Goal: Task Accomplishment & Management: Manage account settings

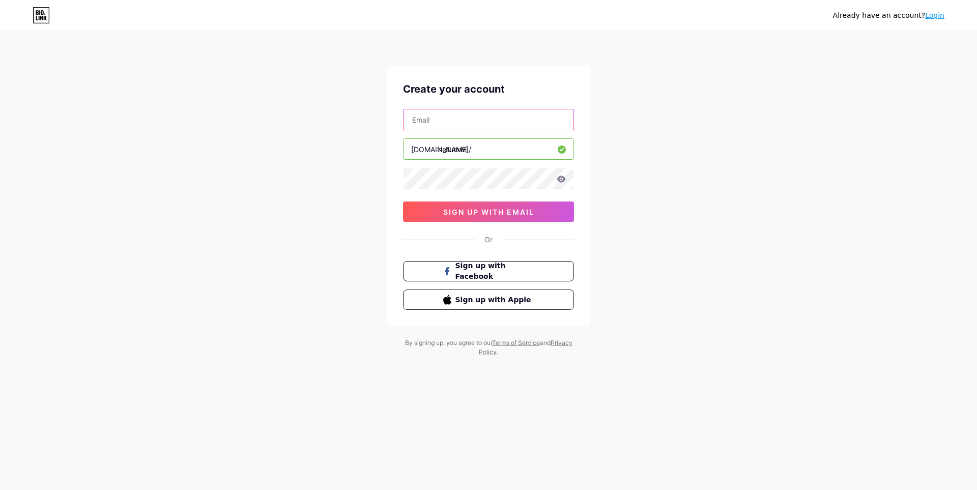
click at [437, 120] on input "text" at bounding box center [488, 119] width 170 height 20
type input "[EMAIL_ADDRESS][DOMAIN_NAME]"
click at [559, 180] on icon at bounding box center [561, 179] width 9 height 7
click at [559, 180] on icon at bounding box center [561, 179] width 10 height 10
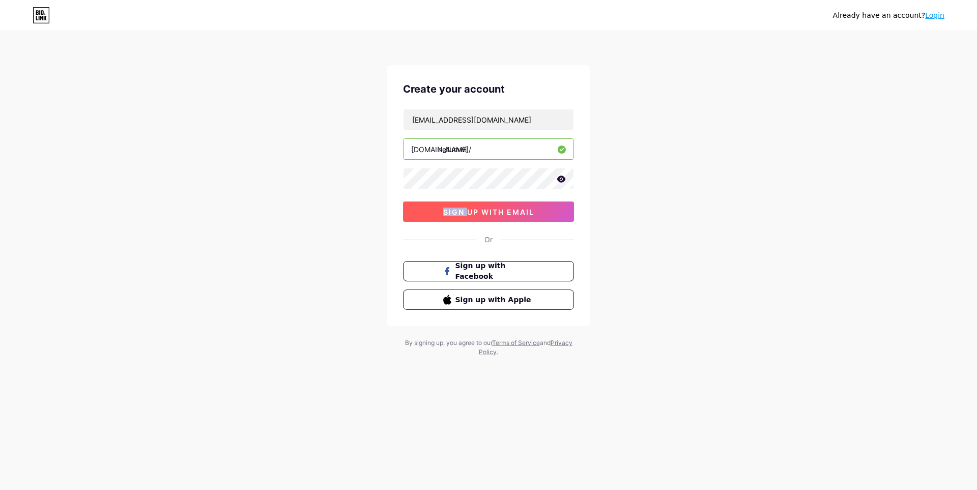
click at [502, 216] on span "sign up with email" at bounding box center [488, 212] width 91 height 9
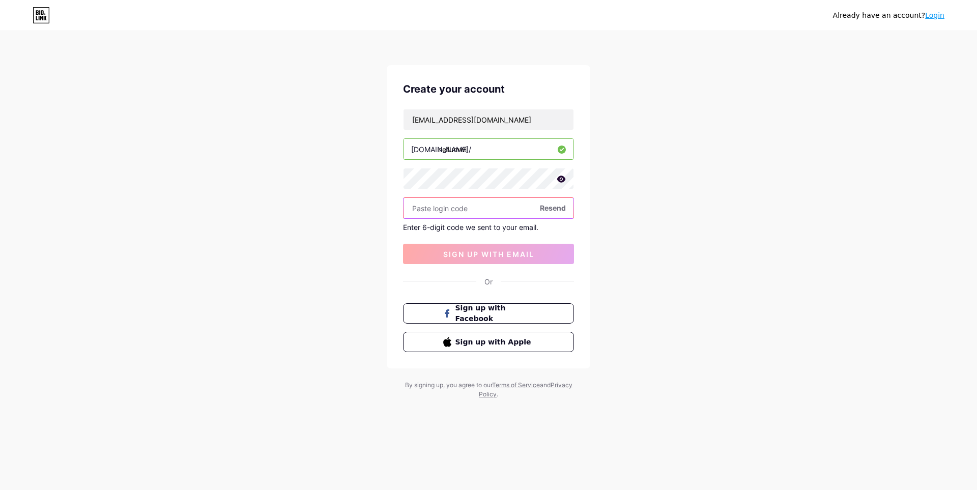
paste input "275595"
type input "275595"
click at [506, 256] on span "sign up with email" at bounding box center [488, 254] width 91 height 9
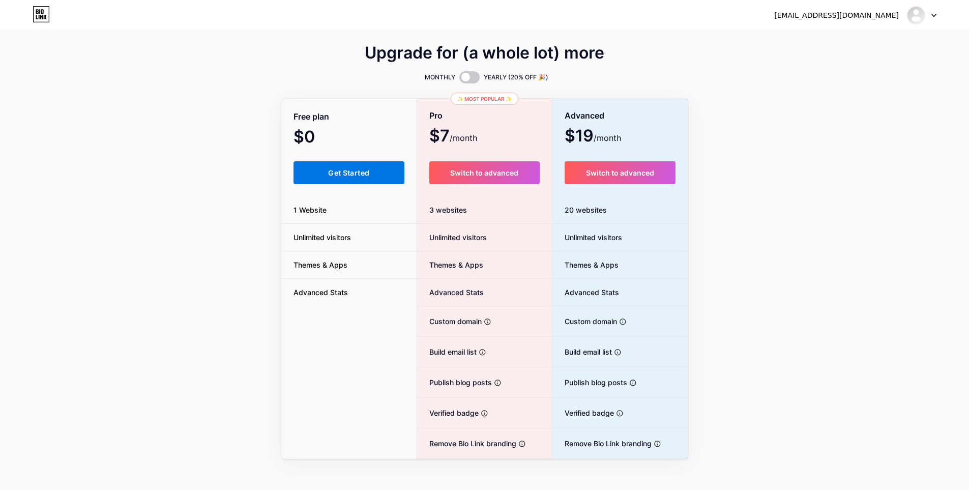
click at [366, 170] on span "Get Started" at bounding box center [348, 172] width 41 height 9
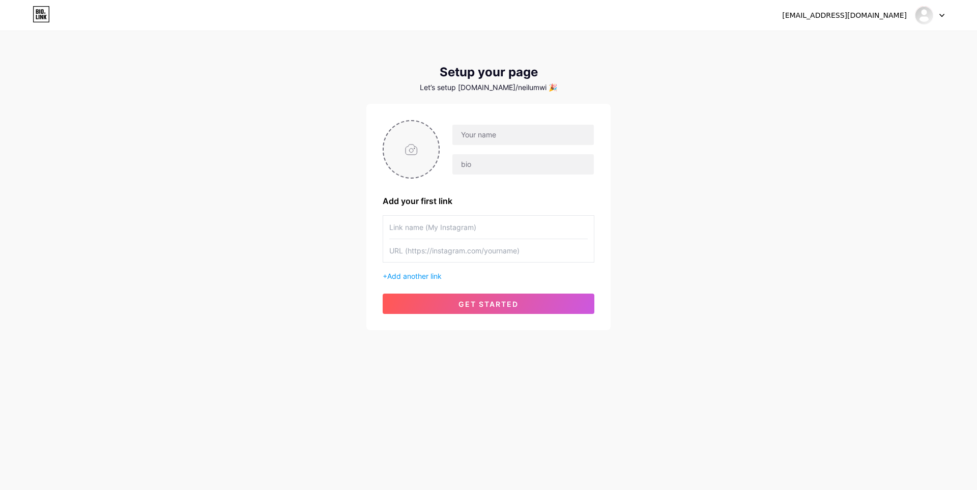
click at [412, 154] on input "file" at bounding box center [411, 149] width 55 height 56
type input "C:\fakepath\[PERSON_NAME] - 02.jpg"
click at [415, 159] on img at bounding box center [411, 149] width 57 height 59
click at [499, 132] on input "text" at bounding box center [522, 135] width 141 height 20
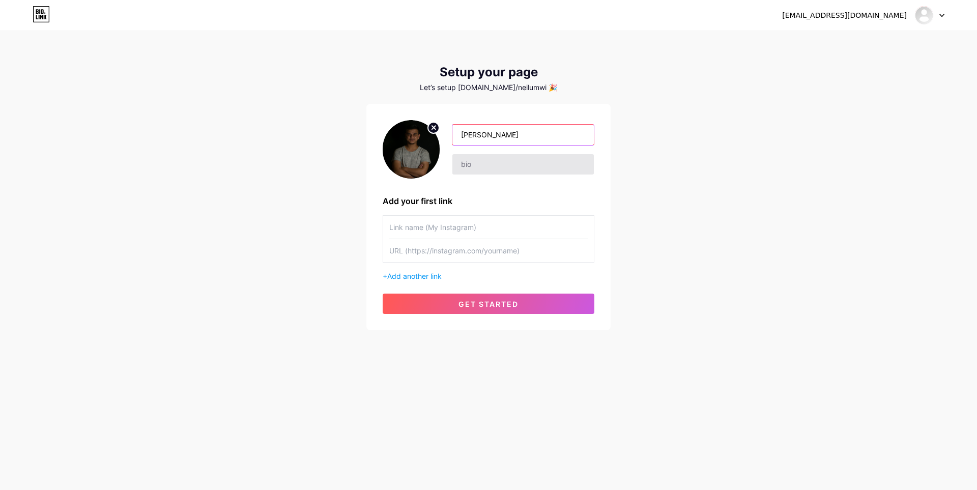
type input "[PERSON_NAME]"
click at [498, 160] on input "text" at bounding box center [522, 164] width 141 height 20
drag, startPoint x: 474, startPoint y: 170, endPoint x: 464, endPoint y: 161, distance: 13.0
click at [464, 161] on input "text" at bounding box center [522, 164] width 141 height 20
click at [449, 222] on input "text" at bounding box center [488, 227] width 198 height 23
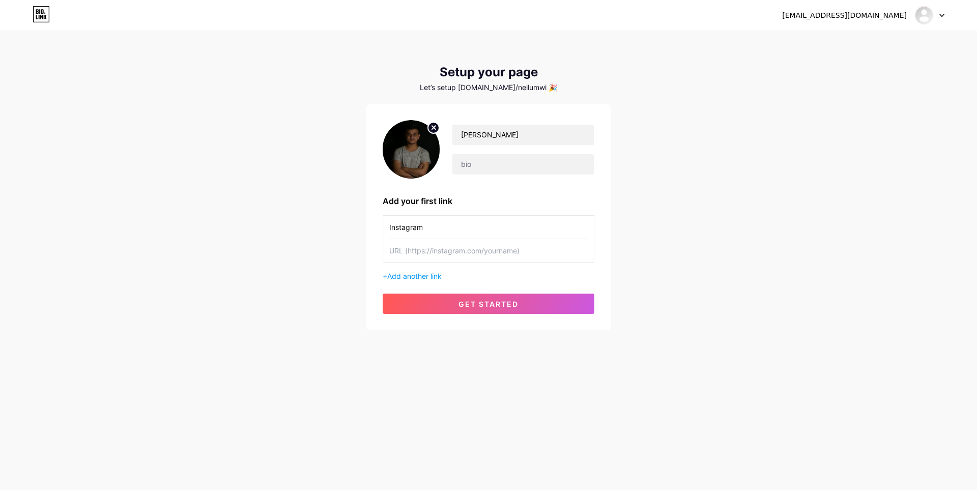
type input "Instagram"
drag, startPoint x: 408, startPoint y: 249, endPoint x: 500, endPoint y: 258, distance: 92.0
click at [500, 258] on input "text" at bounding box center [488, 250] width 198 height 23
paste input "[URL][DOMAIN_NAME]"
type input "[URL][DOMAIN_NAME]"
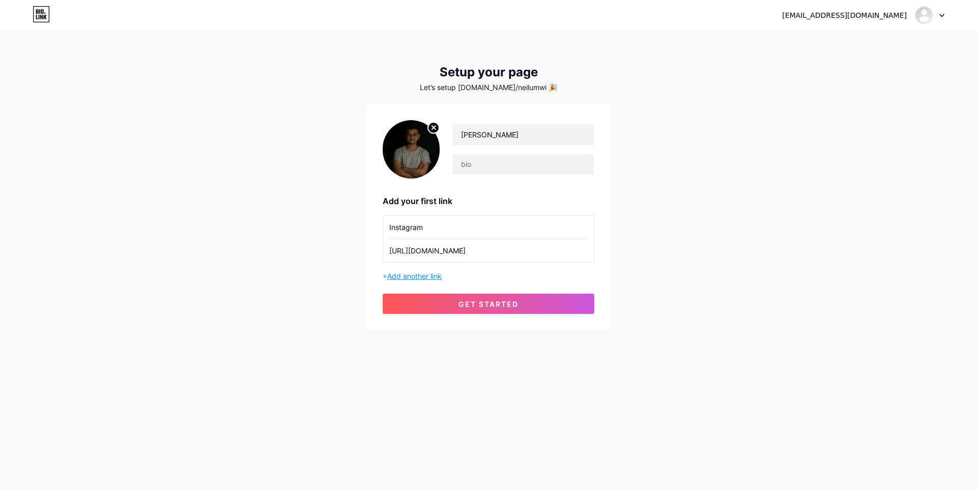
click at [442, 273] on span "Add another link" at bounding box center [414, 276] width 54 height 9
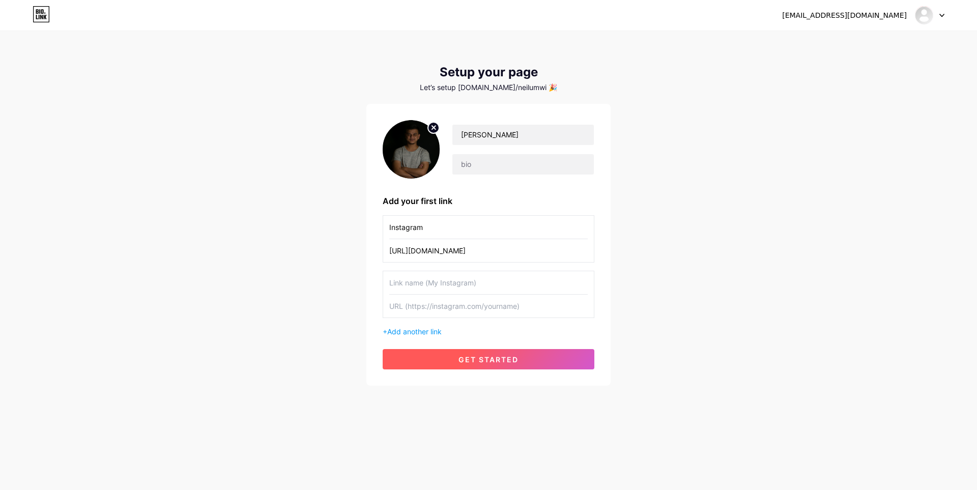
click at [494, 351] on button "get started" at bounding box center [489, 359] width 212 height 20
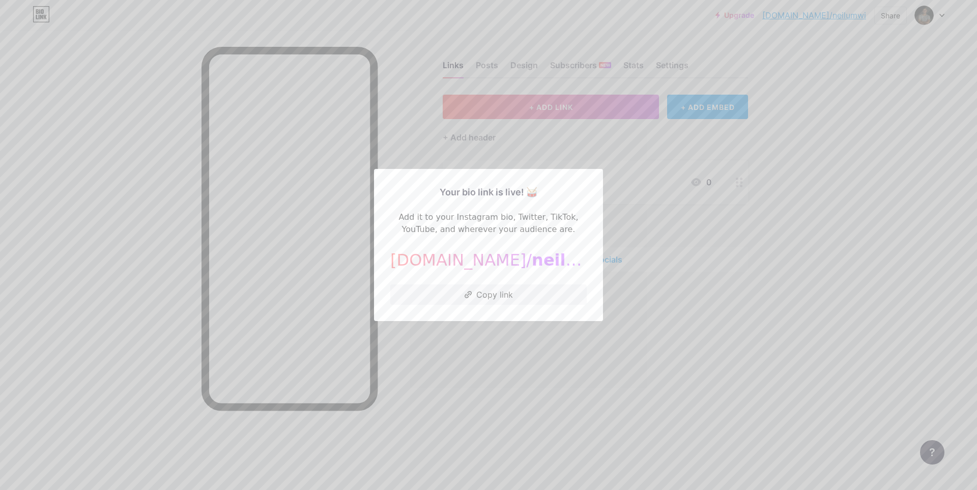
click at [532, 261] on span "neilumwi" at bounding box center [573, 259] width 83 height 19
click at [751, 289] on div at bounding box center [488, 245] width 977 height 490
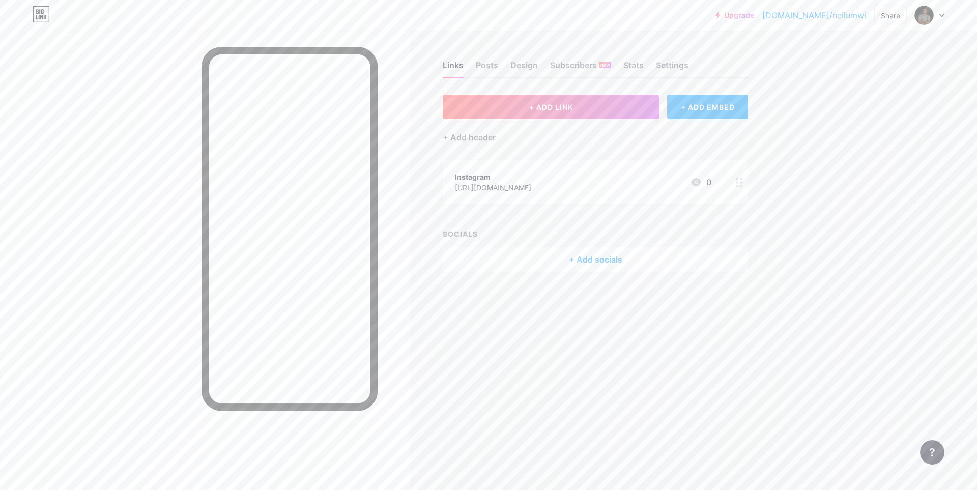
click at [607, 261] on div "+ Add socials" at bounding box center [595, 259] width 305 height 24
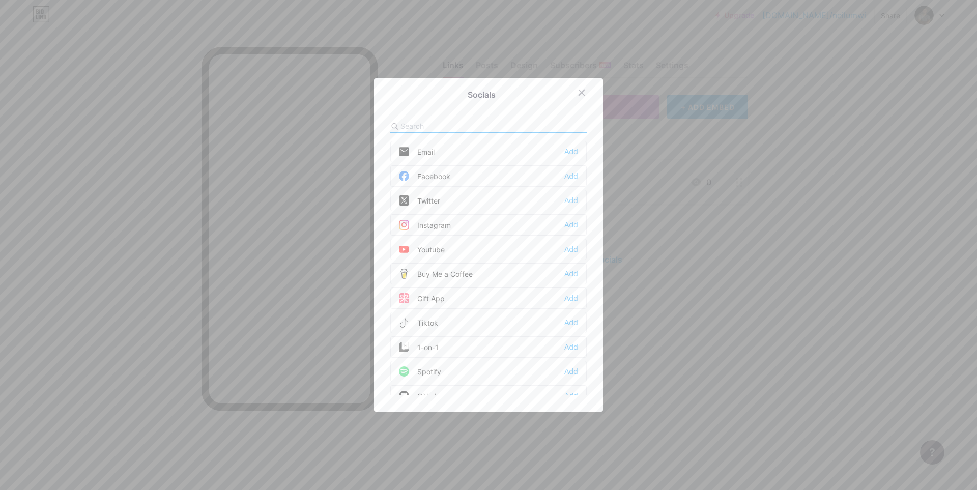
click at [446, 224] on div "Instagram" at bounding box center [425, 225] width 52 height 10
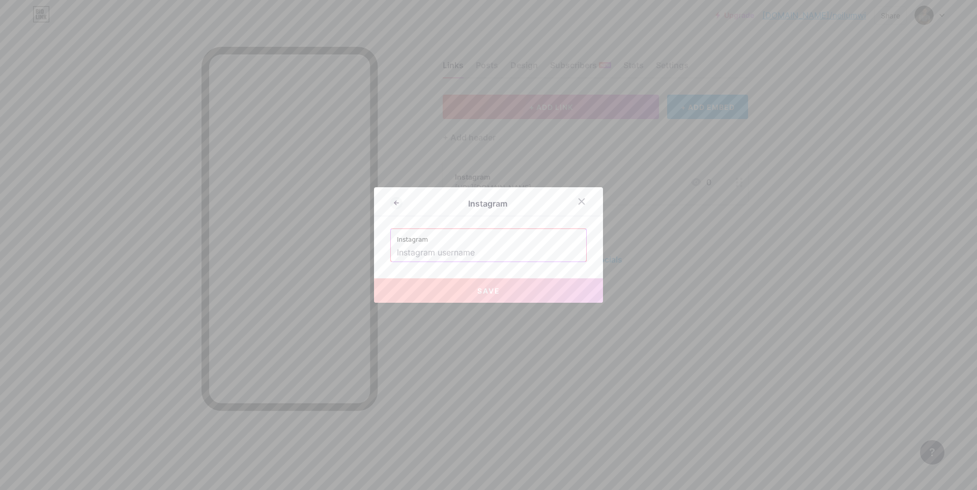
click at [455, 255] on input "text" at bounding box center [488, 252] width 183 height 17
paste input "[URL][DOMAIN_NAME]"
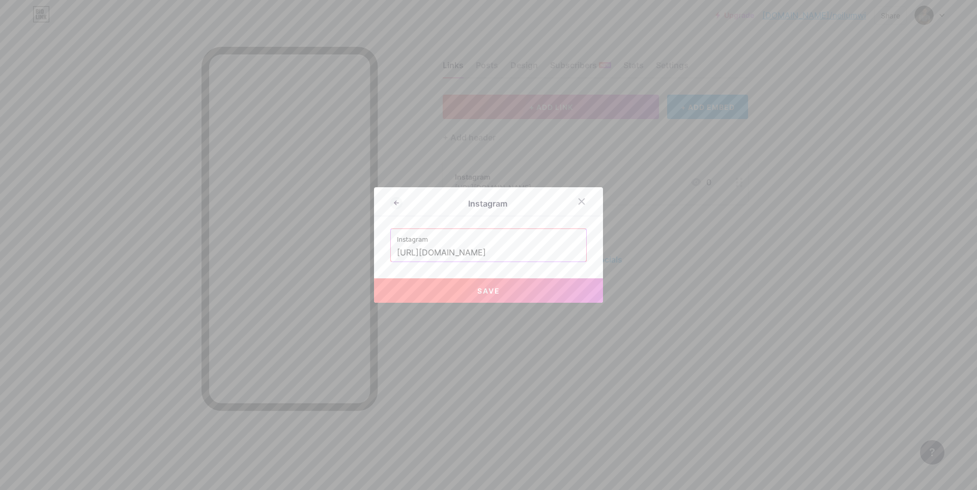
click at [494, 291] on span "Save" at bounding box center [488, 290] width 23 height 9
type input "[URL][DOMAIN_NAME][DOMAIN_NAME]"
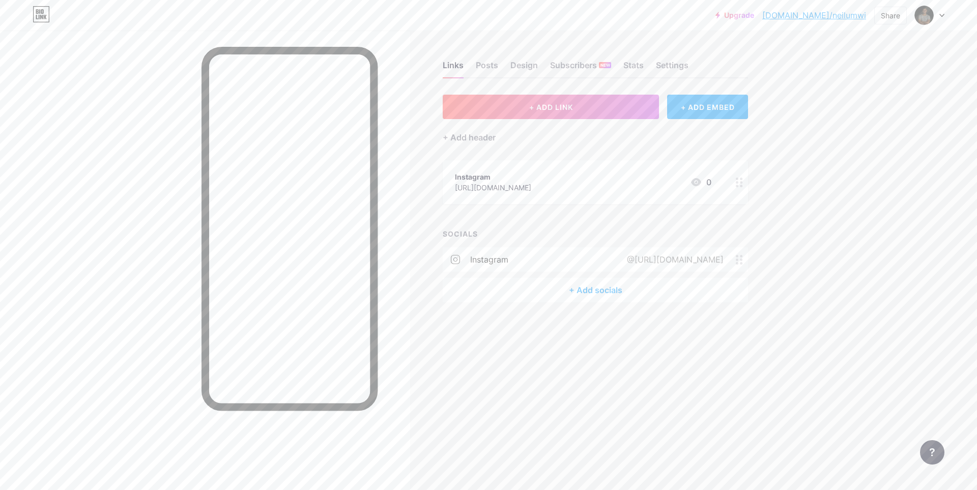
click at [627, 257] on div "@[URL][DOMAIN_NAME]" at bounding box center [672, 259] width 125 height 12
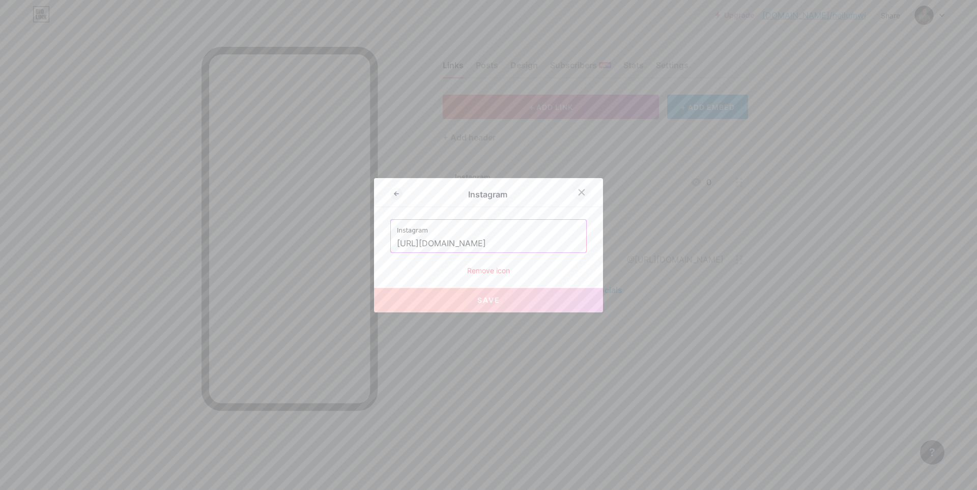
click at [579, 192] on icon at bounding box center [581, 192] width 8 height 8
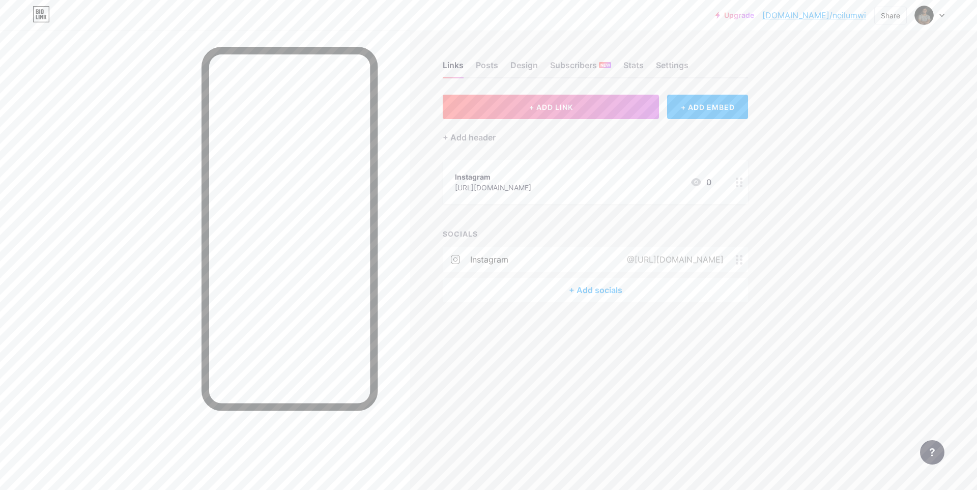
click at [745, 255] on span at bounding box center [742, 260] width 12 height 10
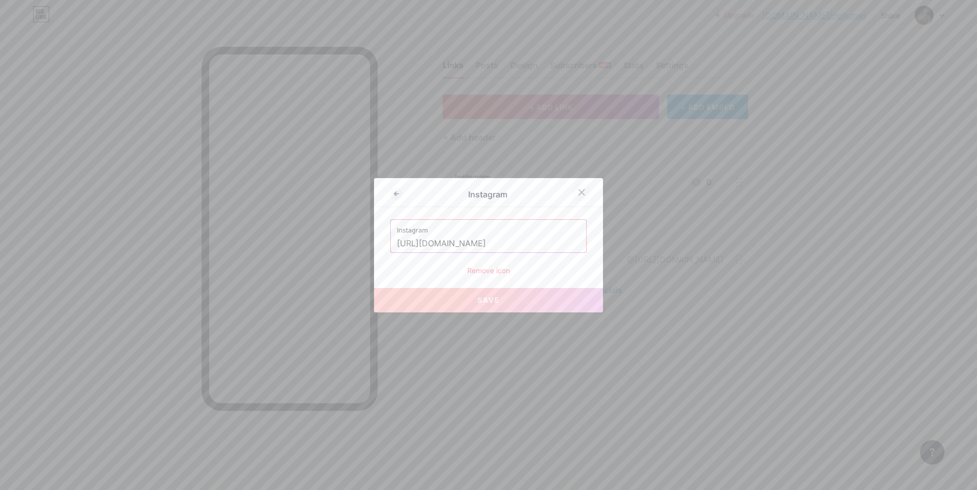
click at [577, 193] on icon at bounding box center [581, 192] width 8 height 8
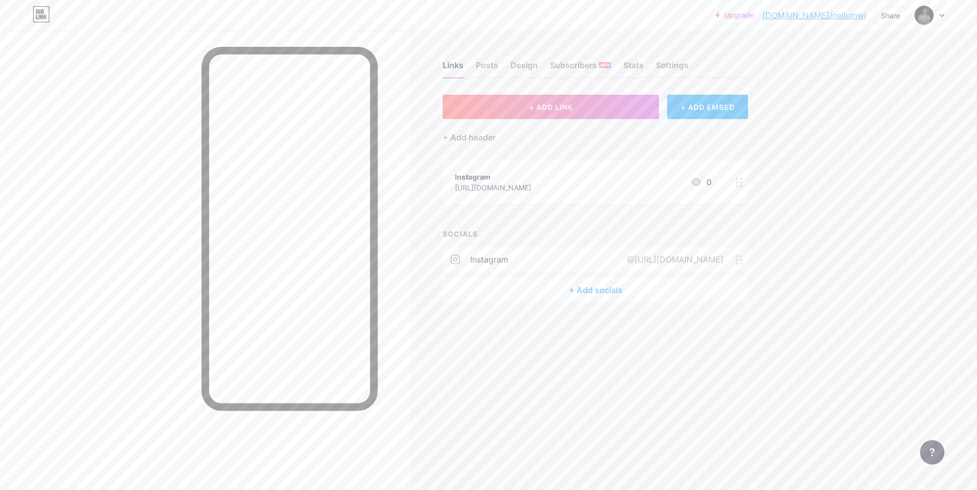
click at [612, 291] on div "+ Add socials" at bounding box center [595, 290] width 305 height 24
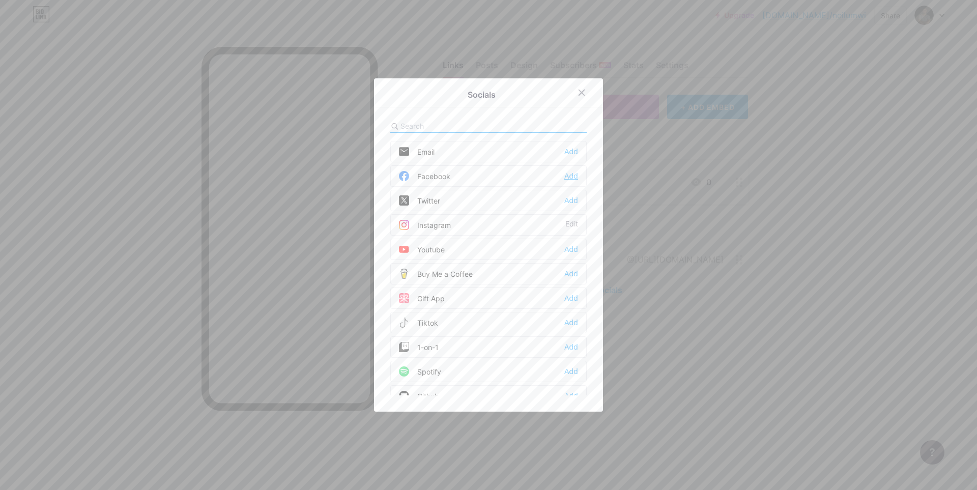
click at [570, 174] on div "Add" at bounding box center [571, 176] width 14 height 10
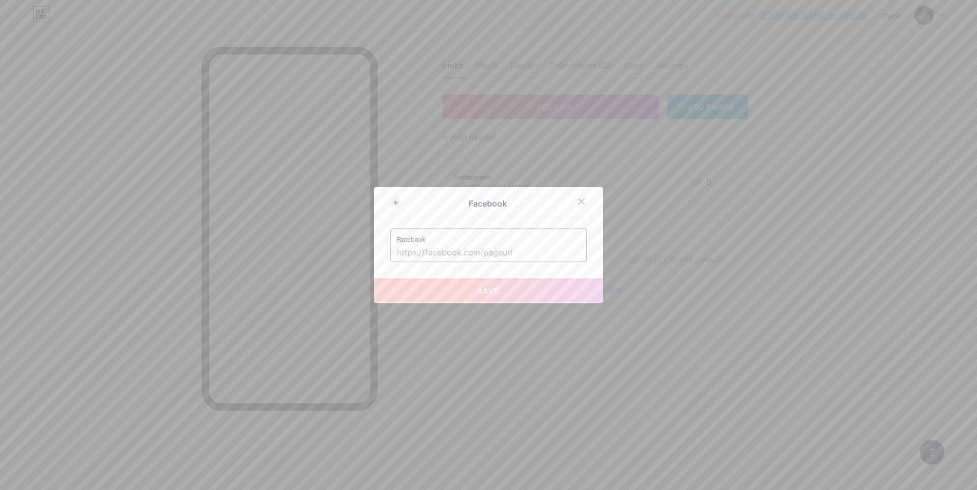
click at [470, 252] on input "text" at bounding box center [488, 252] width 183 height 17
paste input "[URL][DOMAIN_NAME]"
type input "[URL][DOMAIN_NAME]"
click at [504, 295] on button "Save" at bounding box center [488, 290] width 229 height 24
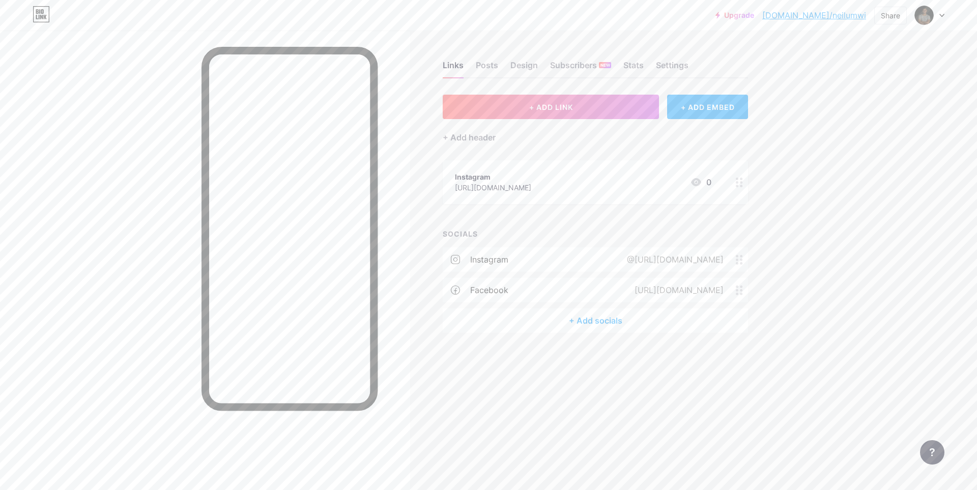
click at [596, 310] on div "+ Add socials" at bounding box center [595, 320] width 305 height 24
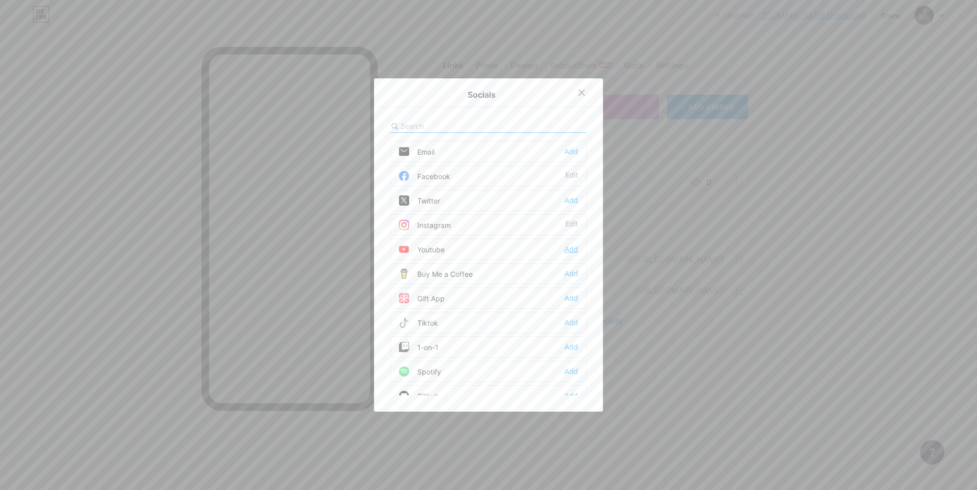
click at [565, 247] on div "Add" at bounding box center [571, 249] width 14 height 10
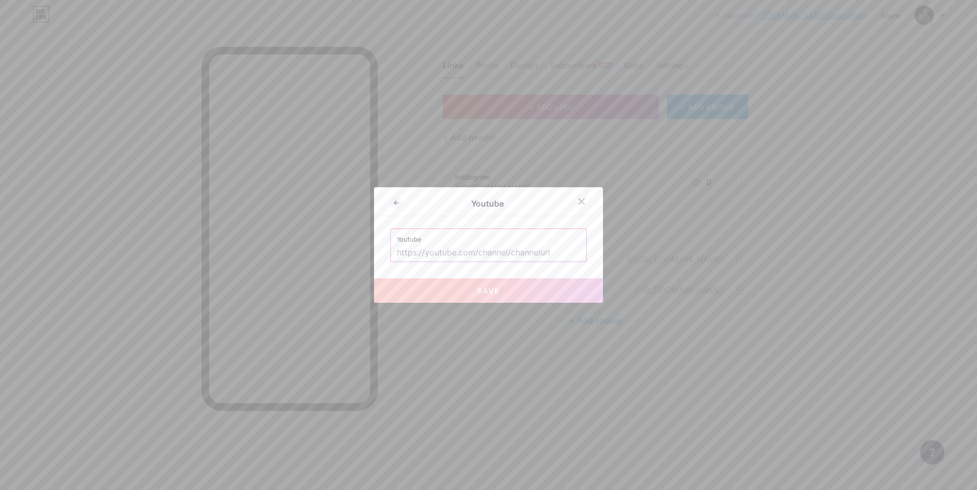
click at [566, 268] on div "Youtube Youtube Save" at bounding box center [488, 244] width 229 height 115
click at [558, 250] on input "text" at bounding box center [488, 252] width 183 height 17
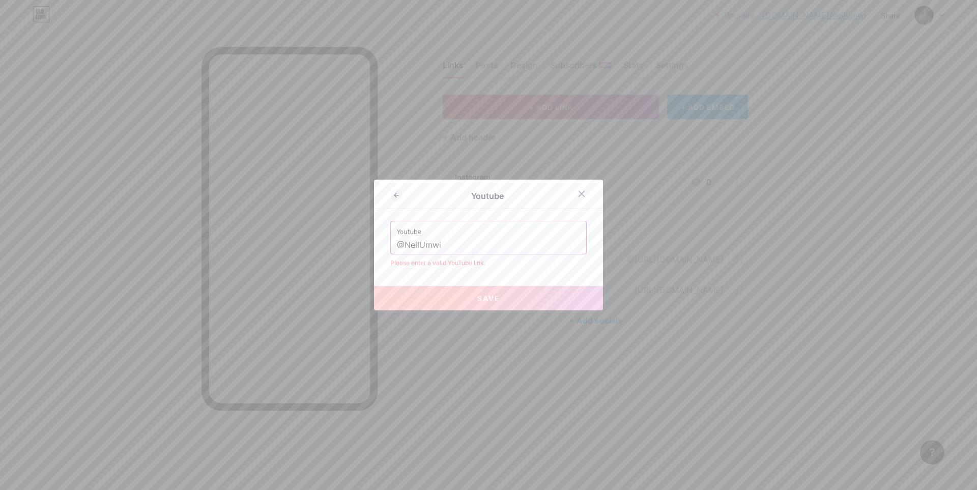
click at [485, 299] on span "Save" at bounding box center [488, 298] width 23 height 9
click at [461, 242] on input "@NeilUmwi" at bounding box center [488, 245] width 183 height 17
paste input "[URL][DOMAIN_NAME]"
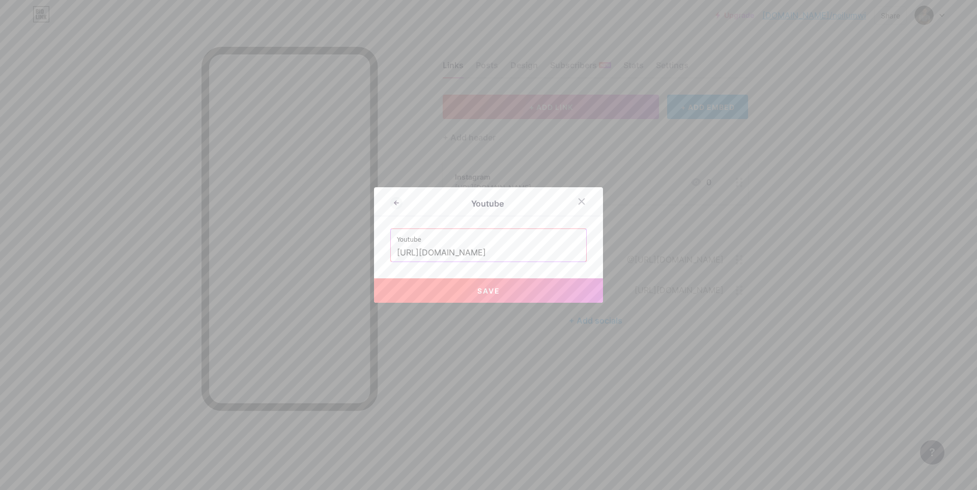
type input "[URL][DOMAIN_NAME]"
click at [503, 294] on button "Save" at bounding box center [488, 290] width 229 height 24
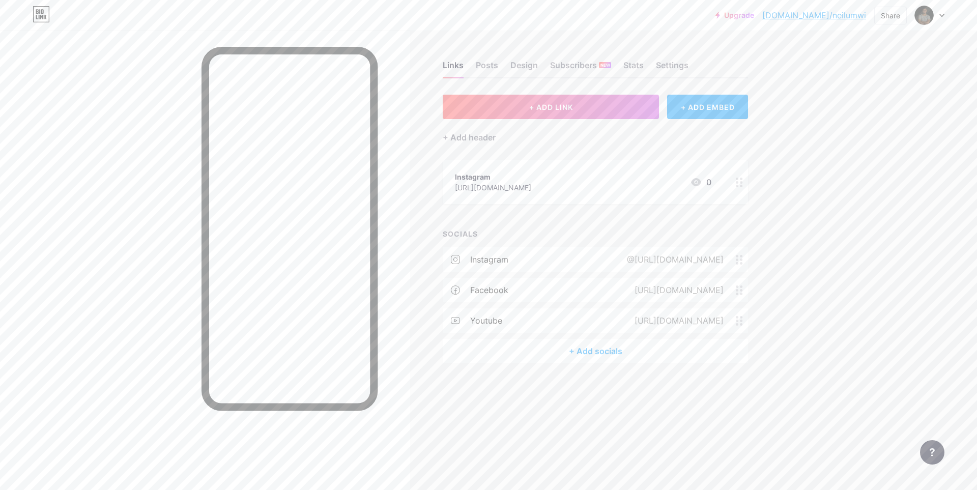
click at [603, 350] on div "+ Add socials" at bounding box center [595, 351] width 305 height 24
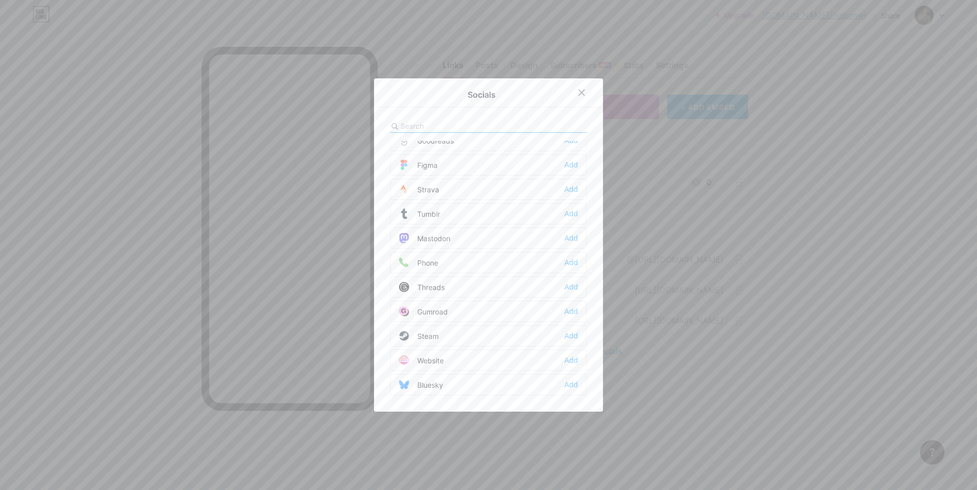
scroll to position [916, 0]
click at [567, 286] on div "Add" at bounding box center [571, 286] width 14 height 10
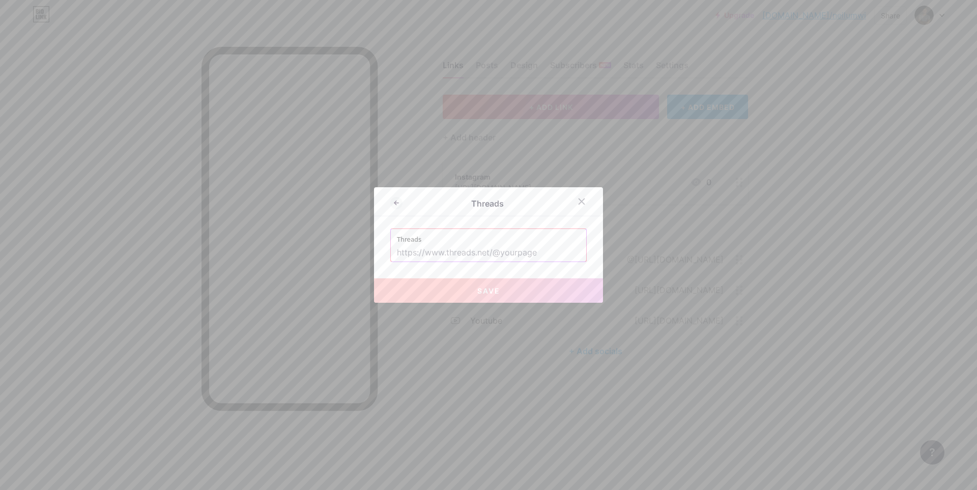
click at [520, 255] on input "text" at bounding box center [488, 252] width 183 height 17
paste input "[URL][DOMAIN_NAME]"
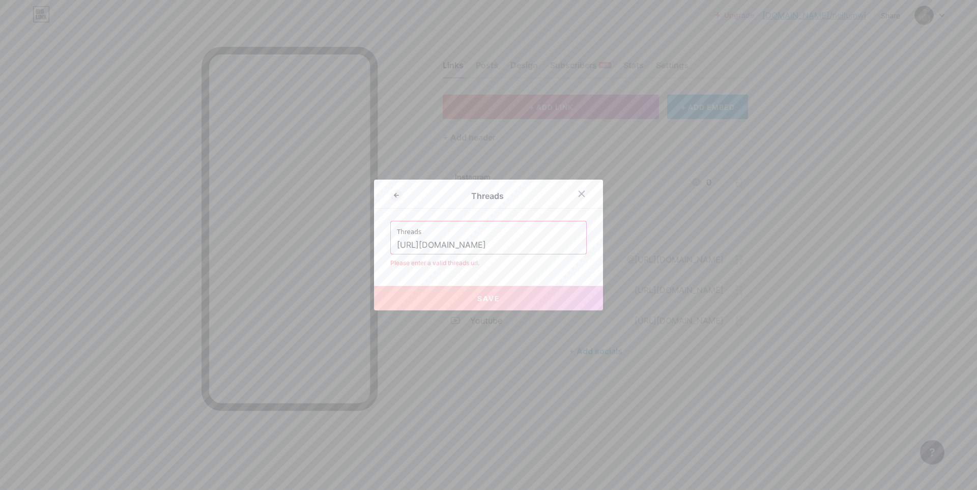
click at [502, 246] on input "[URL][DOMAIN_NAME]" at bounding box center [488, 245] width 183 height 17
click at [546, 253] on input "[URL][DOMAIN_NAME]" at bounding box center [488, 245] width 183 height 17
click at [560, 275] on div "Threads Threads [URL][DOMAIN_NAME] Please enter a valid threads url. Save" at bounding box center [488, 245] width 229 height 131
click at [490, 296] on span "Save" at bounding box center [488, 298] width 23 height 9
click at [541, 237] on input "[URL][DOMAIN_NAME]" at bounding box center [488, 245] width 183 height 17
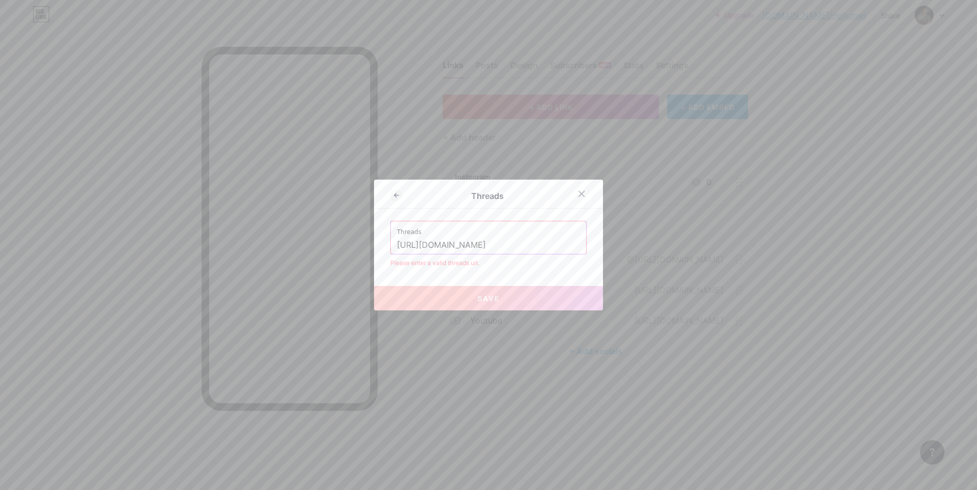
click at [543, 247] on input "[URL][DOMAIN_NAME]" at bounding box center [488, 245] width 183 height 17
click at [463, 245] on input "[URL][DOMAIN_NAME]" at bounding box center [488, 245] width 183 height 17
paste input "@neil_umwi"
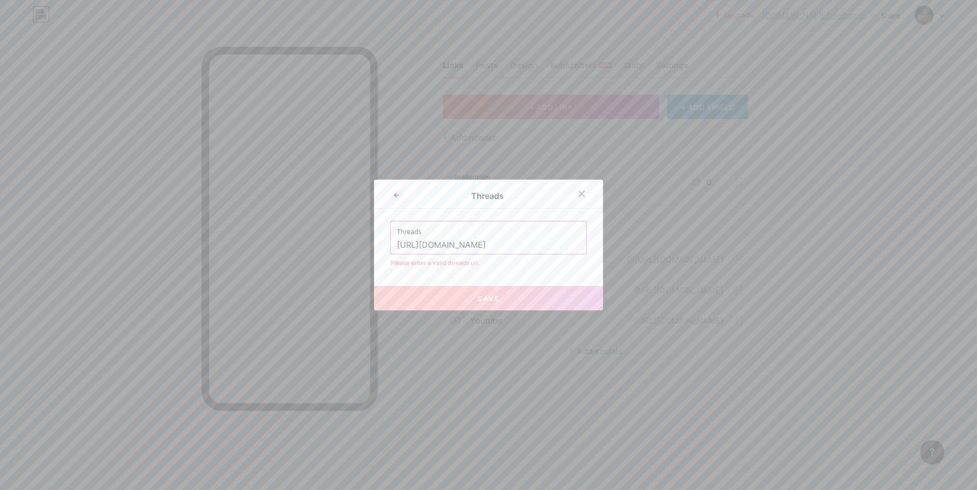
click at [488, 303] on button "Save" at bounding box center [488, 298] width 229 height 24
click at [513, 267] on div "Please enter a valid threads url." at bounding box center [488, 262] width 196 height 9
drag, startPoint x: 494, startPoint y: 244, endPoint x: 541, endPoint y: 244, distance: 46.3
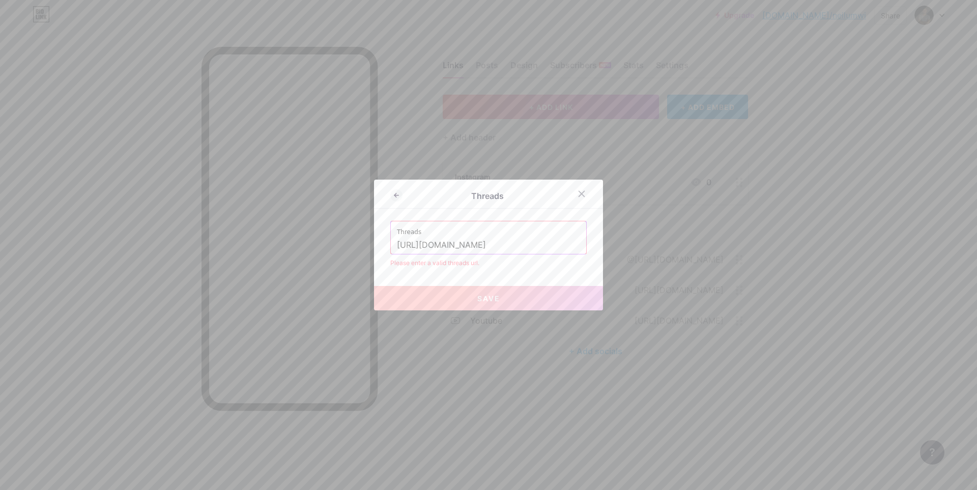
click at [541, 244] on input "[URL][DOMAIN_NAME]" at bounding box center [488, 245] width 183 height 17
drag, startPoint x: 422, startPoint y: 248, endPoint x: 382, endPoint y: 248, distance: 40.7
click at [382, 248] on div "Threads Threads [URL][DOMAIN_NAME] Please enter a valid threads url. Save" at bounding box center [488, 245] width 229 height 131
click at [493, 301] on span "Save" at bounding box center [488, 298] width 23 height 9
click at [466, 242] on input "[DOMAIN_NAME][URL]" at bounding box center [488, 245] width 183 height 17
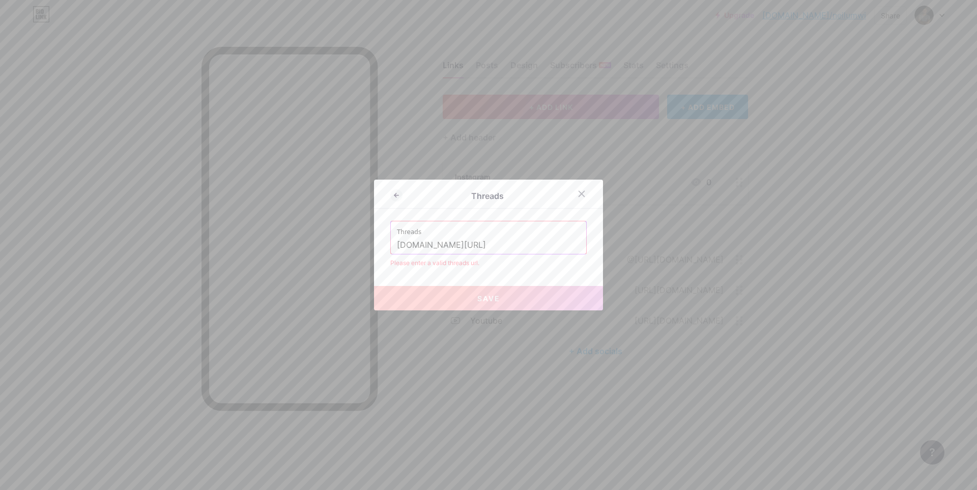
click at [508, 242] on input "[DOMAIN_NAME][URL]" at bounding box center [488, 245] width 183 height 17
paste input "https://"
type input "[URL][DOMAIN_NAME]"
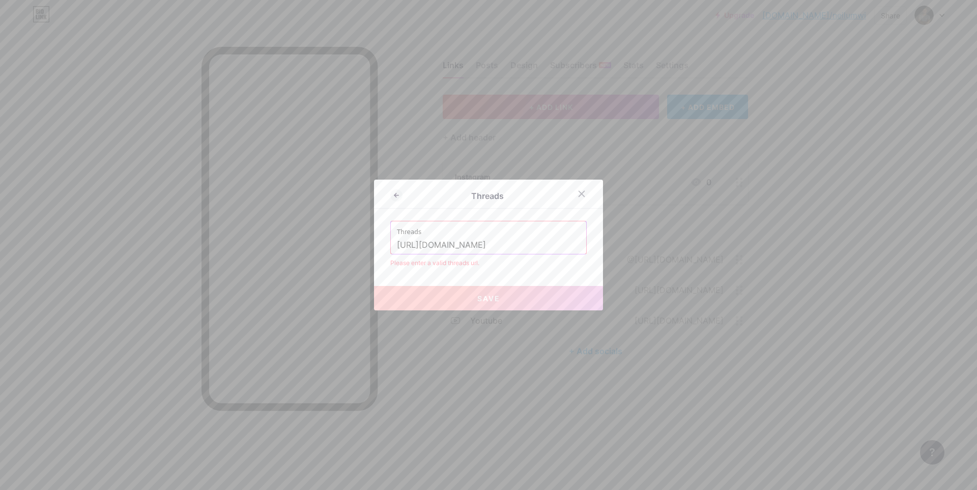
click at [507, 298] on button "Save" at bounding box center [488, 298] width 229 height 24
click at [583, 191] on div at bounding box center [581, 194] width 18 height 18
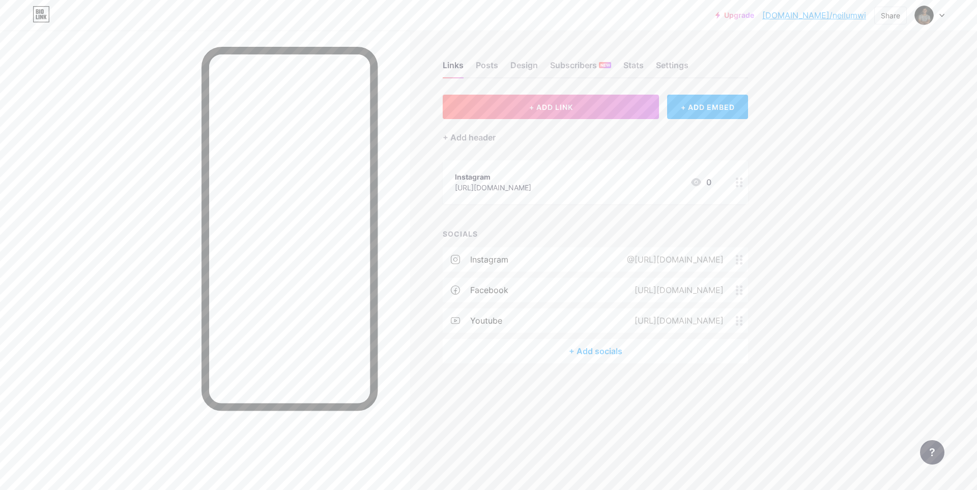
click at [603, 356] on div "+ Add socials" at bounding box center [595, 351] width 305 height 24
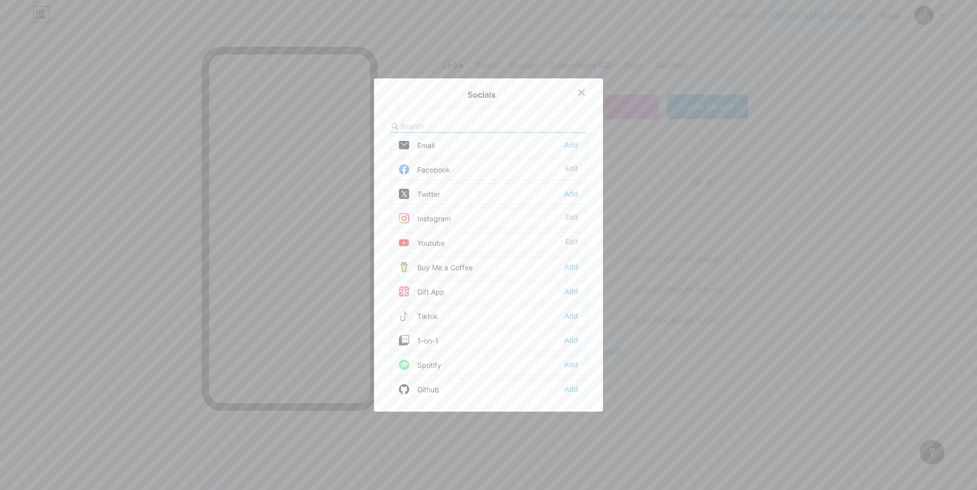
scroll to position [0, 0]
click at [462, 274] on div "Buy Me a Coffee" at bounding box center [436, 274] width 74 height 10
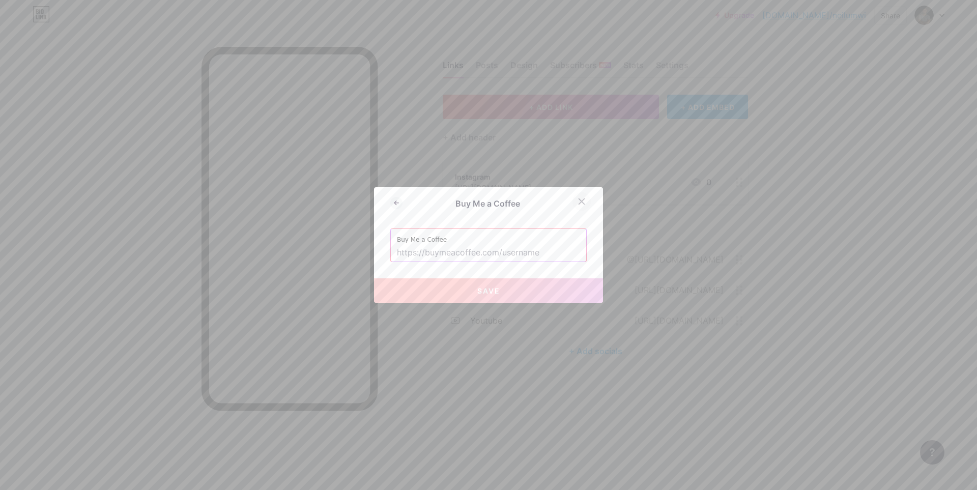
click at [579, 201] on icon at bounding box center [582, 202] width 6 height 6
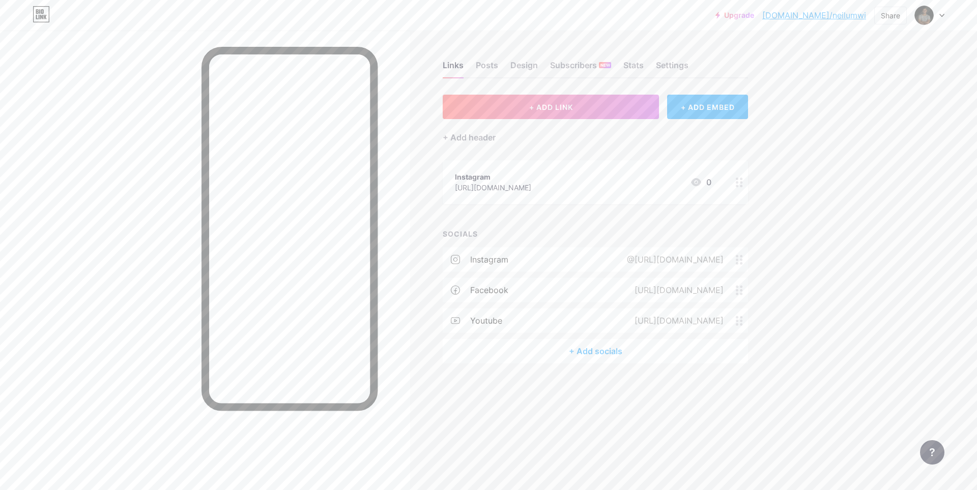
click at [609, 348] on div "+ Add socials" at bounding box center [595, 351] width 305 height 24
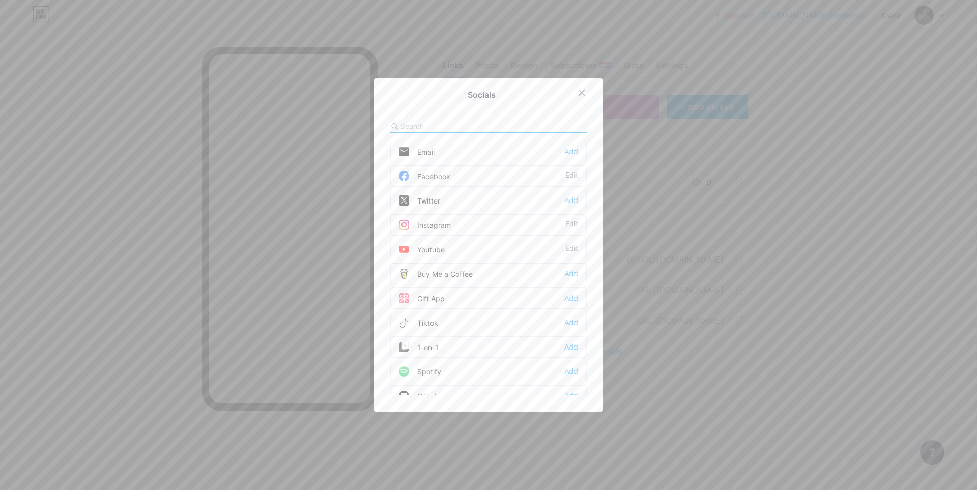
click at [457, 199] on div "Twitter Add" at bounding box center [488, 200] width 196 height 21
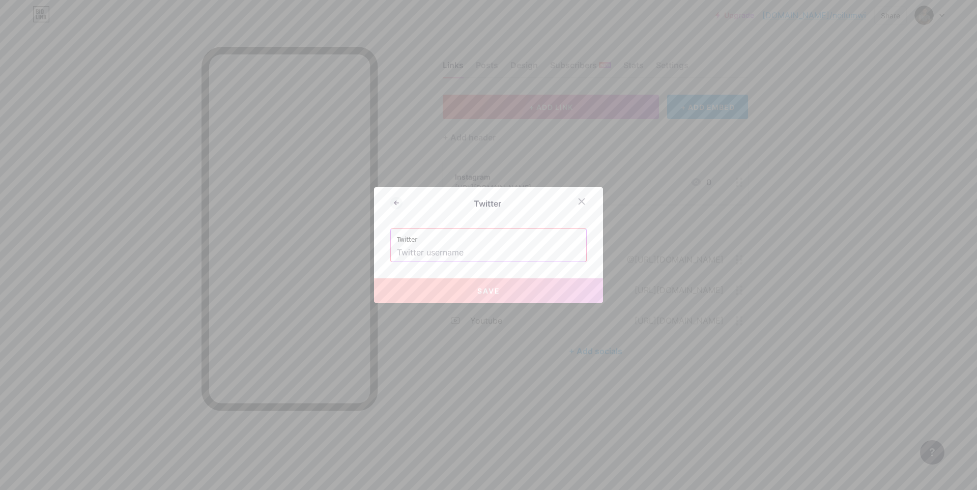
click at [490, 254] on input "text" at bounding box center [488, 252] width 183 height 17
paste input "[URL][DOMAIN_NAME]"
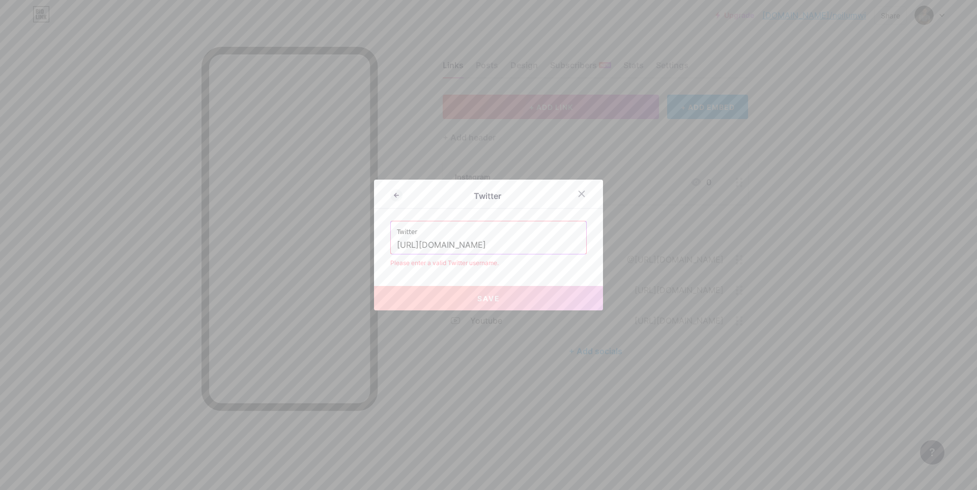
drag, startPoint x: 448, startPoint y: 246, endPoint x: 344, endPoint y: 241, distance: 103.9
click at [344, 241] on div "Twitter Twitter [URL][DOMAIN_NAME] Please enter a valid Twitter username. Save" at bounding box center [488, 245] width 977 height 490
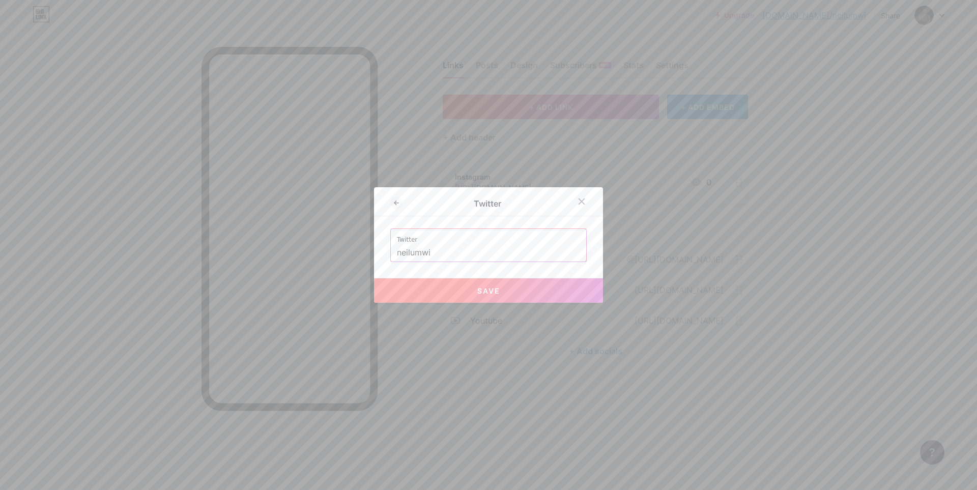
click at [487, 301] on button "Save" at bounding box center [488, 290] width 229 height 24
type input "[URL][DOMAIN_NAME]"
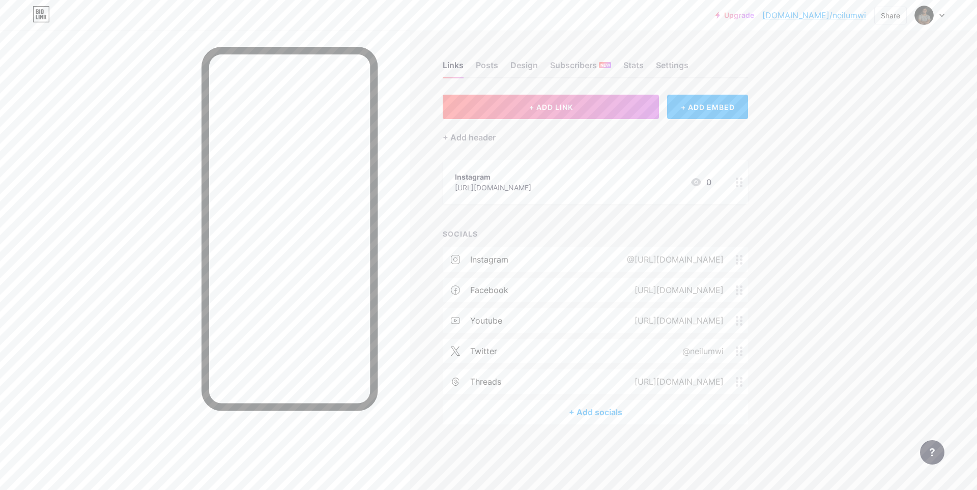
click at [602, 413] on div "+ Add socials" at bounding box center [595, 412] width 305 height 24
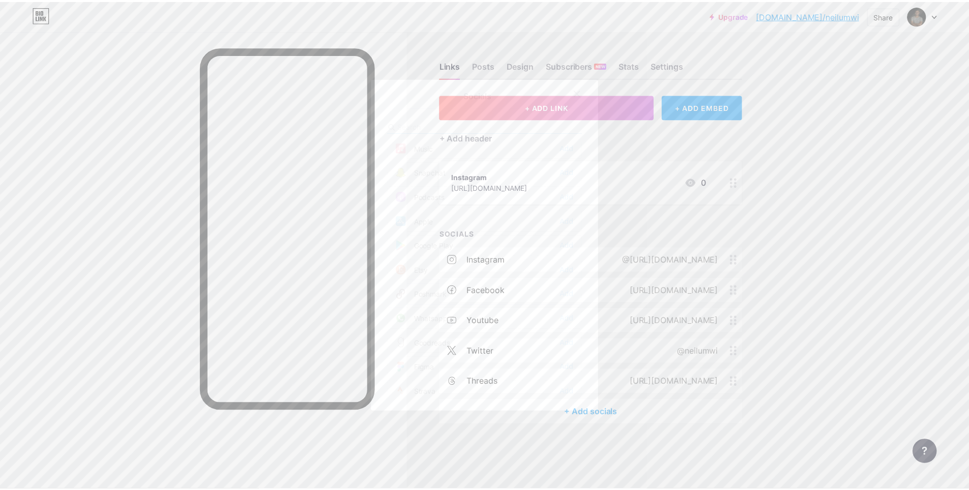
scroll to position [918, 0]
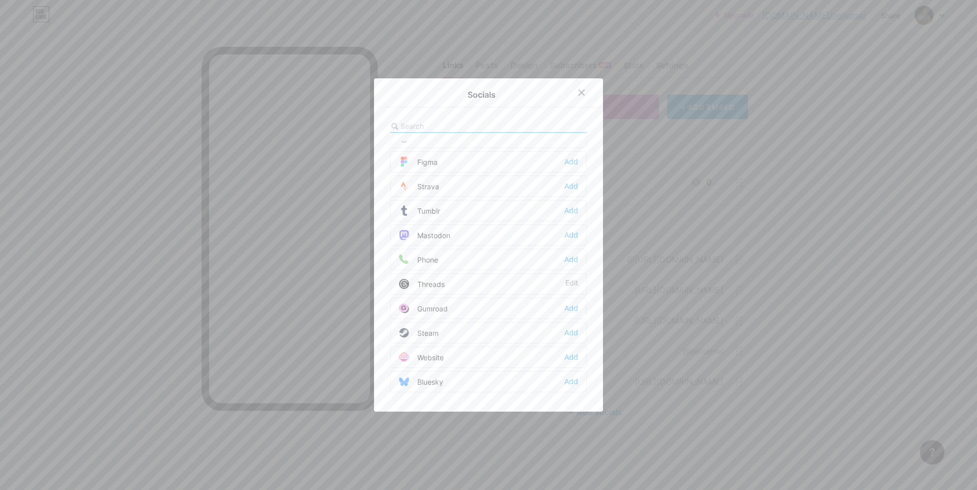
click at [433, 287] on div "Threads" at bounding box center [422, 284] width 46 height 10
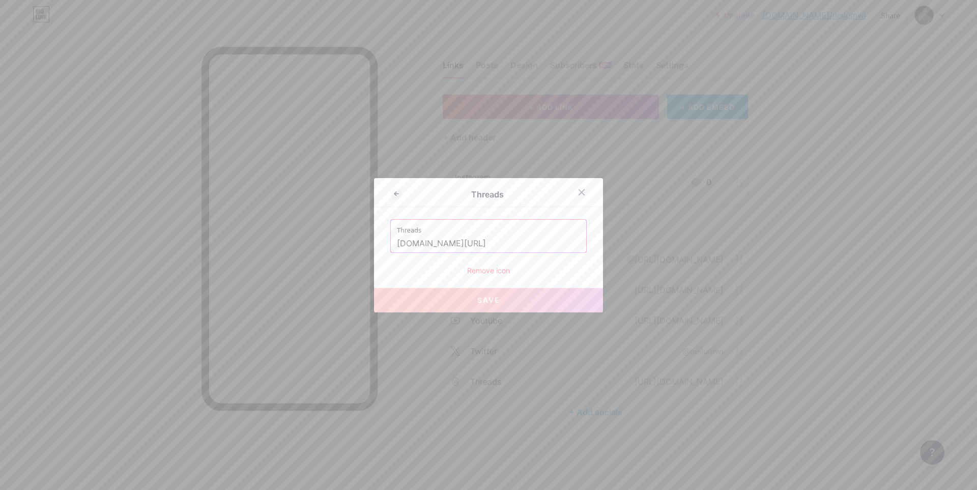
drag, startPoint x: 465, startPoint y: 246, endPoint x: 382, endPoint y: 245, distance: 83.9
click at [382, 245] on div "Threads Threads [DOMAIN_NAME][URL] Remove icon Save" at bounding box center [488, 245] width 229 height 134
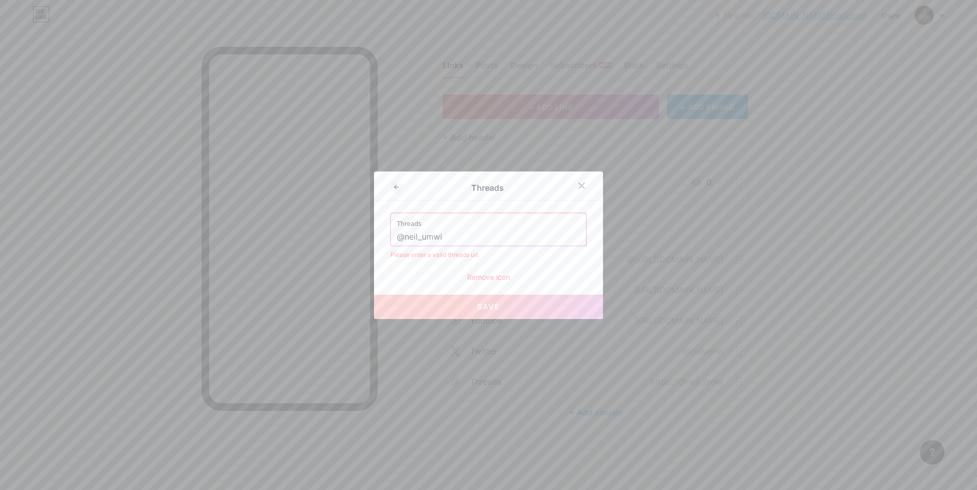
type input "@neil_umwi"
click at [521, 272] on div "Remove icon" at bounding box center [488, 277] width 196 height 11
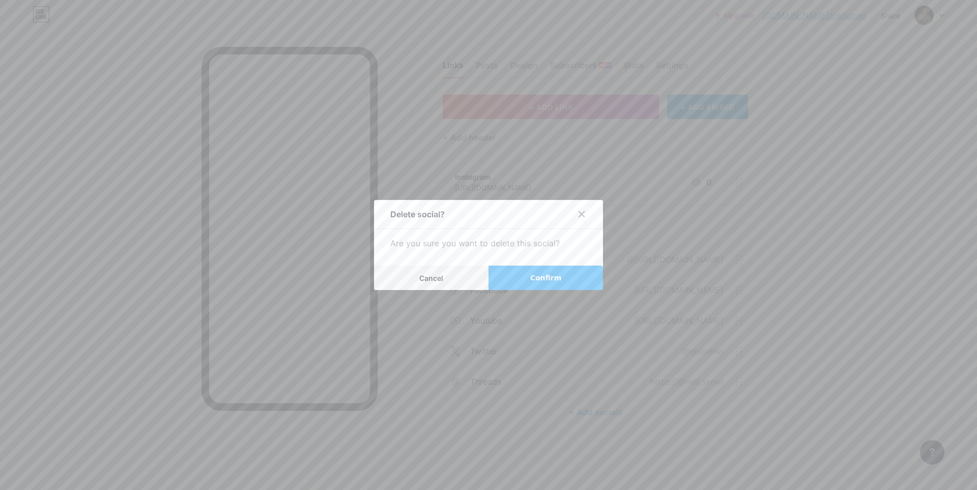
click at [474, 262] on div "Delete social? Are you sure you want to delete this social? Cancel Confirm" at bounding box center [488, 245] width 229 height 90
click at [460, 277] on button "Cancel" at bounding box center [431, 278] width 114 height 24
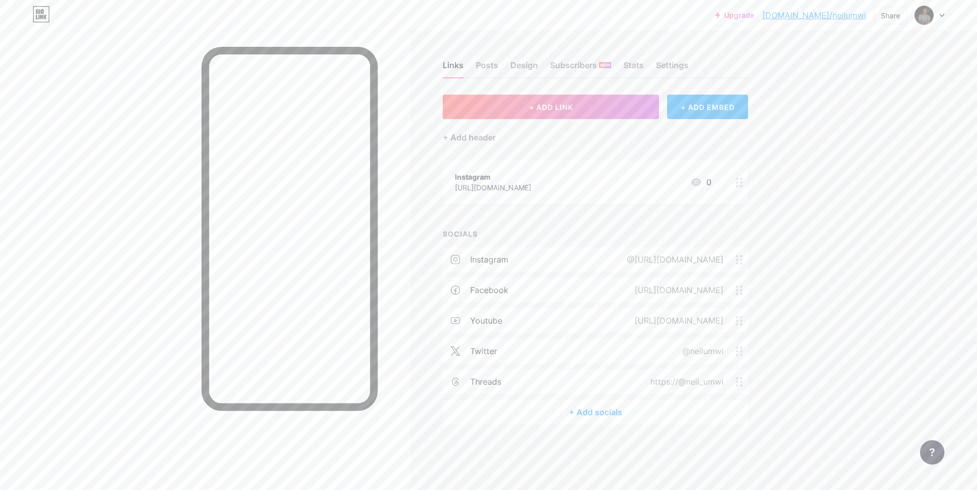
click at [677, 374] on div "threads https://@neil_umwi" at bounding box center [595, 381] width 305 height 24
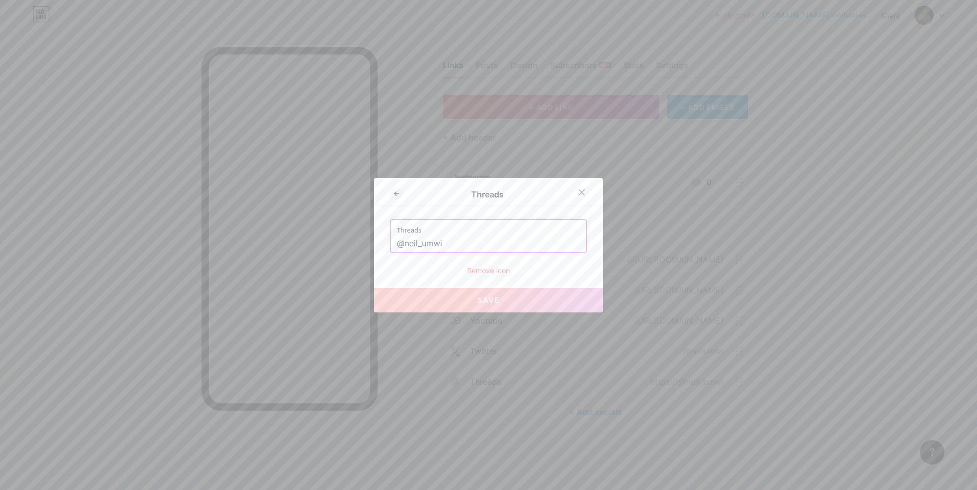
click at [486, 300] on span "Save" at bounding box center [488, 300] width 23 height 9
click at [578, 189] on icon at bounding box center [581, 192] width 8 height 8
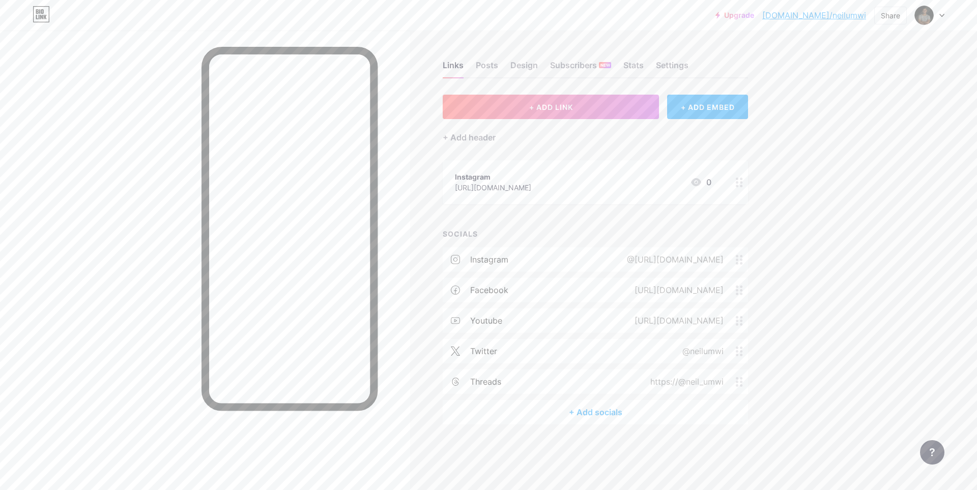
click at [855, 221] on div "Upgrade [DOMAIN_NAME]/neilum... [DOMAIN_NAME]/neilumwi Share Switch accounts [P…" at bounding box center [488, 245] width 977 height 490
click at [531, 190] on div "[URL][DOMAIN_NAME]" at bounding box center [493, 187] width 76 height 11
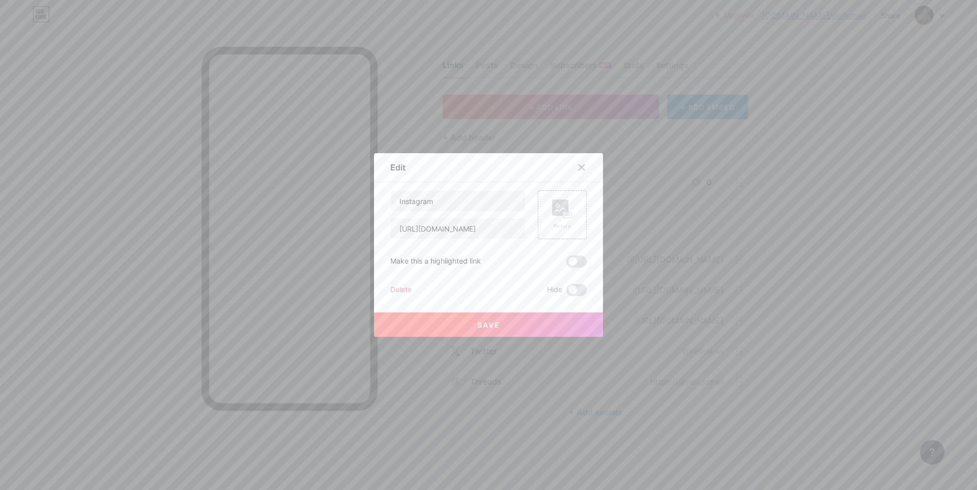
click at [399, 289] on div "Delete" at bounding box center [400, 290] width 21 height 12
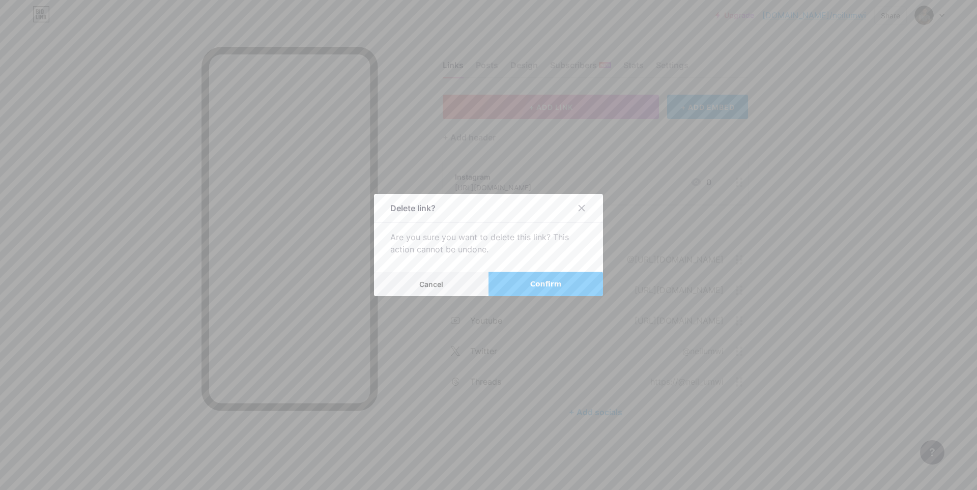
click at [548, 284] on span "Confirm" at bounding box center [546, 284] width 32 height 11
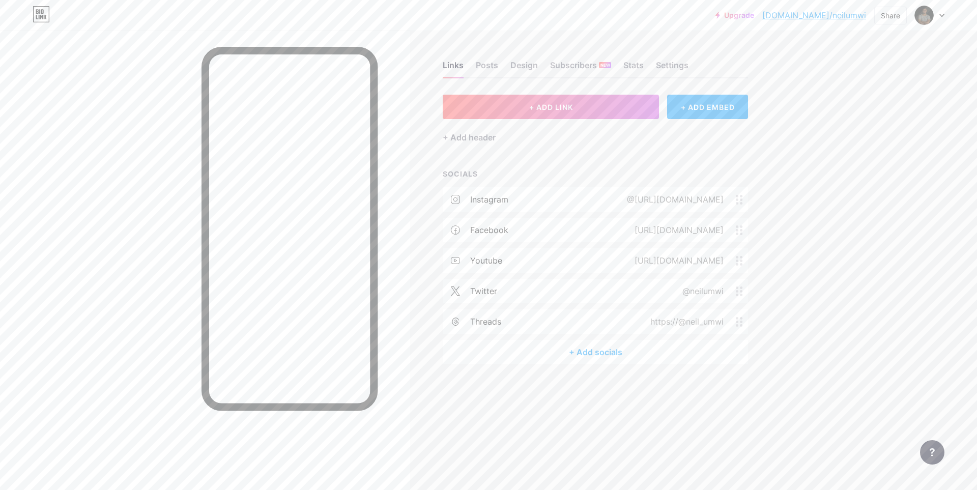
drag, startPoint x: 740, startPoint y: 259, endPoint x: 473, endPoint y: 263, distance: 267.6
click at [473, 263] on div "youtube" at bounding box center [486, 260] width 32 height 12
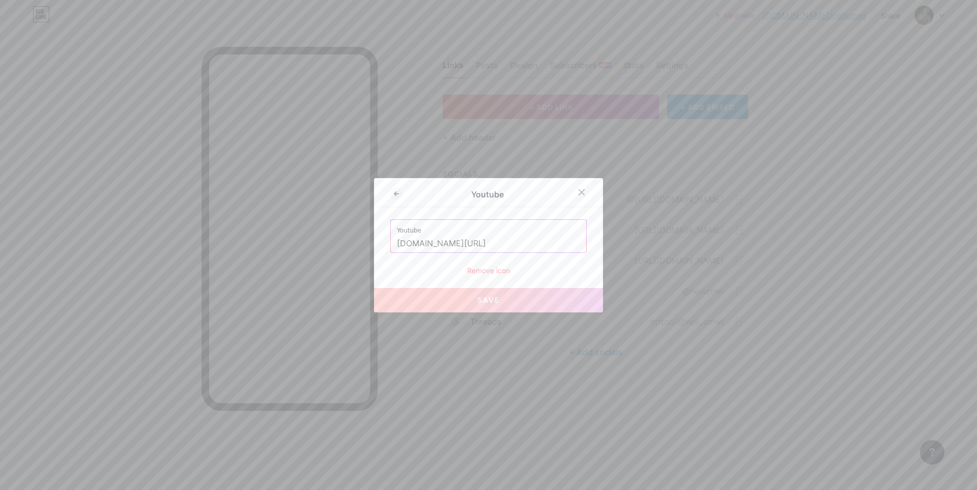
click at [489, 269] on div "Remove icon" at bounding box center [488, 270] width 196 height 11
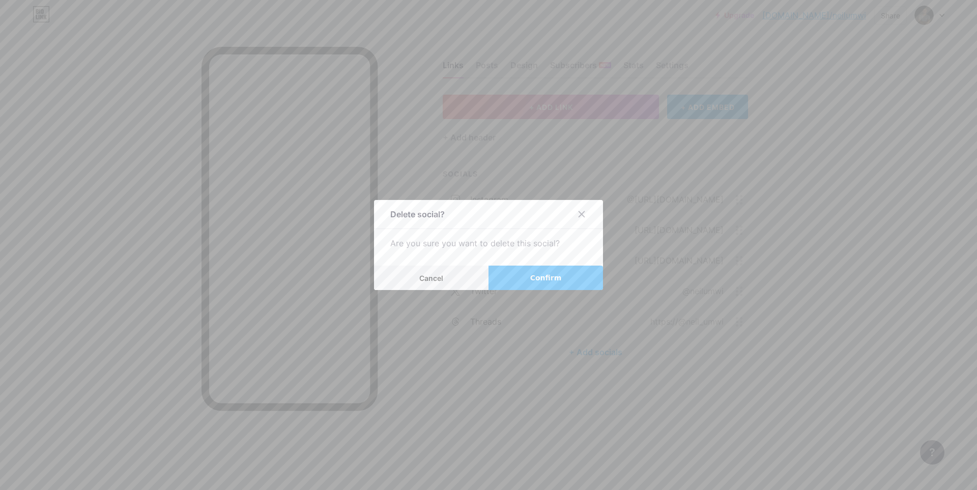
click at [502, 274] on button "Confirm" at bounding box center [545, 278] width 114 height 24
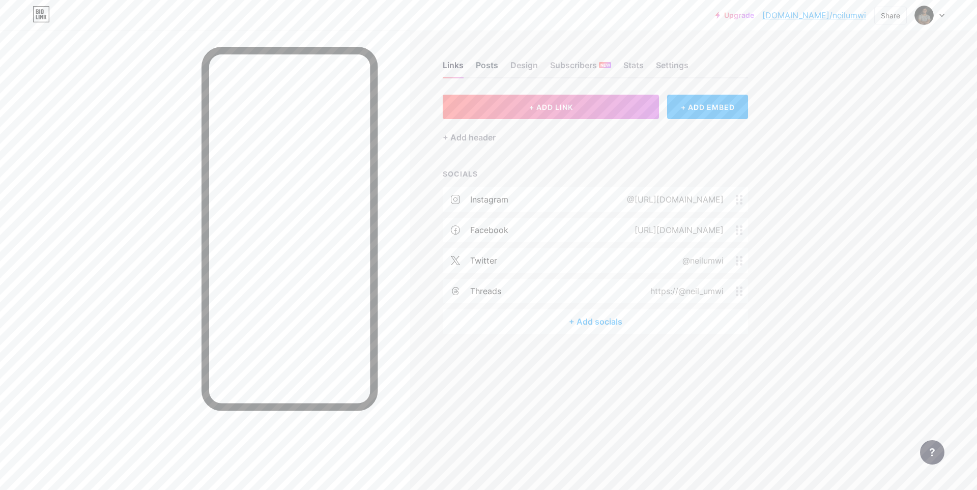
click at [480, 69] on div "Posts" at bounding box center [487, 68] width 22 height 18
click at [483, 70] on div "Posts" at bounding box center [487, 68] width 22 height 18
click at [521, 70] on div "Design" at bounding box center [523, 68] width 27 height 18
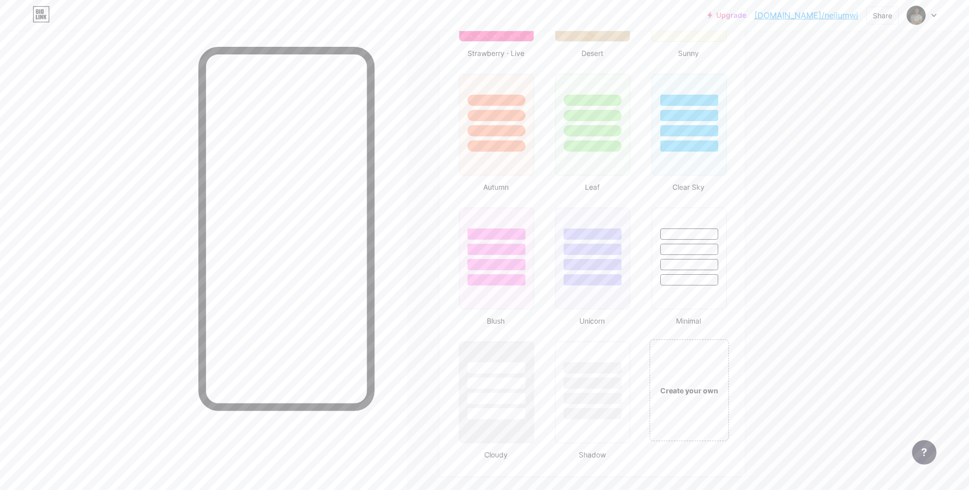
scroll to position [967, 0]
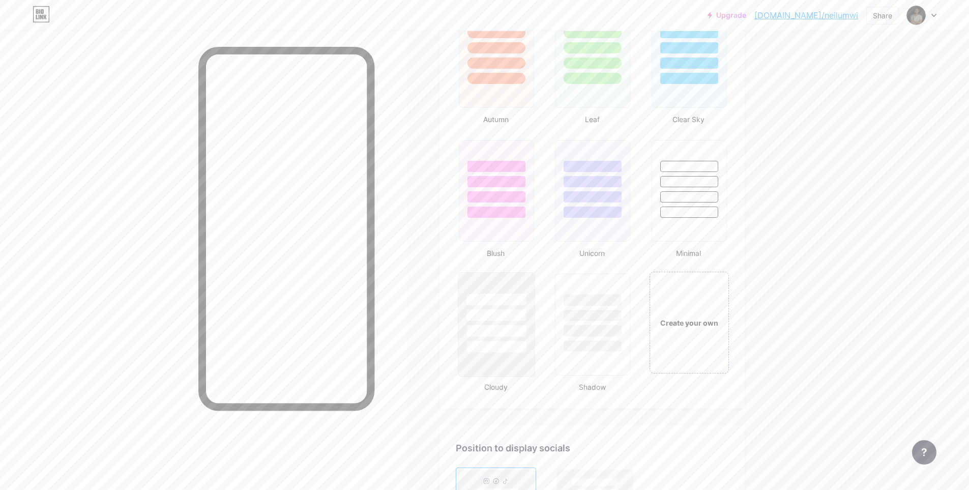
click at [491, 338] on div at bounding box center [496, 313] width 76 height 80
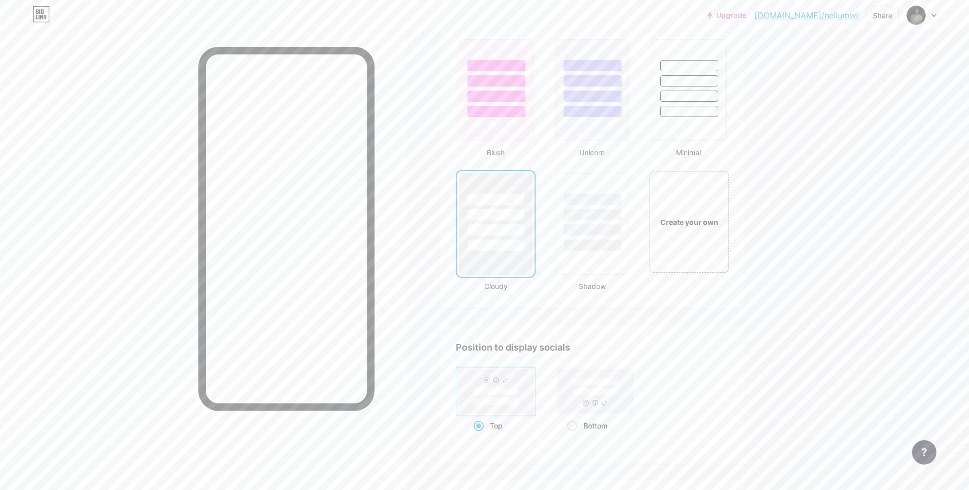
scroll to position [1068, 0]
click at [588, 398] on rect at bounding box center [596, 390] width 76 height 45
click at [574, 434] on input "Bottom" at bounding box center [570, 437] width 7 height 7
radio input "true"
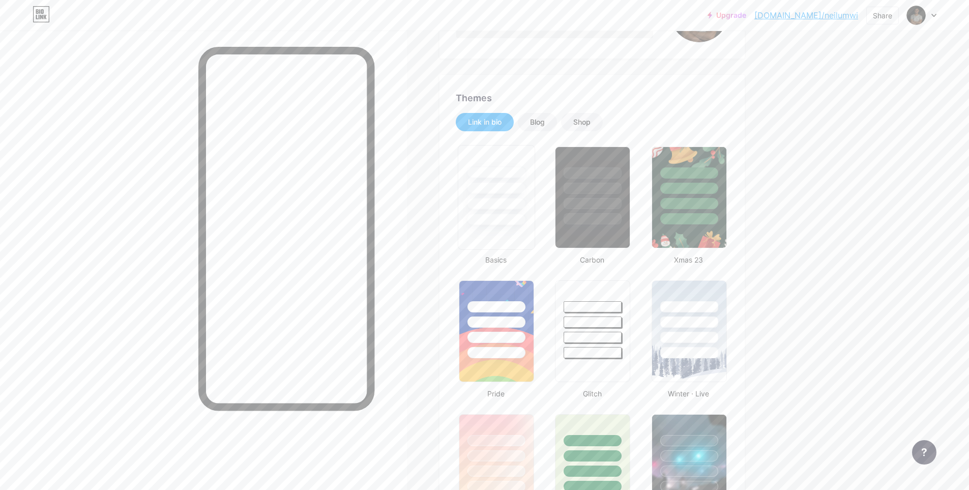
scroll to position [153, 0]
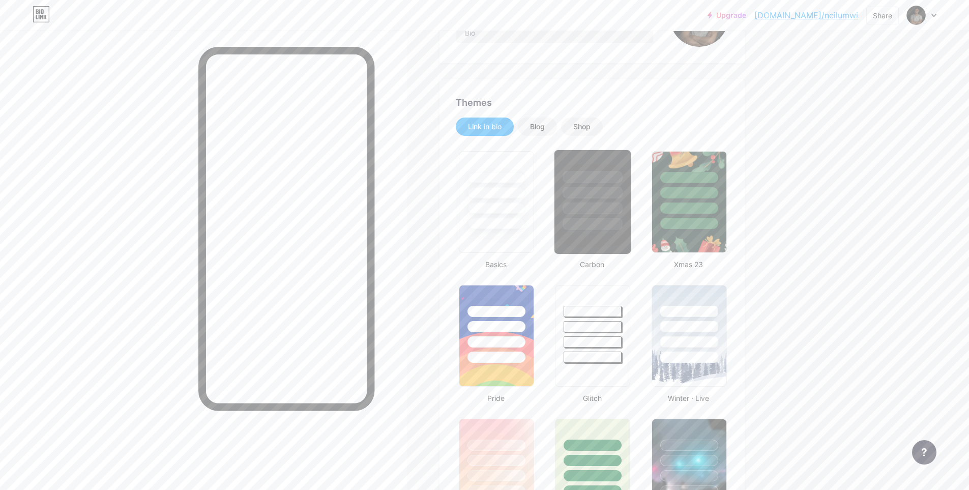
click at [616, 210] on div at bounding box center [593, 208] width 60 height 12
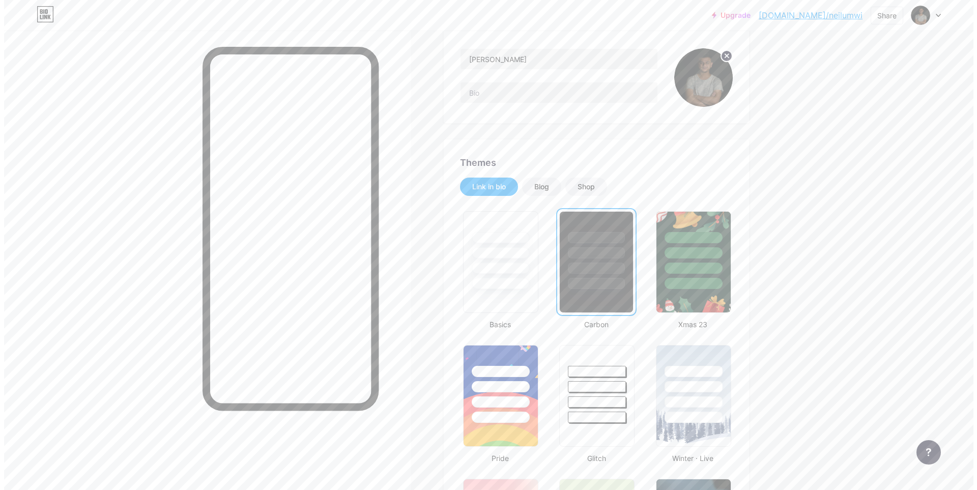
scroll to position [0, 0]
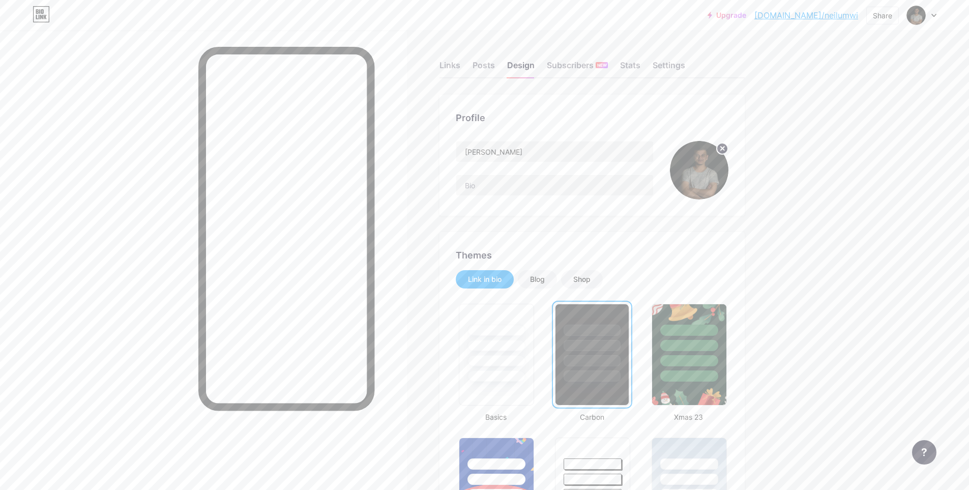
click at [449, 58] on div "Links Posts Design Subscribers NEW Stats Settings" at bounding box center [592, 61] width 305 height 36
click at [452, 65] on div "Links" at bounding box center [450, 68] width 21 height 18
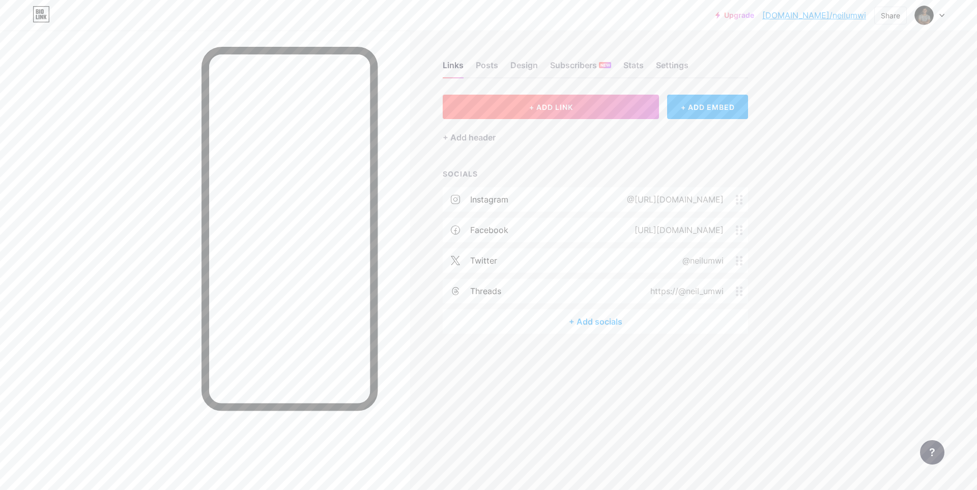
click at [546, 108] on span "+ ADD LINK" at bounding box center [551, 107] width 44 height 9
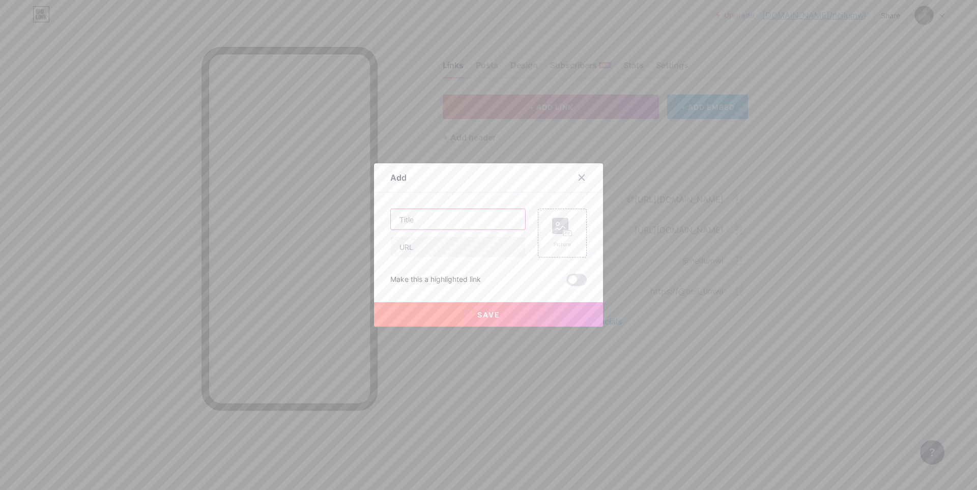
click at [473, 227] on input "text" at bounding box center [458, 219] width 134 height 20
type input "Spotify"
click at [462, 250] on input "text" at bounding box center [458, 247] width 134 height 20
paste input "[URL][DOMAIN_NAME]"
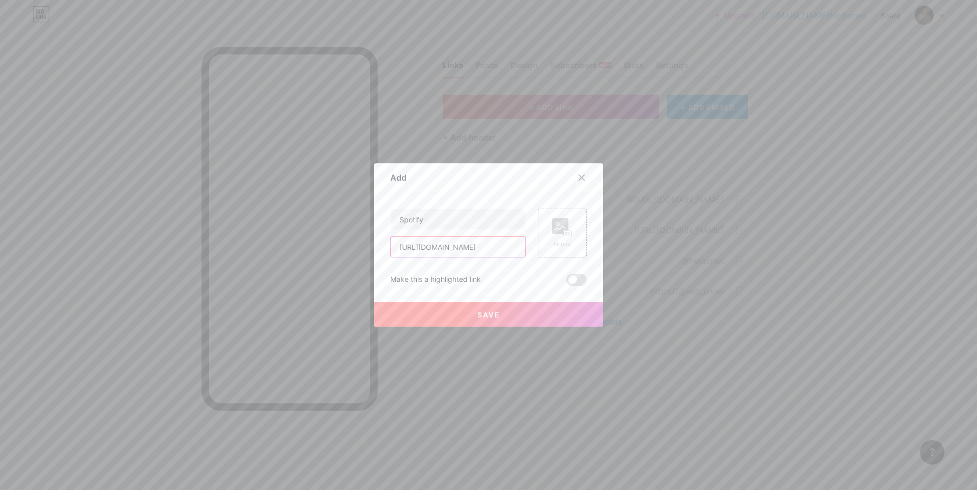
type input "[URL][DOMAIN_NAME]"
click at [490, 313] on span "Save" at bounding box center [488, 314] width 23 height 9
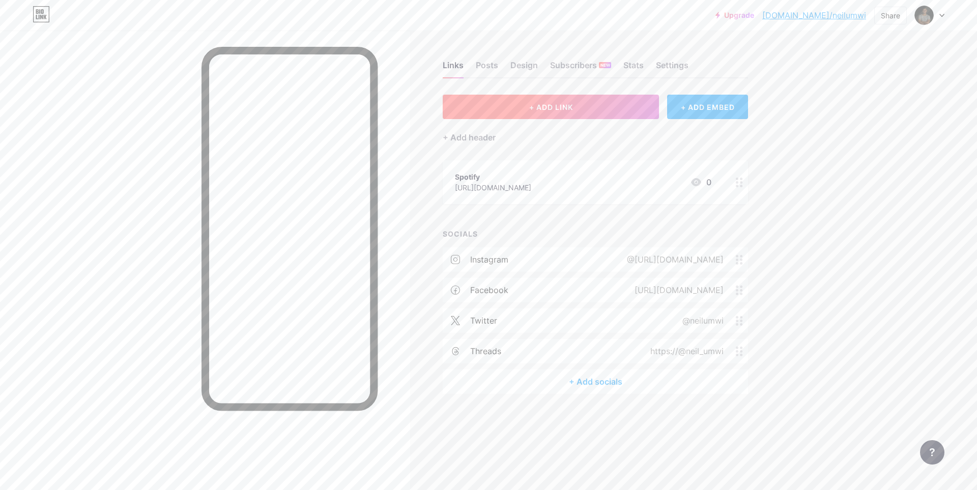
click at [549, 106] on span "+ ADD LINK" at bounding box center [551, 107] width 44 height 9
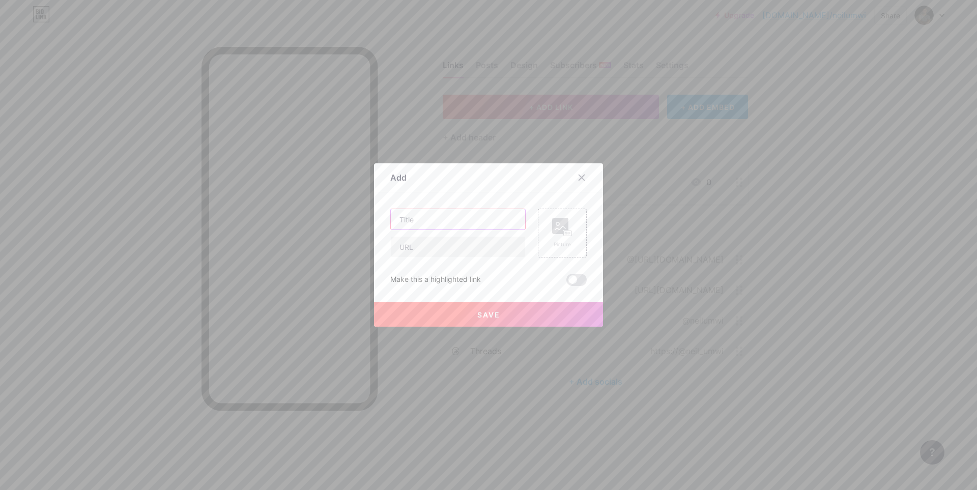
click at [438, 219] on input "text" at bounding box center [458, 219] width 134 height 20
type input "a"
type input "Apple Music"
drag, startPoint x: 435, startPoint y: 246, endPoint x: 435, endPoint y: 253, distance: 7.1
click at [435, 246] on input "text" at bounding box center [458, 247] width 134 height 20
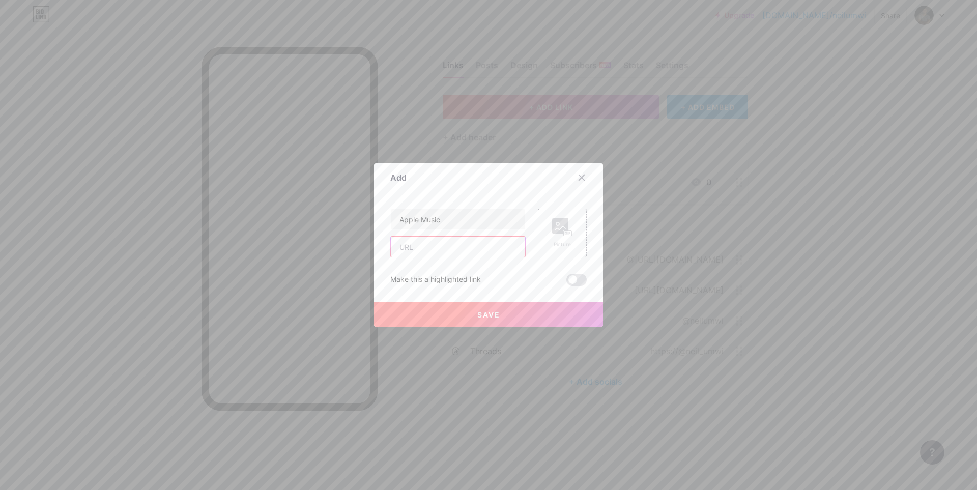
paste input "[URL][DOMAIN_NAME][PERSON_NAME]"
type input "[URL][DOMAIN_NAME][PERSON_NAME]"
click at [488, 314] on span "Save" at bounding box center [488, 314] width 23 height 9
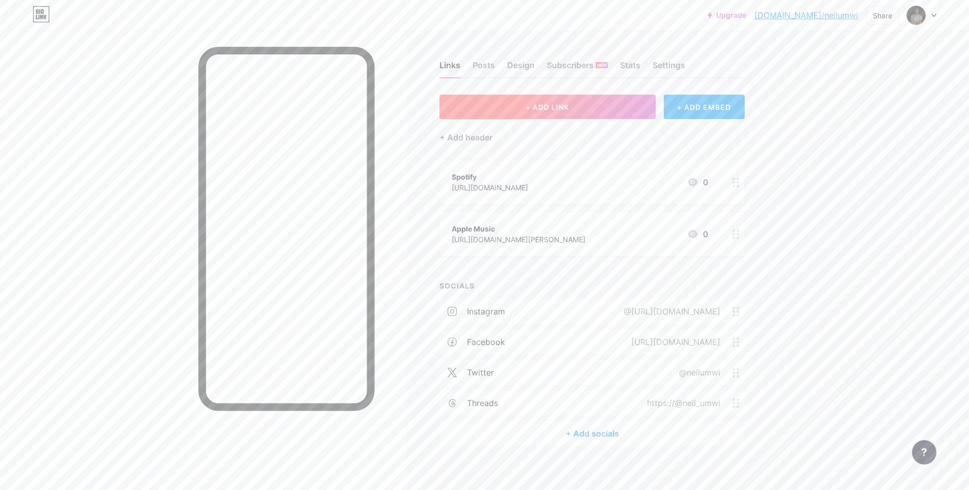
click at [530, 107] on span "+ ADD LINK" at bounding box center [547, 107] width 44 height 9
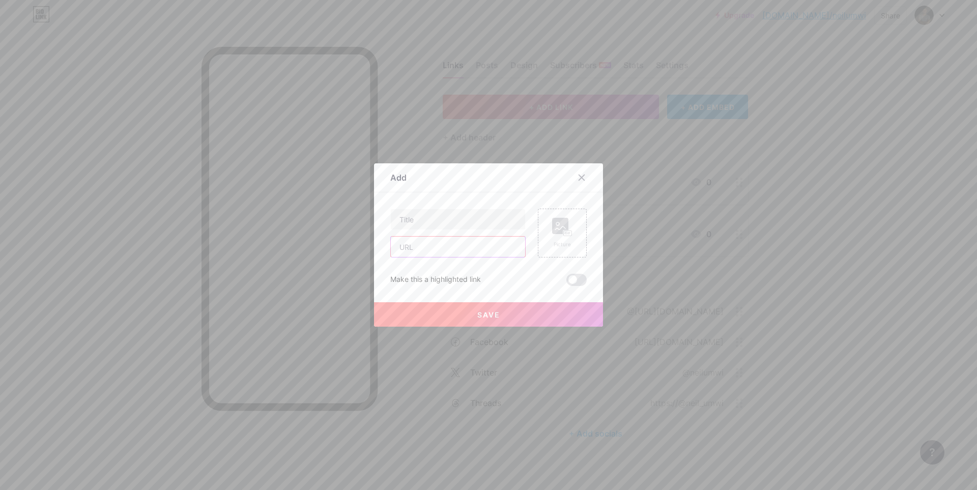
click at [431, 247] on input "text" at bounding box center [458, 247] width 134 height 20
paste input "[URL][DOMAIN_NAME]"
type input "[URL][DOMAIN_NAME]"
click at [428, 222] on input "text" at bounding box center [458, 219] width 134 height 20
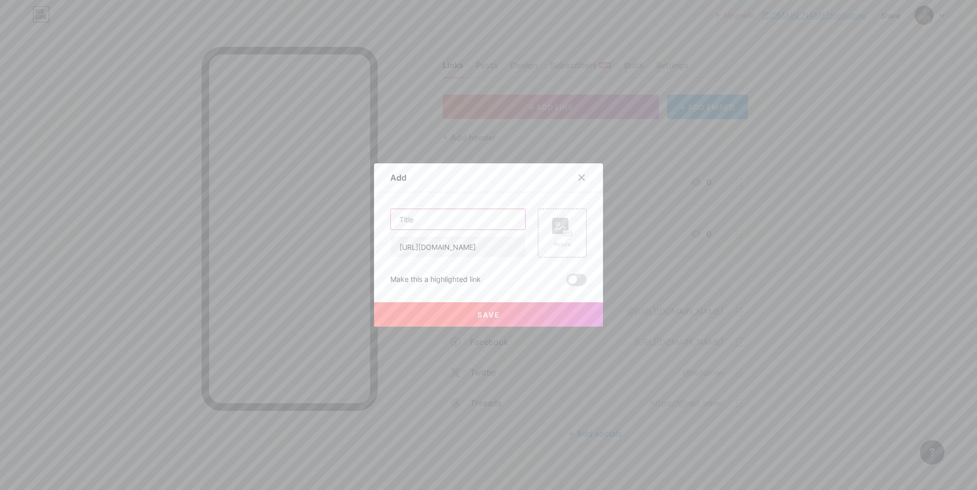
scroll to position [0, 0]
click at [408, 219] on input "Youtube Music" at bounding box center [458, 219] width 134 height 20
type input "YouTube Music"
click at [500, 310] on button "Save" at bounding box center [488, 314] width 229 height 24
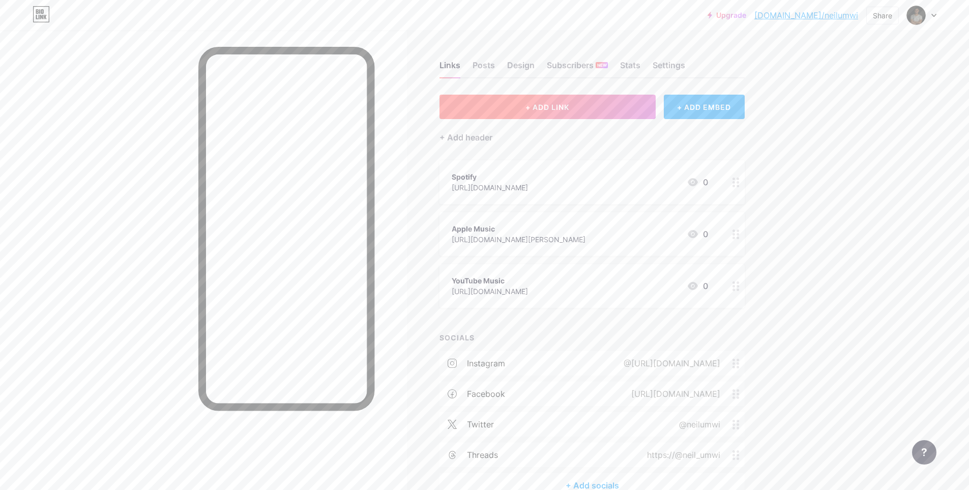
click at [544, 107] on span "+ ADD LINK" at bounding box center [547, 107] width 44 height 9
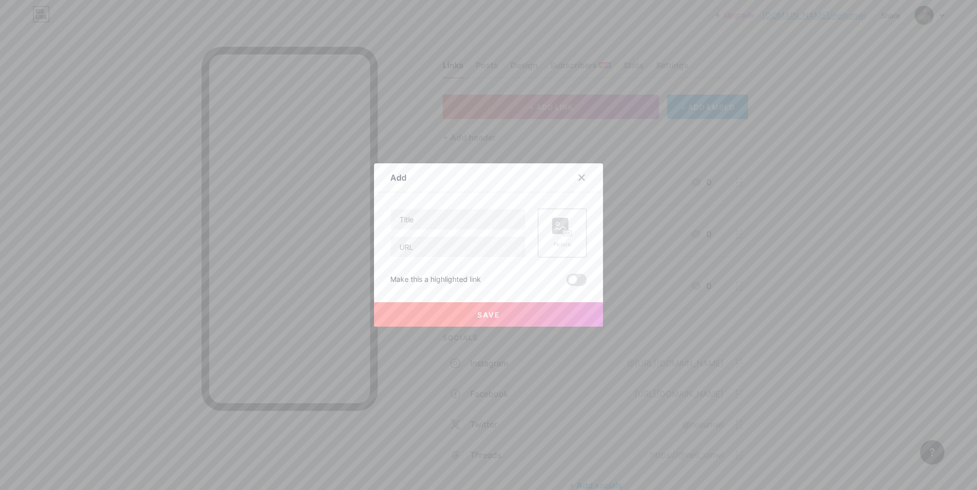
click at [556, 222] on rect at bounding box center [560, 226] width 16 height 16
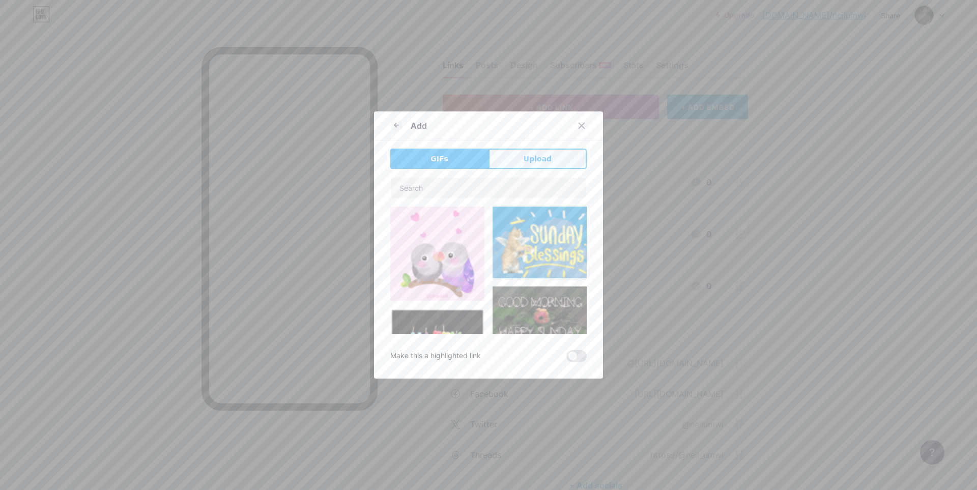
click at [536, 161] on span "Upload" at bounding box center [537, 159] width 28 height 11
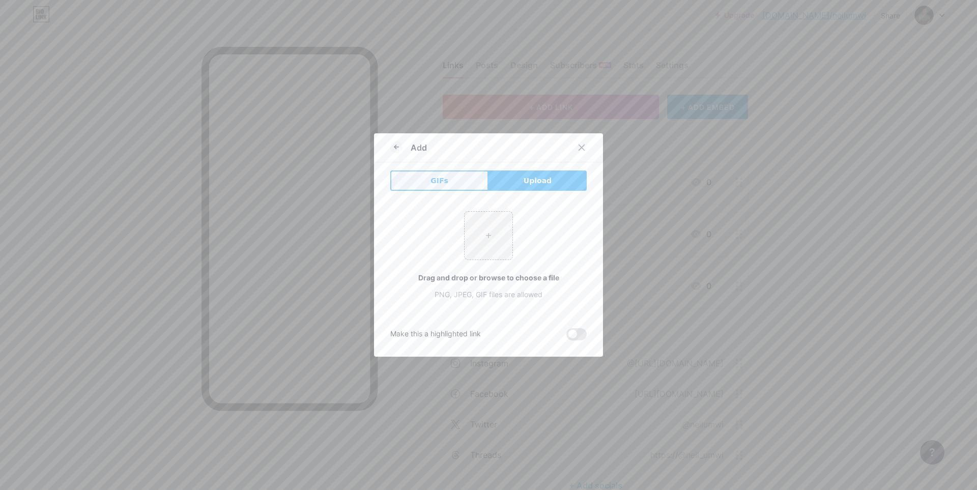
click at [436, 186] on span "GIFs" at bounding box center [439, 181] width 18 height 11
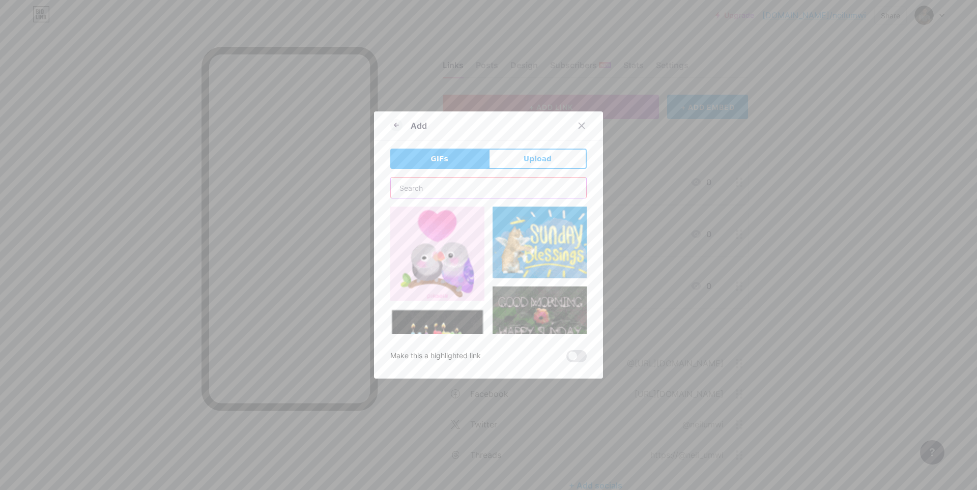
click at [436, 186] on input "text" at bounding box center [488, 188] width 195 height 20
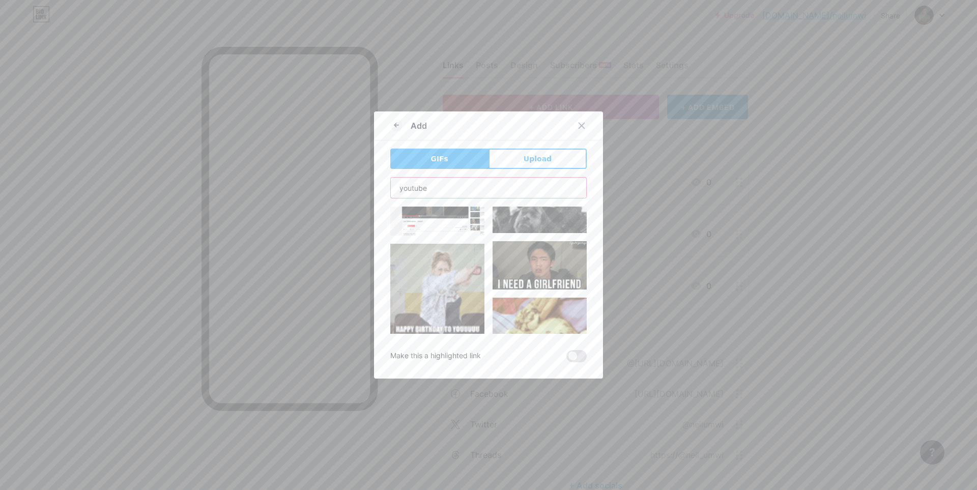
scroll to position [509, 0]
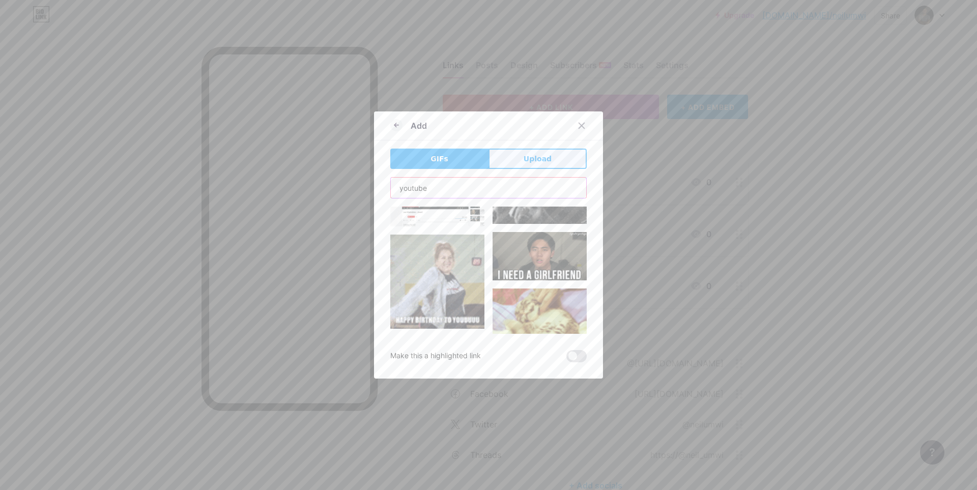
type input "youtube"
click at [525, 161] on span "Upload" at bounding box center [537, 159] width 28 height 11
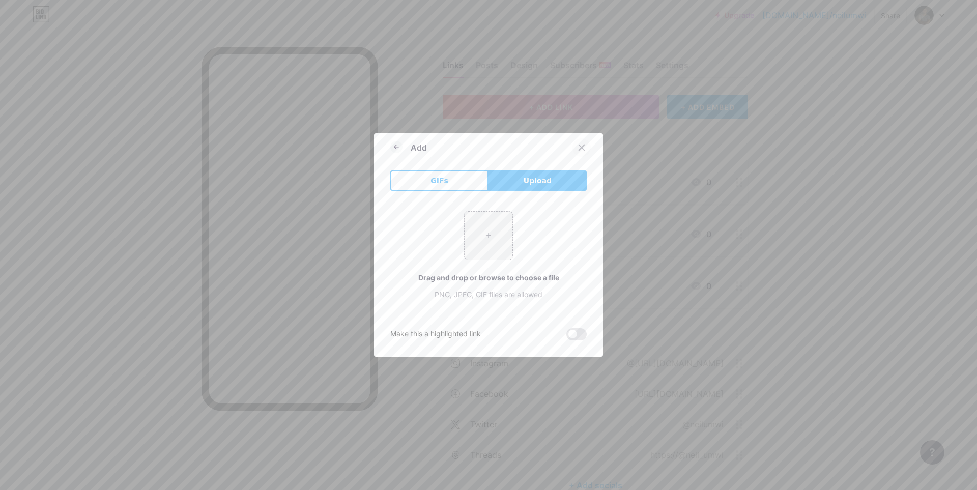
click at [579, 150] on icon at bounding box center [581, 147] width 8 height 8
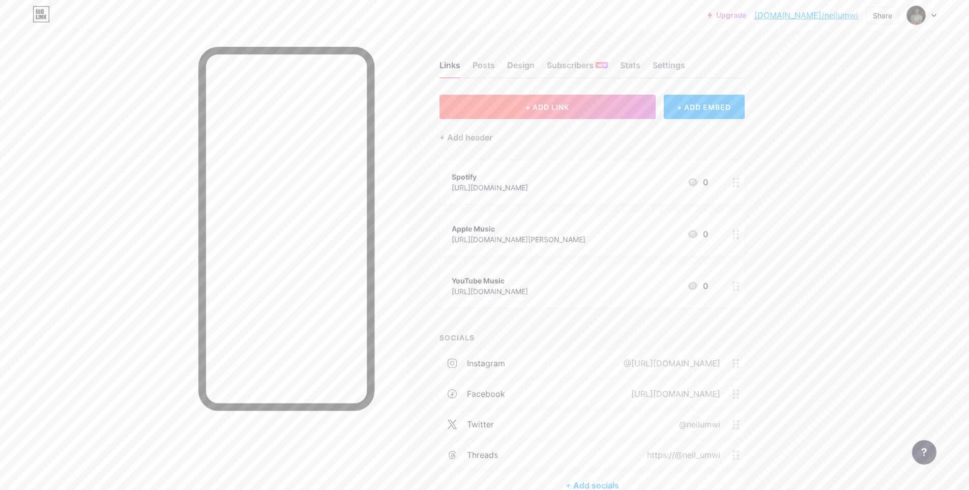
click at [588, 108] on button "+ ADD LINK" at bounding box center [548, 107] width 216 height 24
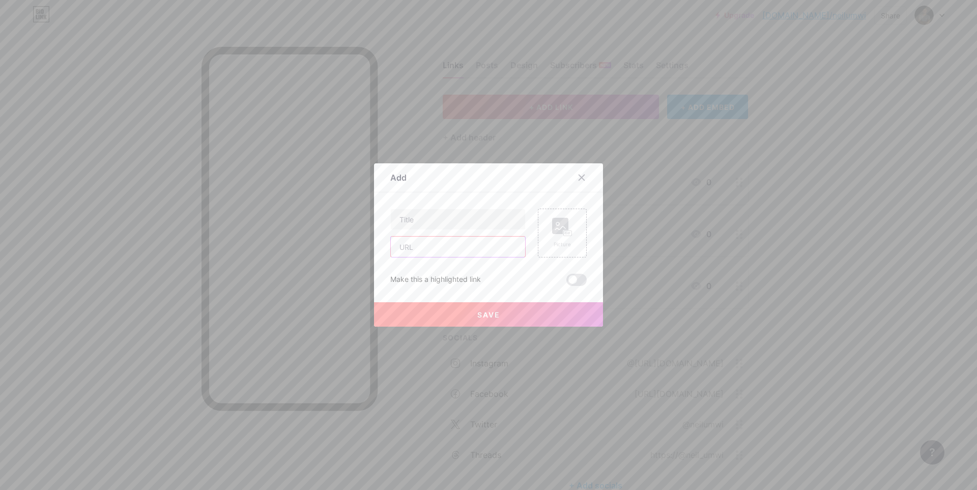
click at [428, 250] on input "text" at bounding box center [458, 247] width 134 height 20
paste input "[URL][DOMAIN_NAME]"
type input "[URL][DOMAIN_NAME]"
click at [431, 218] on input "text" at bounding box center [458, 219] width 134 height 20
type input "Bandcamp"
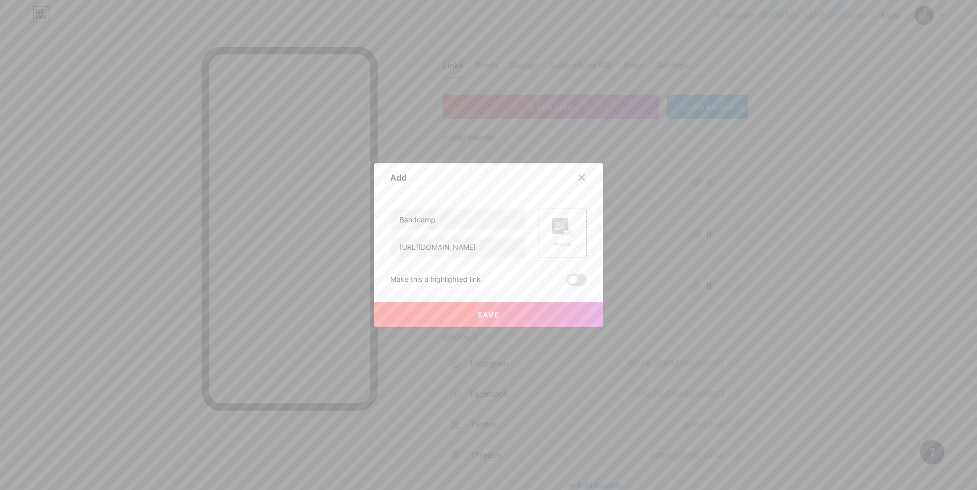
click at [474, 324] on button "Save" at bounding box center [488, 314] width 229 height 24
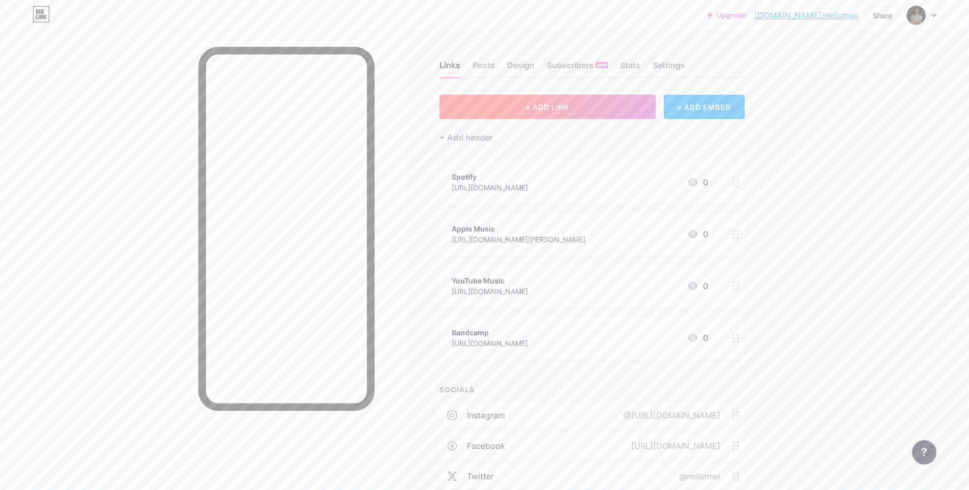
click at [581, 103] on button "+ ADD LINK" at bounding box center [548, 107] width 216 height 24
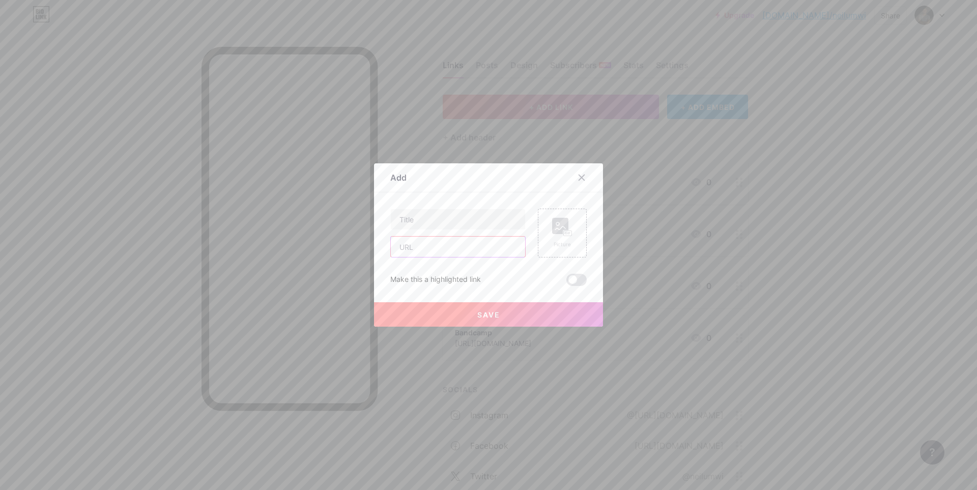
click at [443, 247] on input "text" at bounding box center [458, 247] width 134 height 20
paste input "[URL][DOMAIN_NAME][PERSON_NAME]"
type input "[URL][DOMAIN_NAME][PERSON_NAME]"
click at [435, 223] on input "text" at bounding box center [458, 219] width 134 height 20
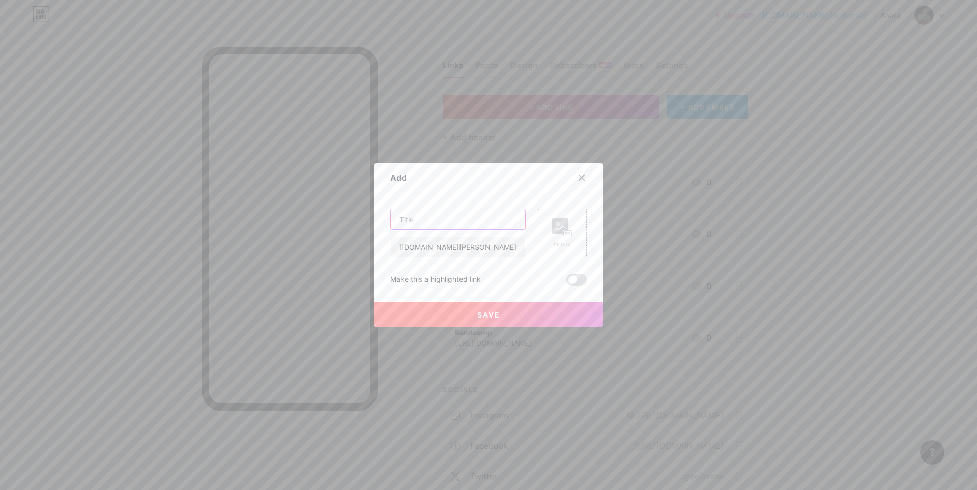
scroll to position [0, 0]
type input "Amazon Music"
click at [493, 319] on button "Save" at bounding box center [488, 314] width 229 height 24
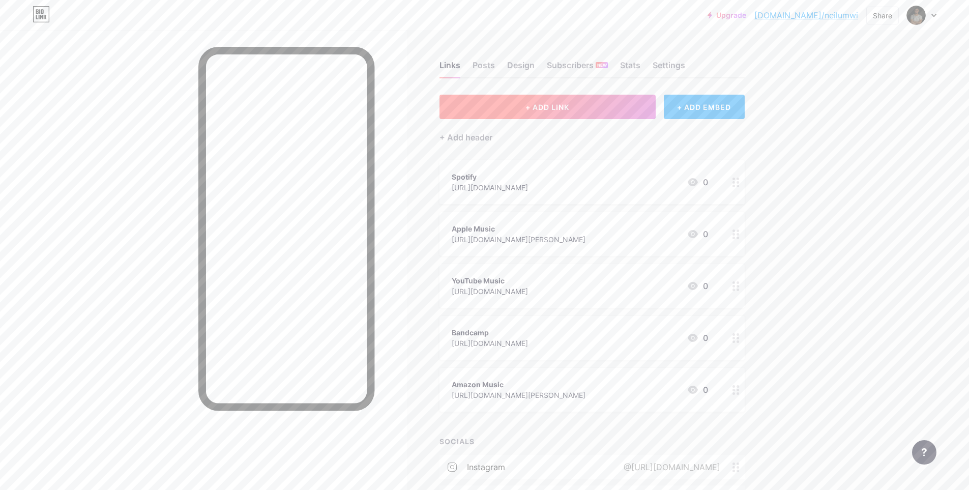
click at [568, 112] on button "+ ADD LINK" at bounding box center [548, 107] width 216 height 24
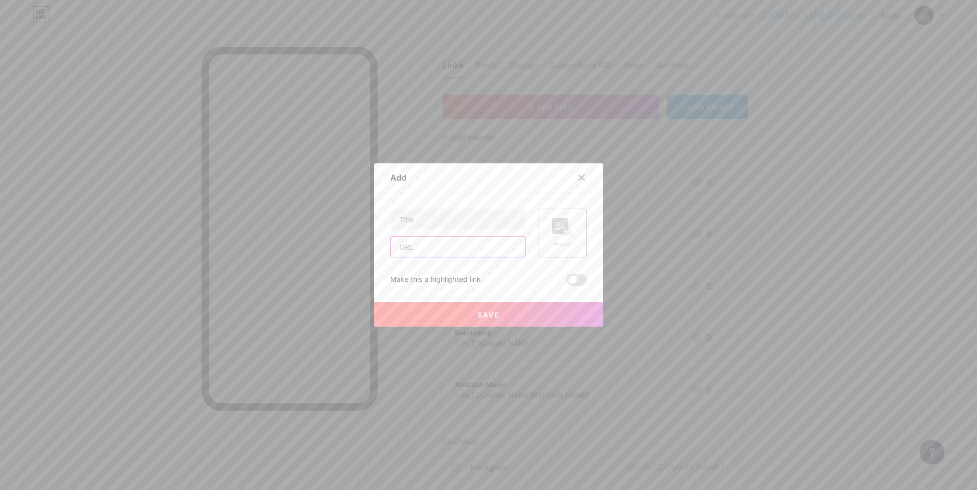
click at [417, 239] on input "text" at bounding box center [458, 247] width 134 height 20
paste input "[URL][DOMAIN_NAME]"
type input "[URL][DOMAIN_NAME]"
click at [420, 223] on input "text" at bounding box center [458, 219] width 134 height 20
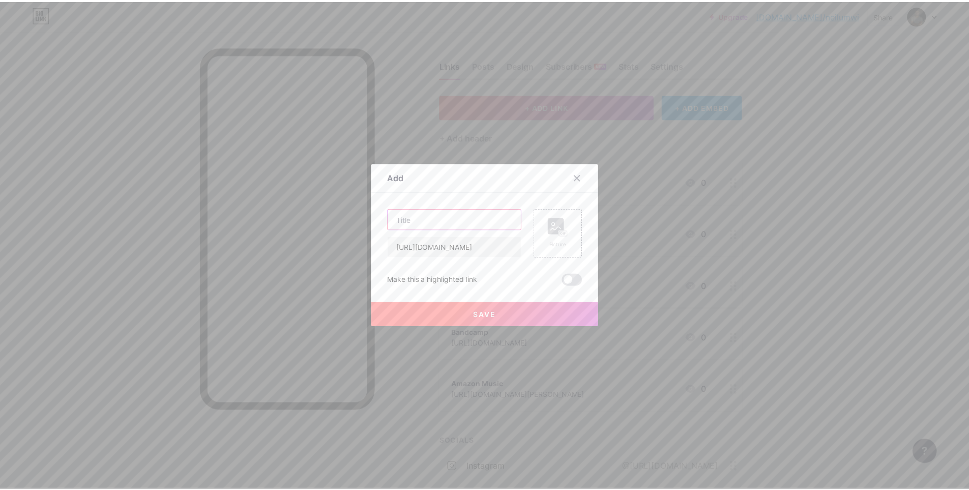
scroll to position [0, 0]
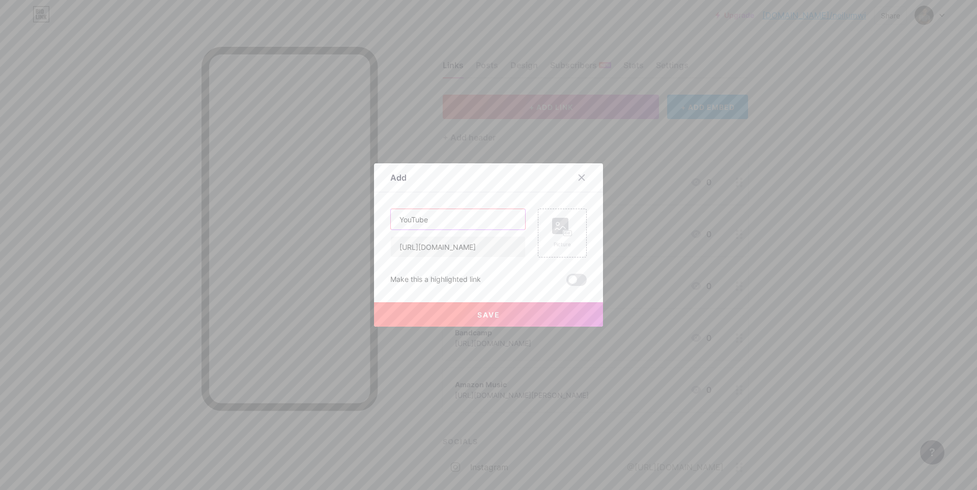
type input "YouTube"
click at [482, 317] on span "Save" at bounding box center [488, 314] width 23 height 9
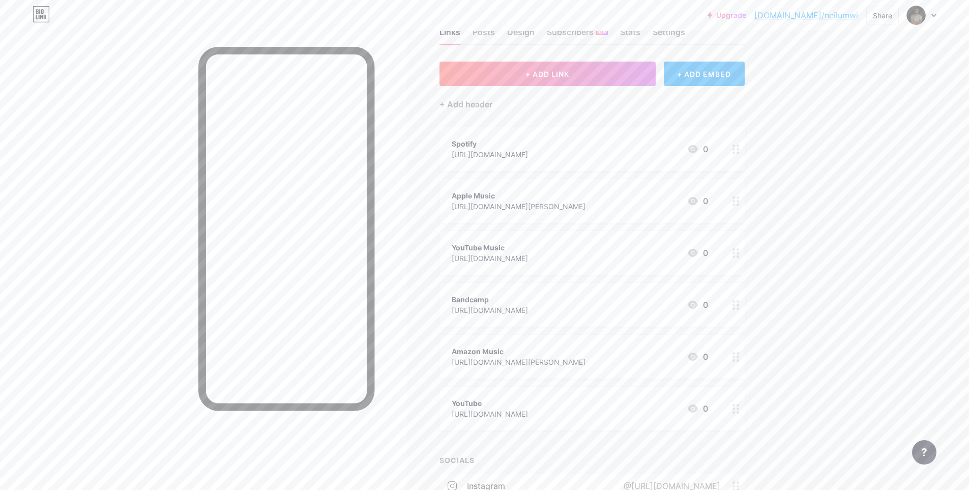
scroll to position [51, 0]
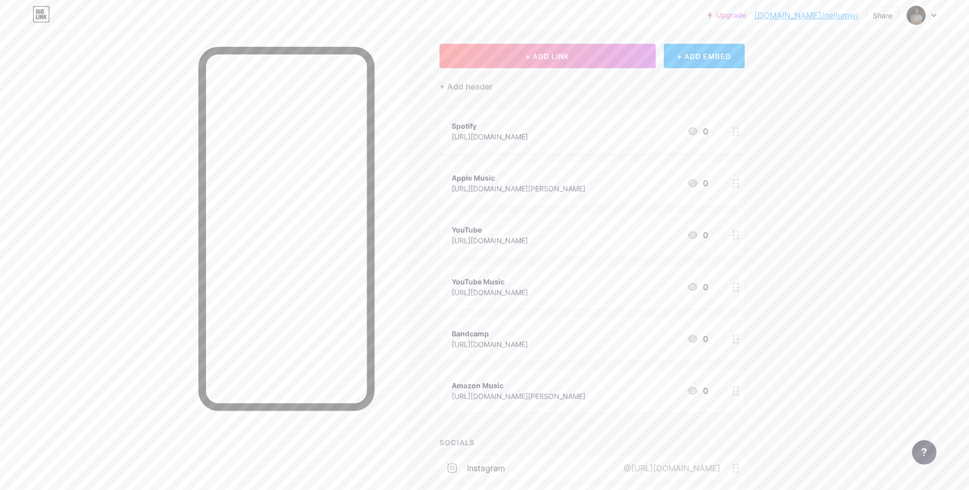
click at [813, 222] on div "Upgrade [DOMAIN_NAME]/neilum... [DOMAIN_NAME]/neilumwi Share Switch accounts [P…" at bounding box center [484, 301] width 969 height 704
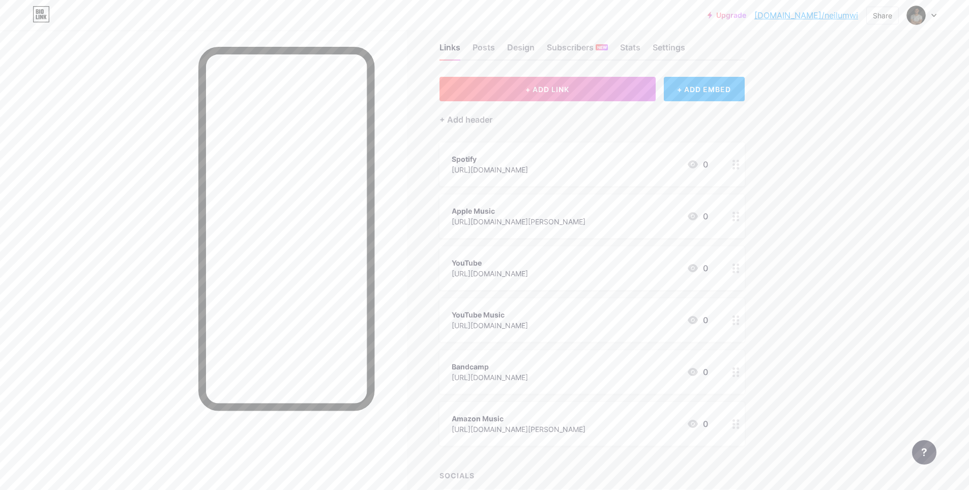
scroll to position [0, 0]
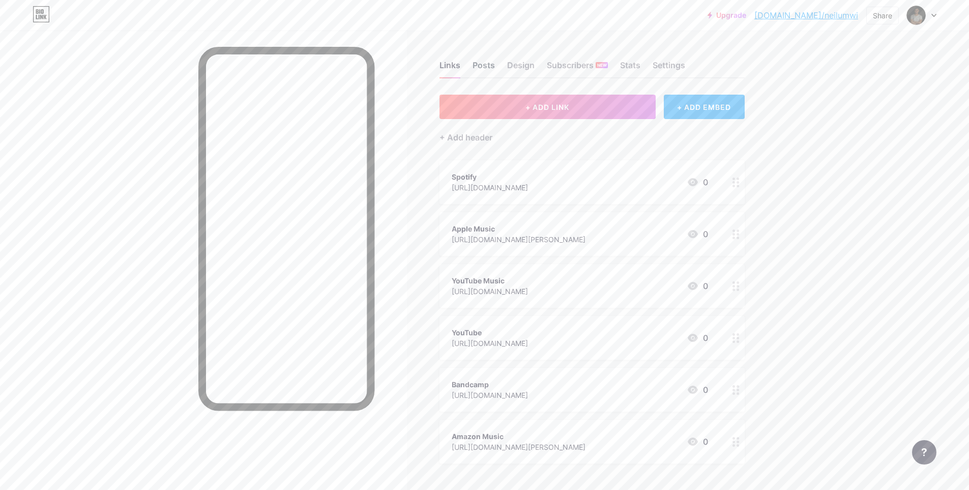
click at [487, 63] on div "Posts" at bounding box center [484, 68] width 22 height 18
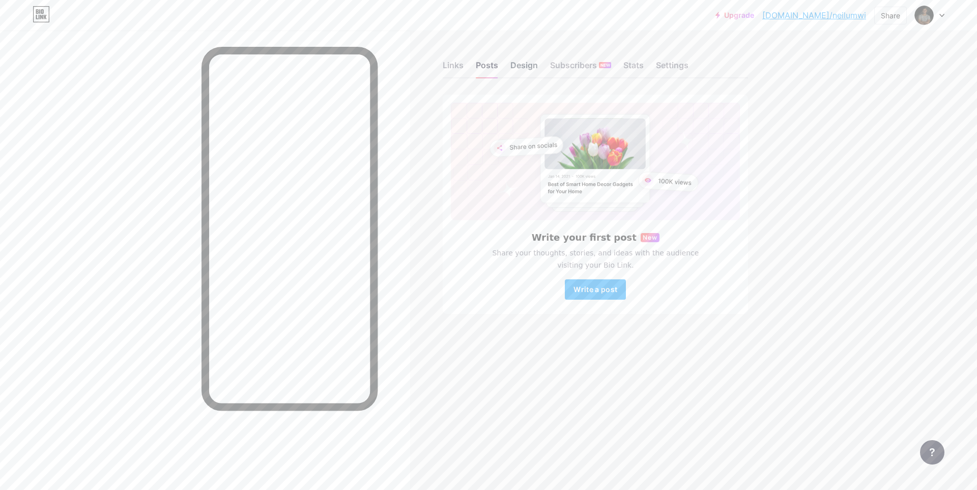
click at [523, 63] on div "Design" at bounding box center [523, 68] width 27 height 18
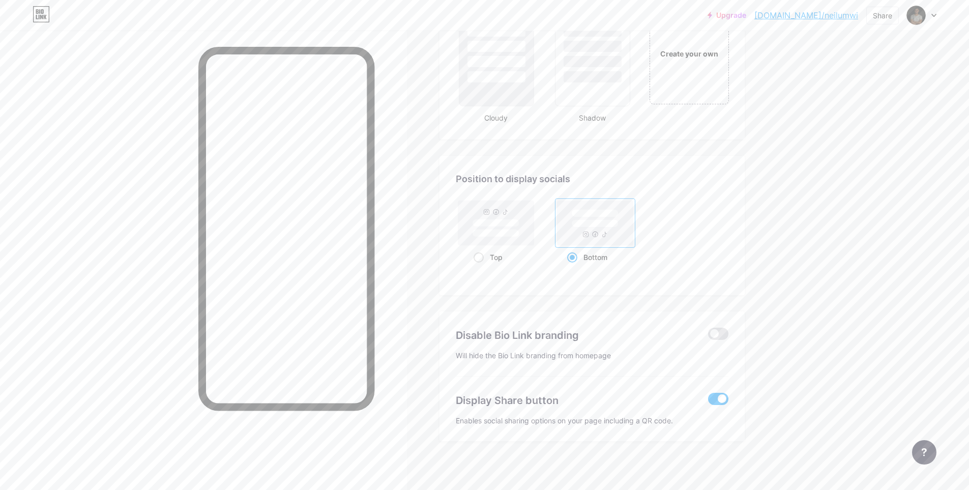
scroll to position [1238, 0]
click at [722, 335] on span at bounding box center [718, 331] width 20 height 12
click at [708, 334] on input "checkbox" at bounding box center [708, 334] width 0 height 0
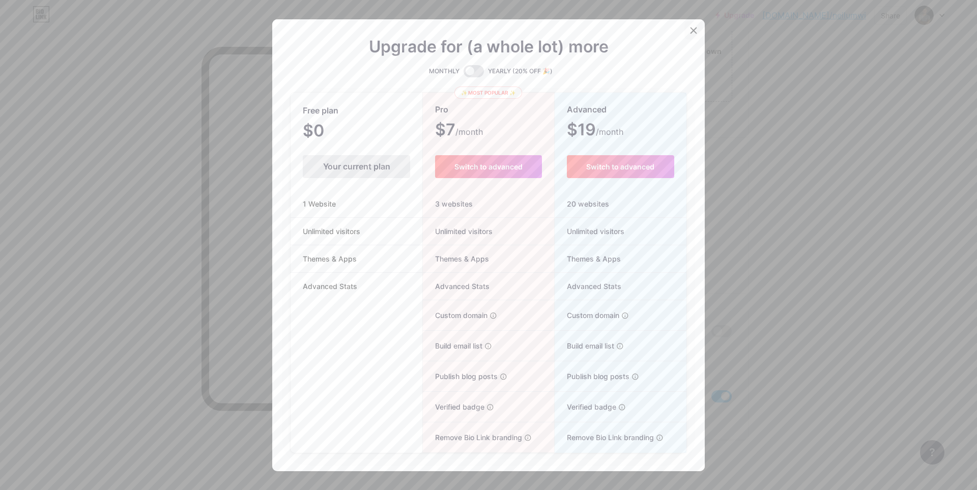
click at [694, 28] on div at bounding box center [693, 30] width 18 height 18
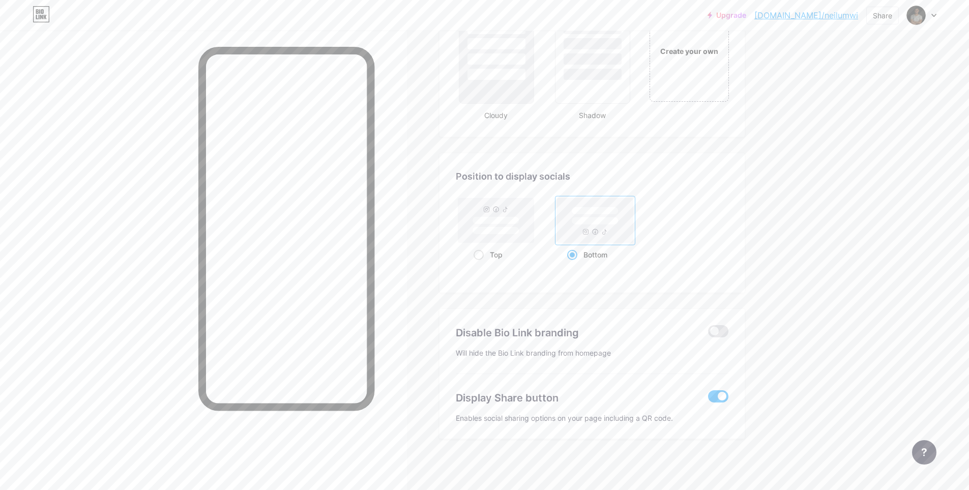
click at [726, 394] on span at bounding box center [718, 396] width 20 height 12
click at [708, 399] on input "checkbox" at bounding box center [708, 399] width 0 height 0
click at [727, 394] on span at bounding box center [718, 396] width 20 height 12
click at [708, 399] on input "checkbox" at bounding box center [708, 399] width 0 height 0
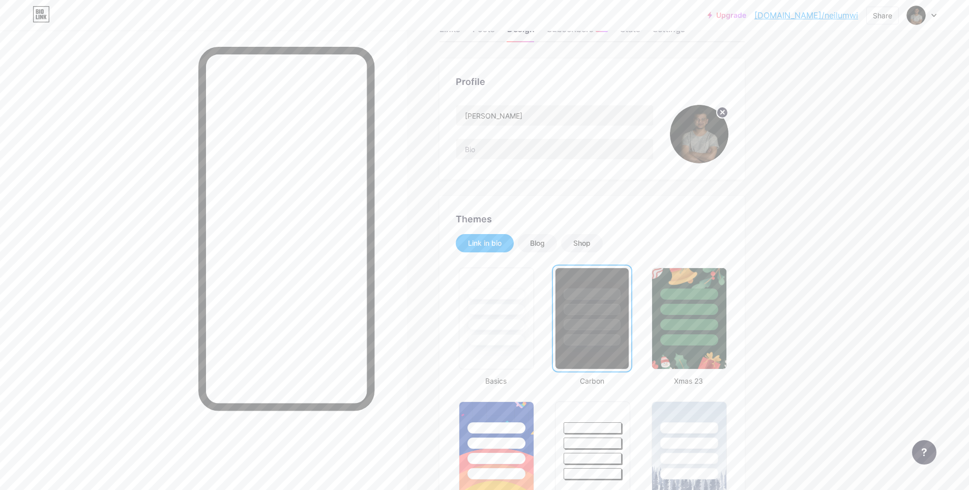
scroll to position [0, 0]
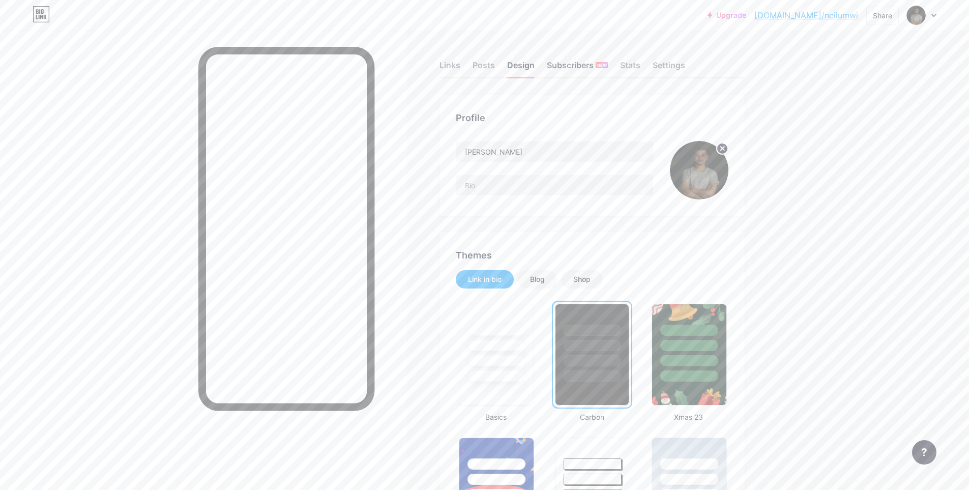
click at [576, 68] on div "Subscribers NEW" at bounding box center [577, 68] width 61 height 18
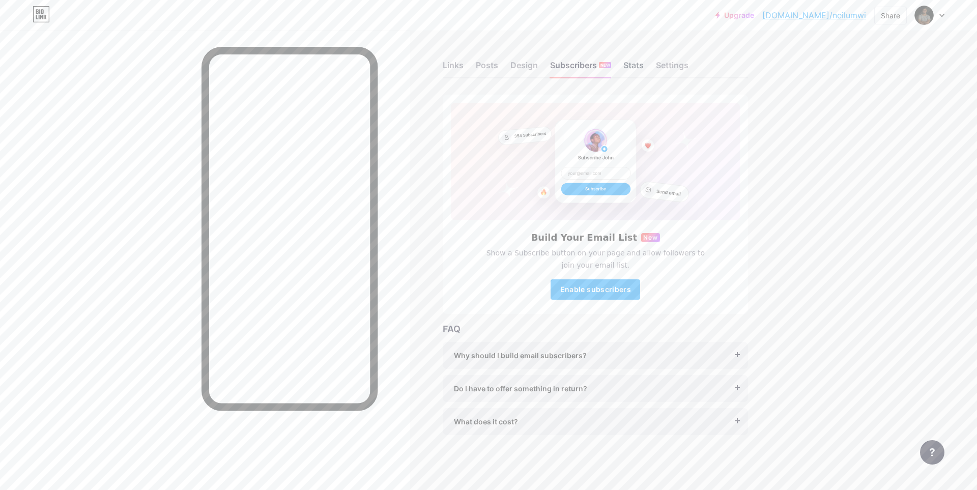
click at [631, 64] on div "Stats" at bounding box center [633, 68] width 20 height 18
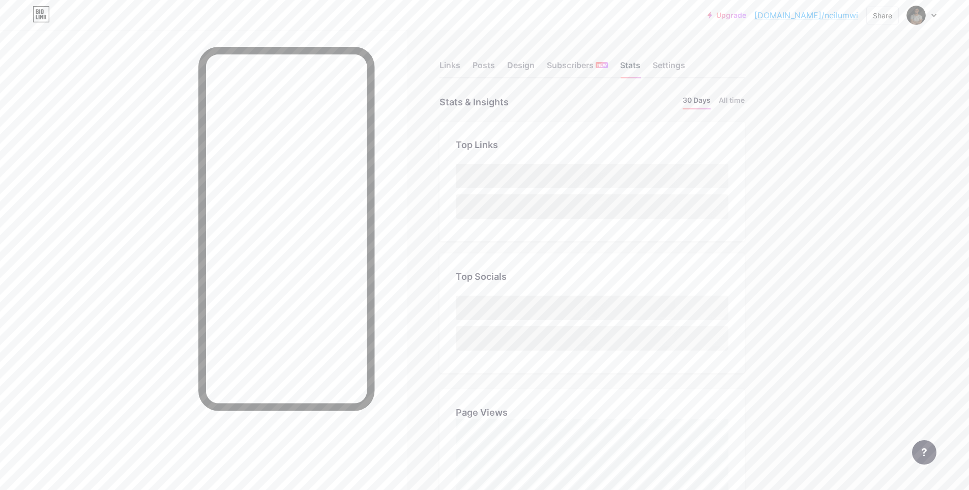
scroll to position [490, 969]
click at [678, 68] on div "Settings" at bounding box center [669, 68] width 33 height 18
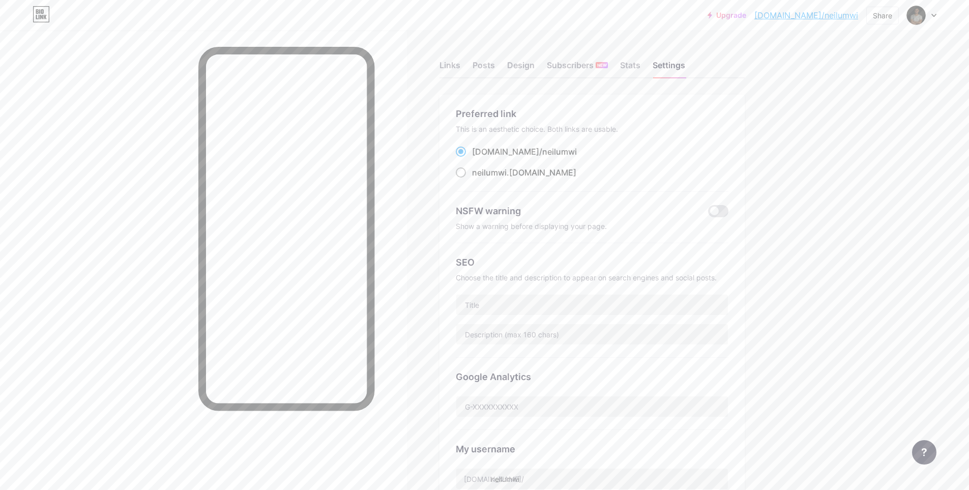
click at [462, 170] on span at bounding box center [461, 172] width 10 height 10
click at [472, 179] on input "neilumwi .[DOMAIN_NAME]" at bounding box center [475, 182] width 7 height 7
radio input "true"
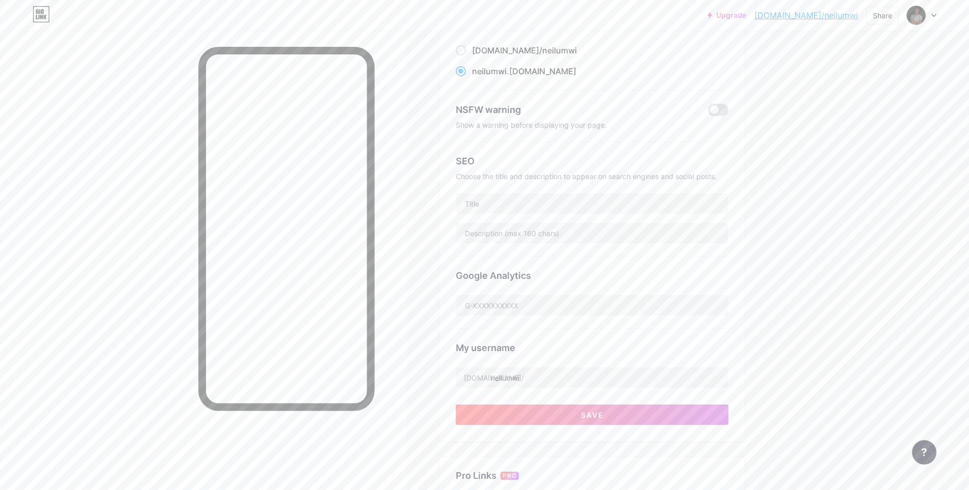
scroll to position [102, 0]
click at [466, 47] on span at bounding box center [461, 50] width 10 height 10
click at [472, 56] on input "[DOMAIN_NAME]/ neilumwi" at bounding box center [475, 59] width 7 height 7
radio input "true"
click at [583, 409] on button "Save" at bounding box center [592, 414] width 273 height 20
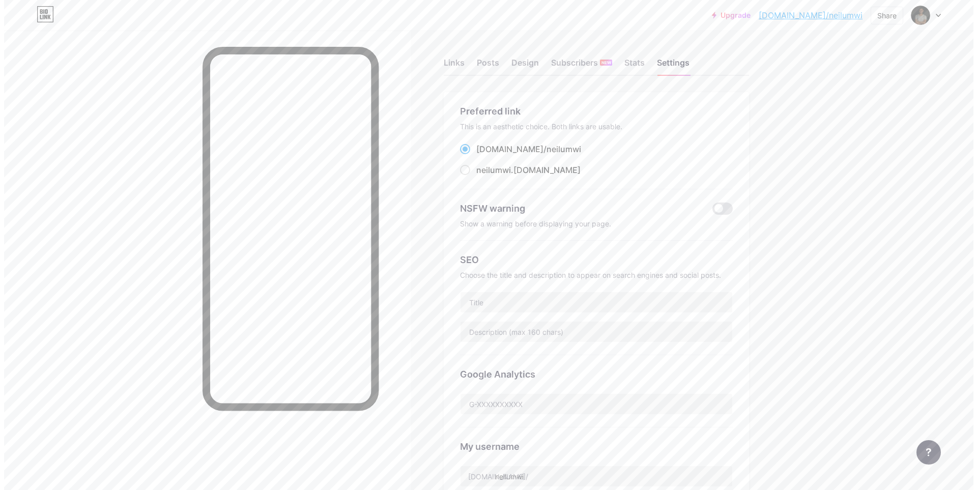
scroll to position [0, 0]
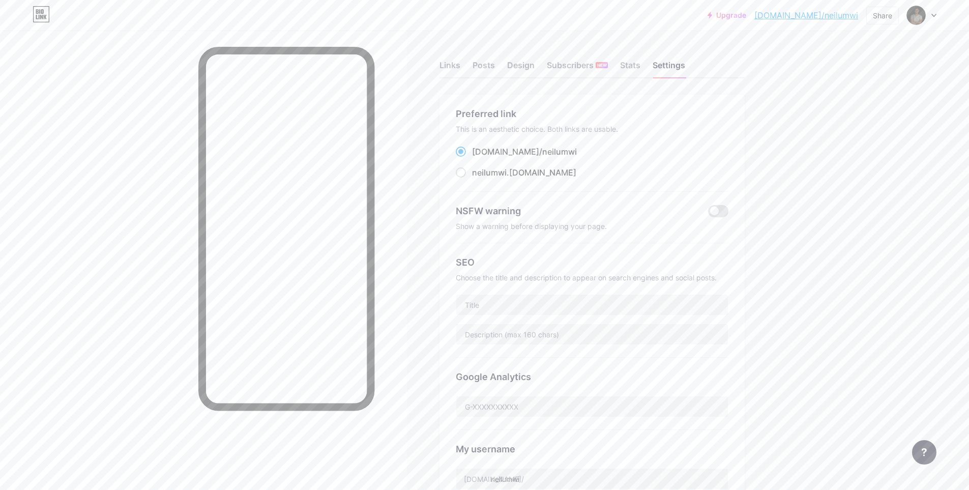
click at [820, 17] on link "[DOMAIN_NAME]/neilumwi" at bounding box center [806, 15] width 104 height 12
click at [456, 62] on div "Links" at bounding box center [450, 68] width 21 height 18
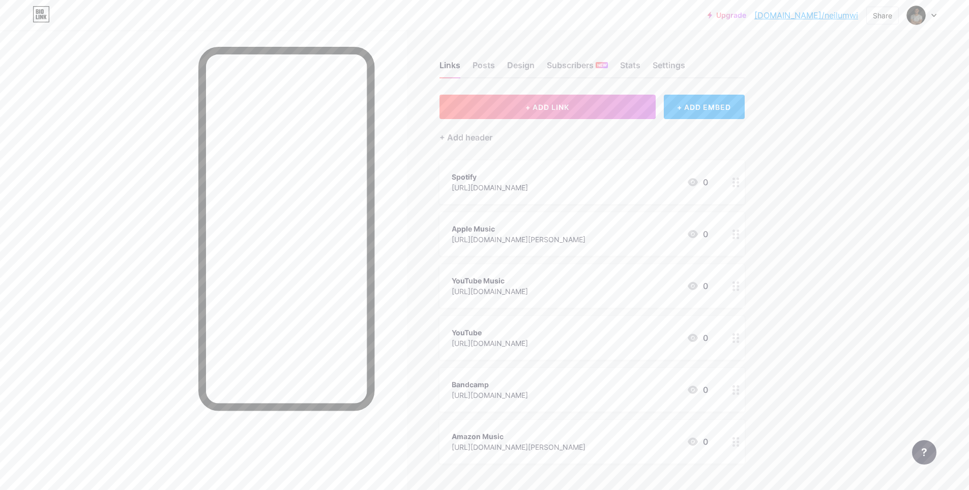
click at [476, 143] on div "+ ADD LINK + ADD EMBED + Add header Spotify [URL][DOMAIN_NAME] 0 Apple Music [U…" at bounding box center [592, 374] width 305 height 559
click at [449, 140] on div "+ Add header" at bounding box center [466, 137] width 53 height 12
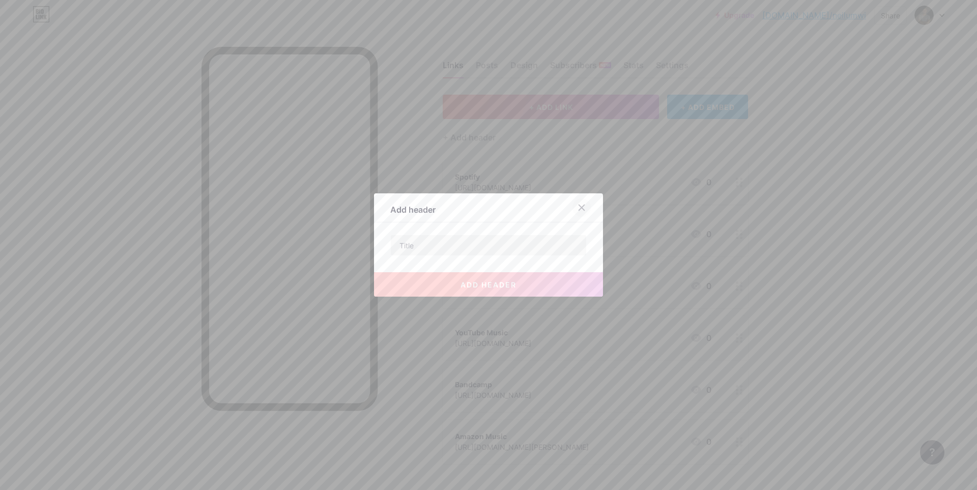
click at [577, 209] on icon at bounding box center [581, 207] width 8 height 8
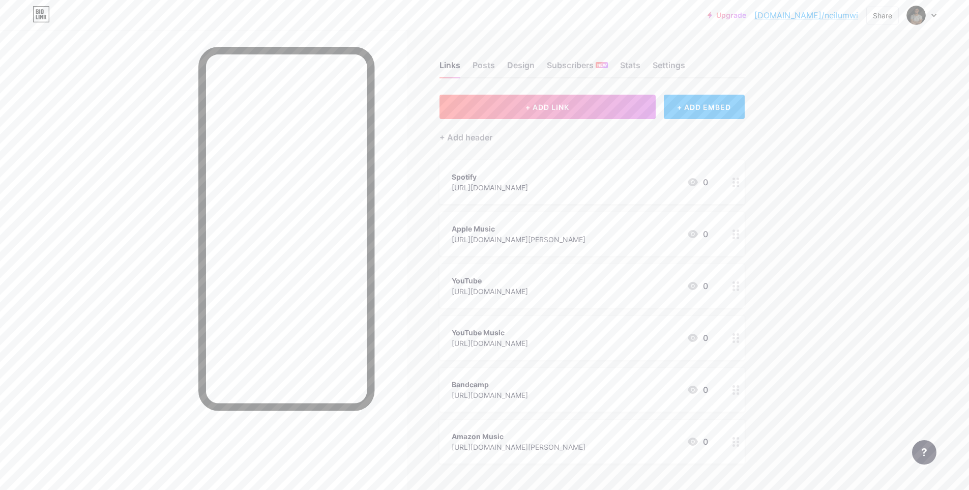
click at [720, 114] on div "+ ADD EMBED" at bounding box center [704, 107] width 81 height 24
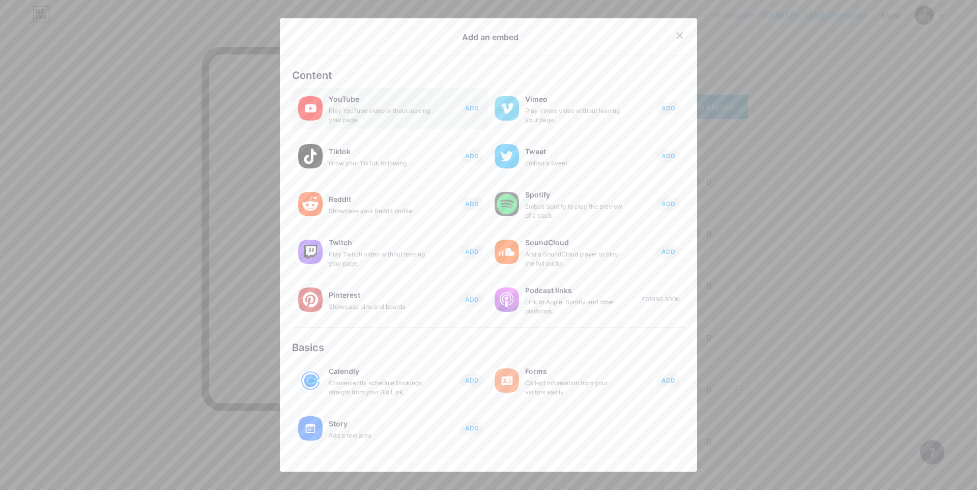
click at [479, 112] on div "YouTube Play YouTube video without leaving your page. ADD" at bounding box center [409, 108] width 160 height 33
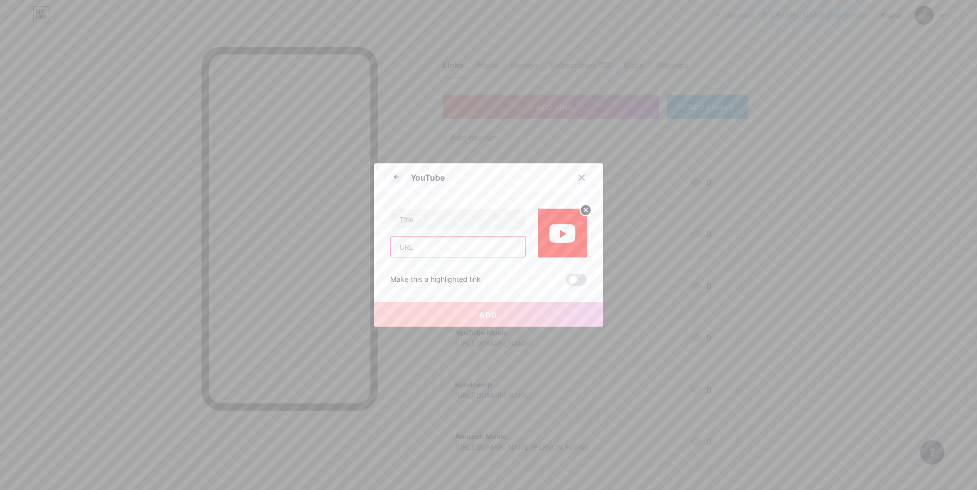
click at [433, 249] on input "text" at bounding box center [458, 247] width 134 height 20
click at [574, 183] on div at bounding box center [581, 177] width 18 height 18
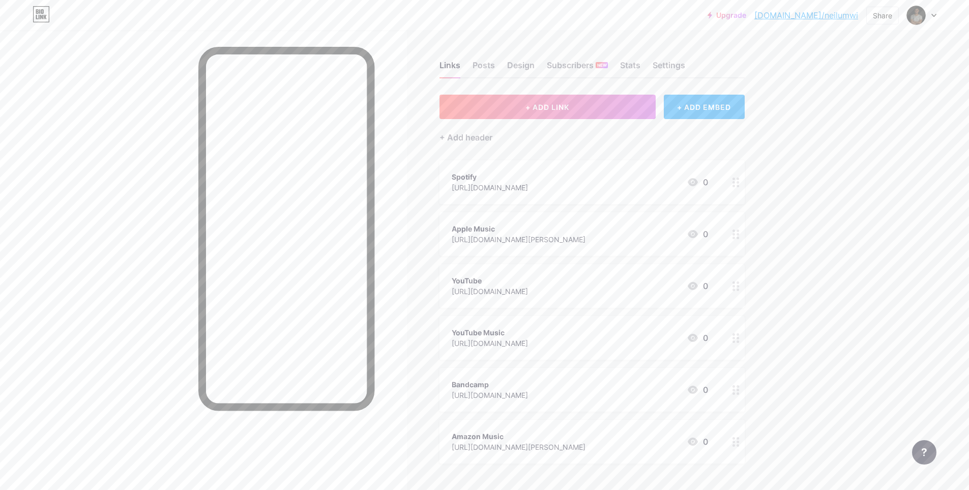
click at [520, 440] on div "Amazon Music" at bounding box center [519, 436] width 134 height 11
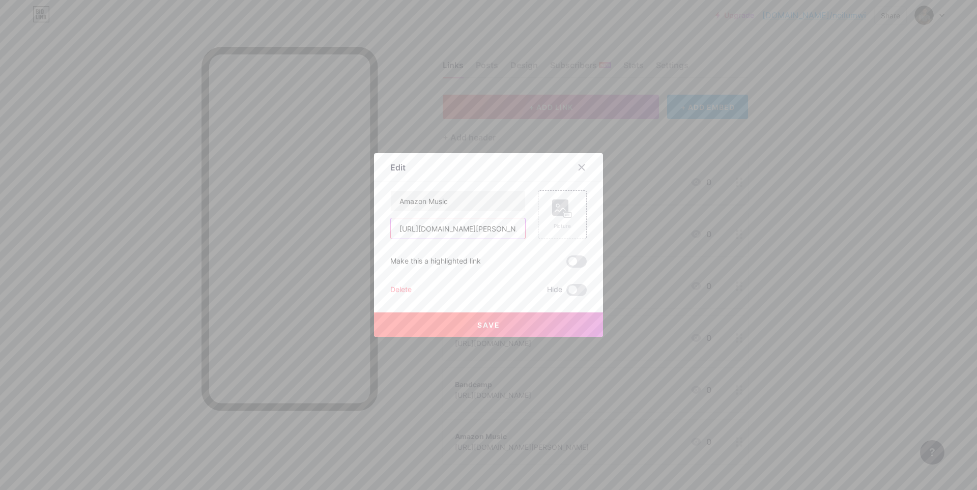
click at [454, 229] on input "[URL][DOMAIN_NAME][PERSON_NAME]" at bounding box center [458, 228] width 134 height 20
click at [581, 167] on icon at bounding box center [581, 167] width 8 height 8
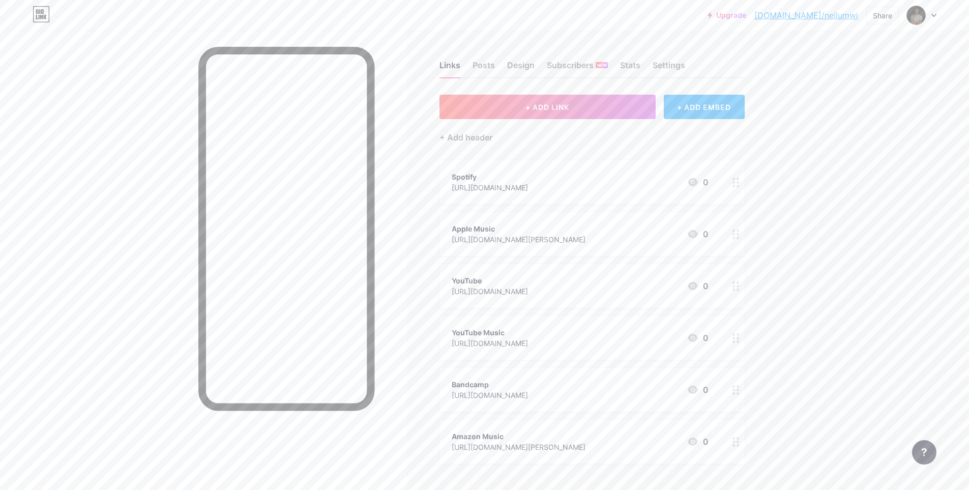
click at [695, 111] on div "+ ADD EMBED" at bounding box center [704, 107] width 81 height 24
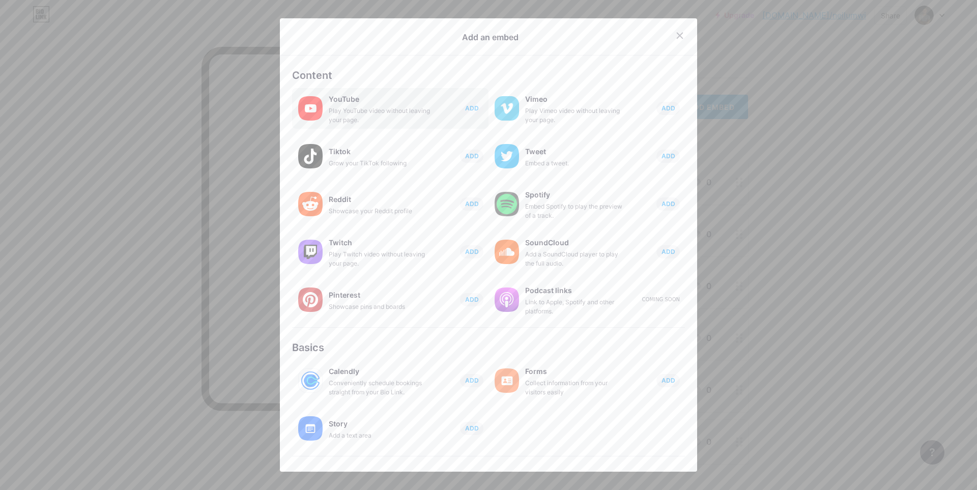
click at [448, 98] on div "YouTube Play YouTube video without leaving your page. ADD" at bounding box center [409, 108] width 160 height 33
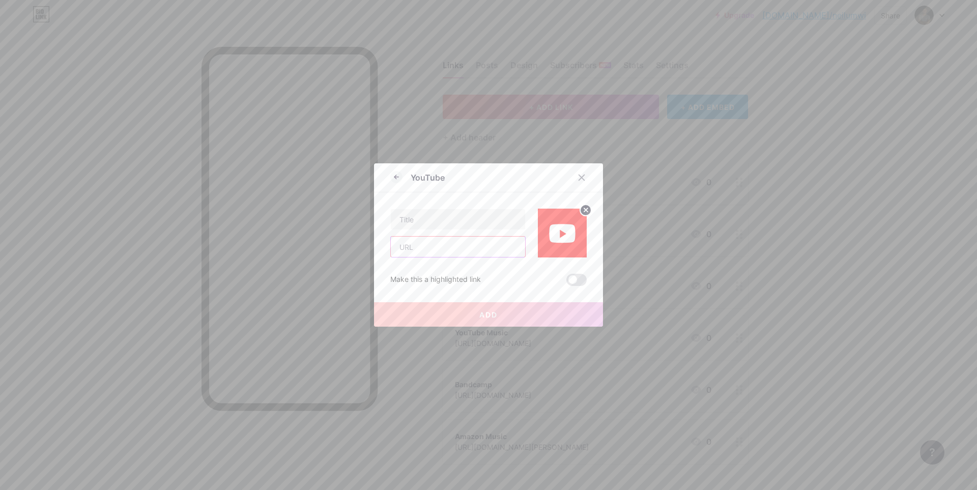
click at [439, 252] on input "text" at bounding box center [458, 247] width 134 height 20
paste input "[URL][DOMAIN_NAME]"
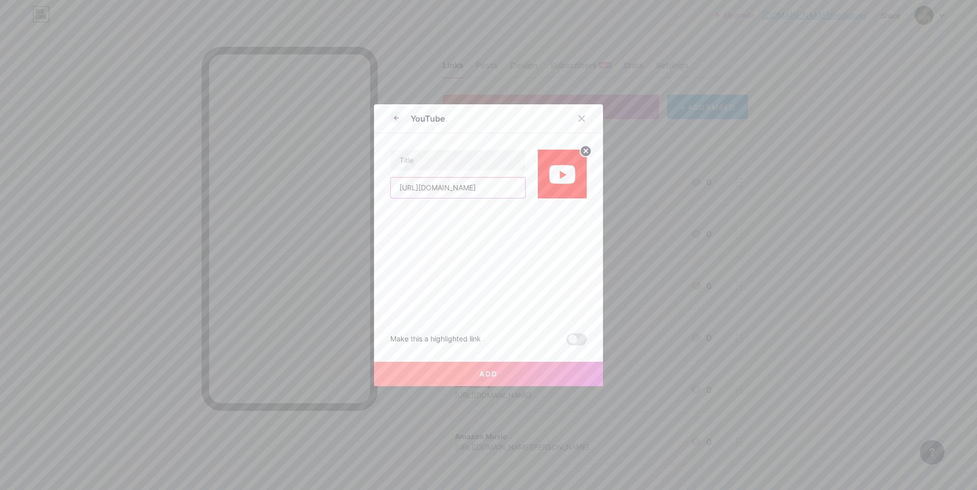
scroll to position [0, 56]
type input "[URL][DOMAIN_NAME]"
click at [443, 162] on input "text" at bounding box center [458, 160] width 134 height 20
drag, startPoint x: 477, startPoint y: 162, endPoint x: 383, endPoint y: 168, distance: 94.3
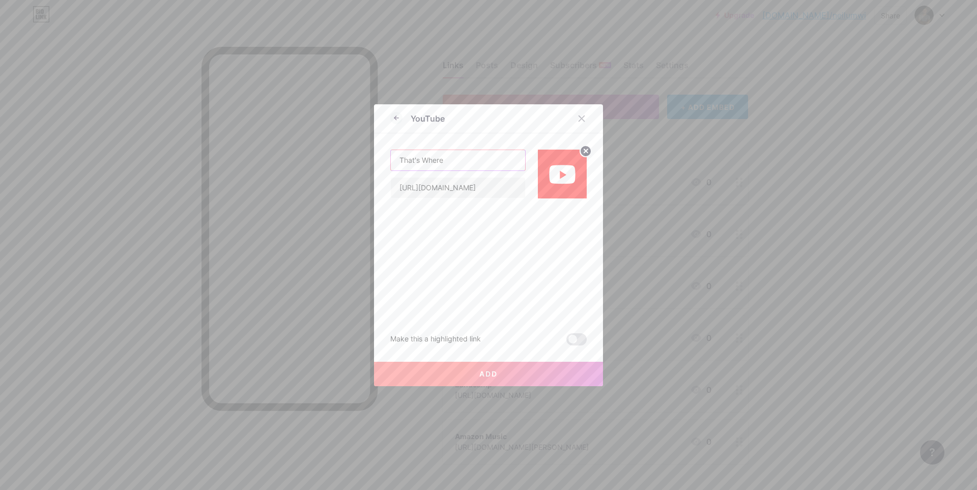
click at [383, 168] on div "YouTube That's Where [URL][DOMAIN_NAME] Make this a highlighted link Add Pictur…" at bounding box center [488, 245] width 229 height 282
paste input "[PERSON_NAME] - That's Where I Come From (Of"
click at [446, 155] on input "[PERSON_NAME] - That's Where I Come From" at bounding box center [458, 160] width 134 height 20
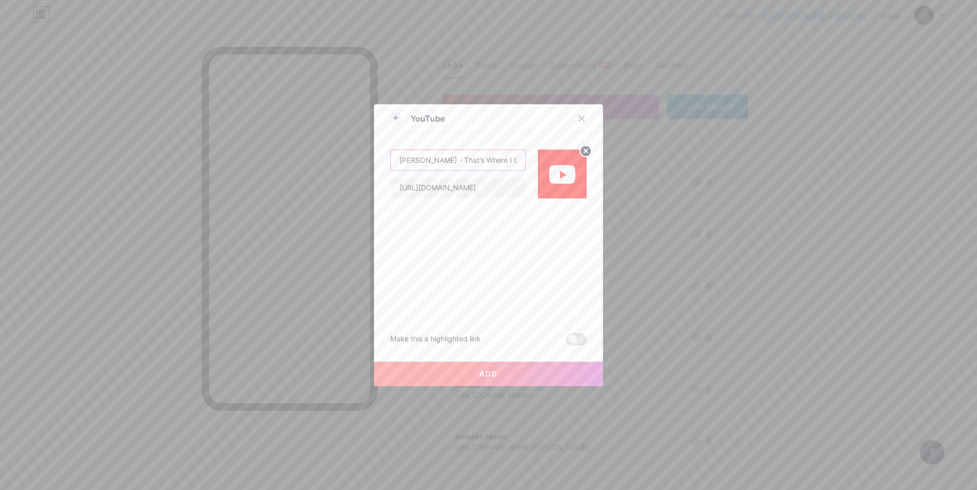
paste input "That's Where I Come From (Official Studi"
drag, startPoint x: 464, startPoint y: 161, endPoint x: 521, endPoint y: 164, distance: 56.5
click at [521, 164] on input "That's Where I Come From (Official Studi" at bounding box center [458, 160] width 134 height 20
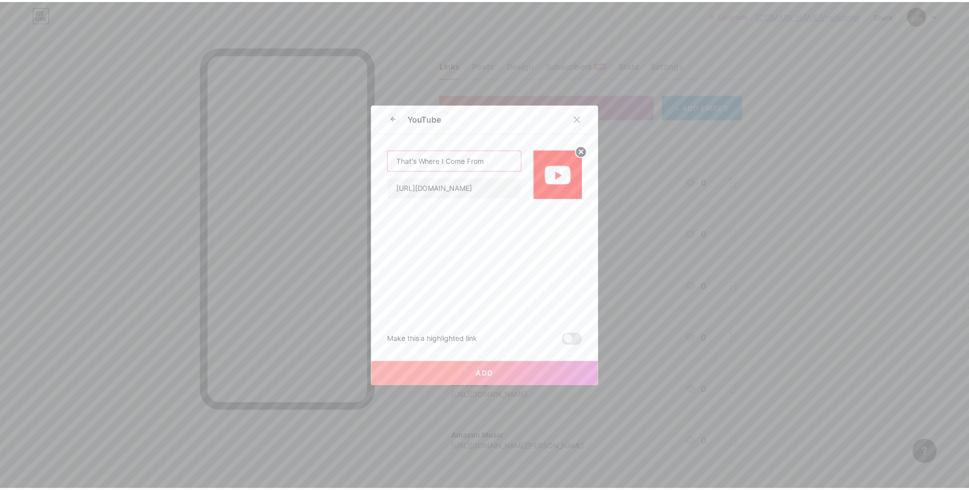
scroll to position [0, 0]
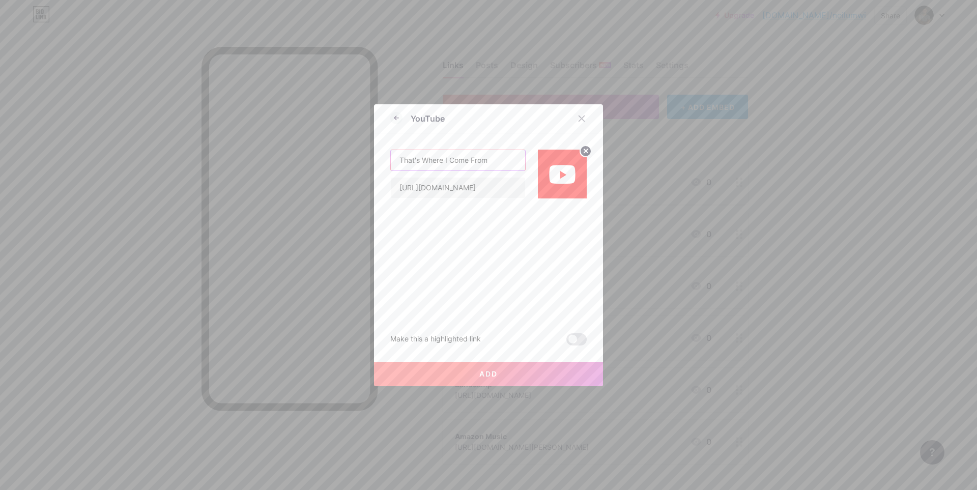
type input "That's Where I Come From"
click at [491, 379] on button "Add" at bounding box center [488, 374] width 229 height 24
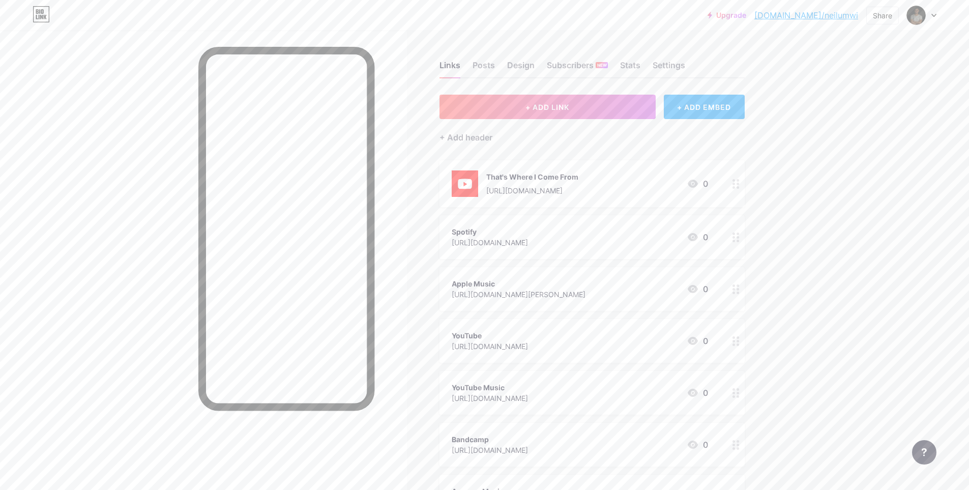
click at [474, 179] on img at bounding box center [465, 183] width 26 height 26
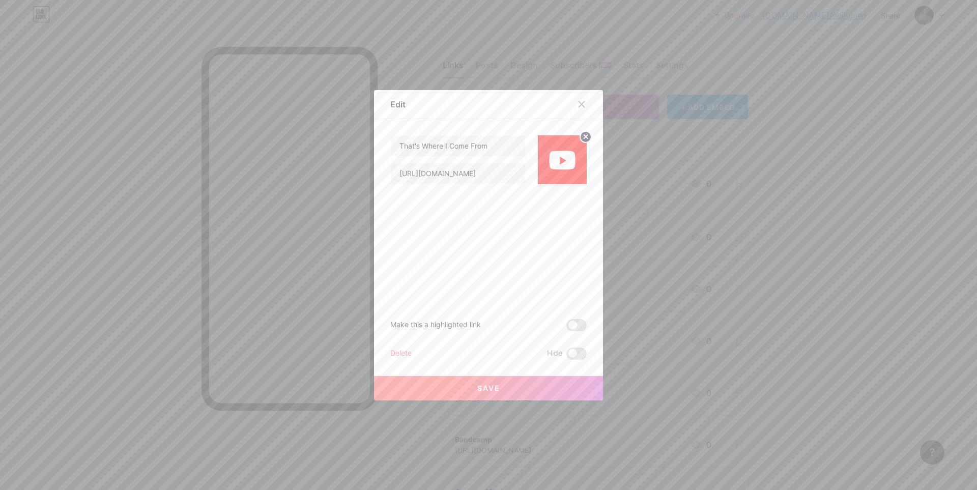
click at [399, 353] on div "Delete" at bounding box center [400, 353] width 21 height 12
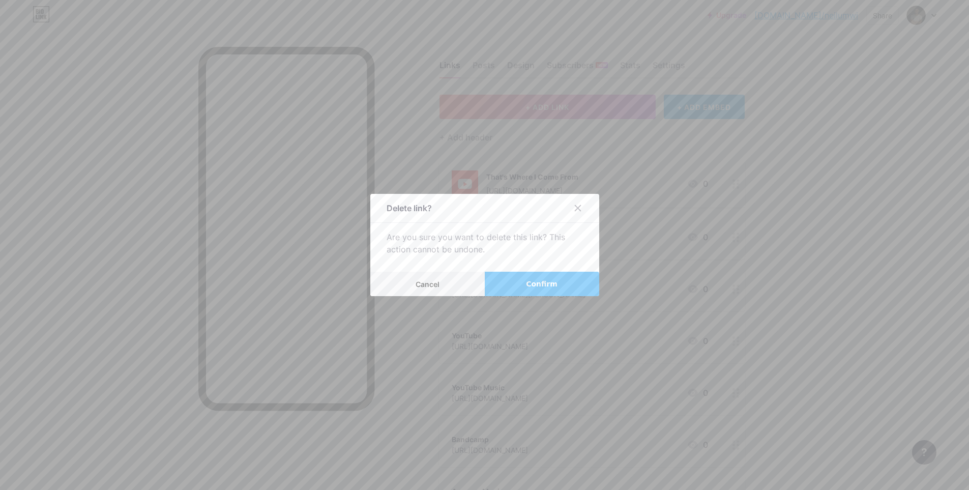
click at [541, 282] on span "Confirm" at bounding box center [542, 284] width 32 height 11
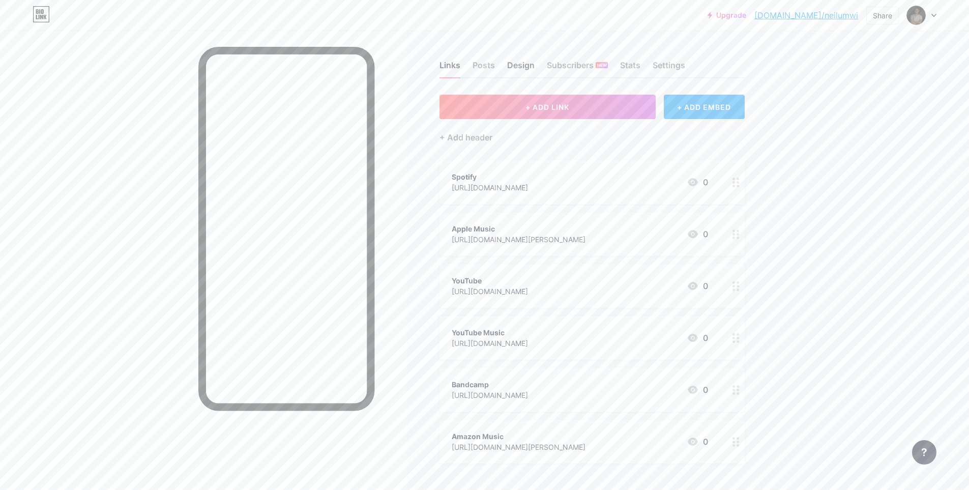
click at [523, 67] on div "Design" at bounding box center [520, 68] width 27 height 18
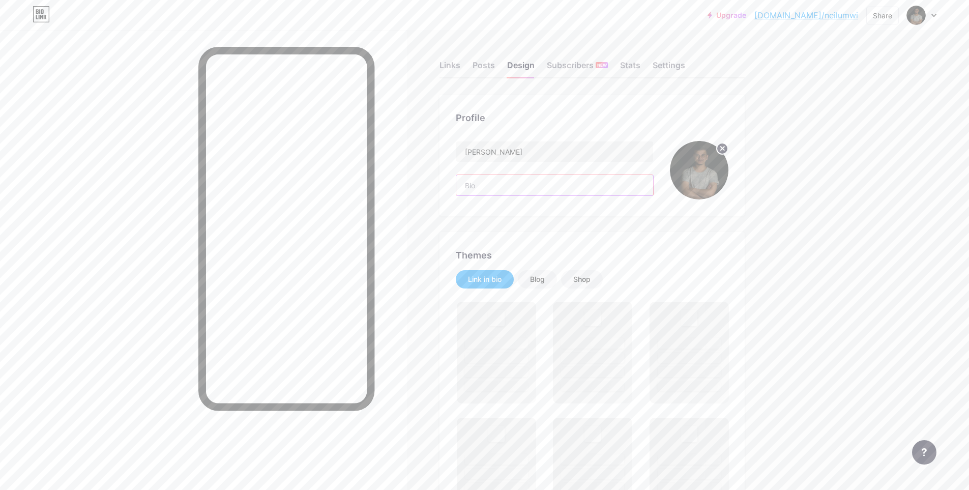
click at [517, 179] on input "text" at bounding box center [554, 185] width 197 height 20
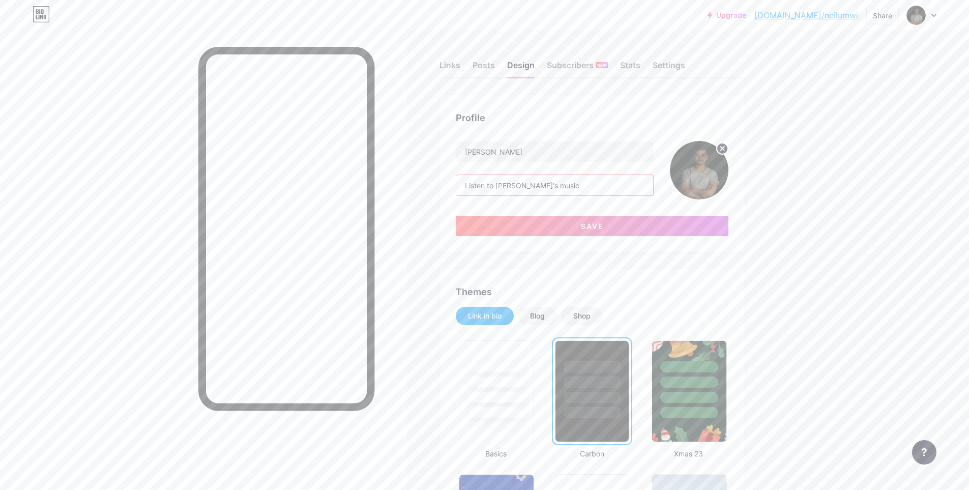
click at [506, 189] on input "Listen to [PERSON_NAME]'s music" at bounding box center [554, 185] width 197 height 20
paste input "“Music to me is everything. It's what you see and hear all the time. And to me,…"
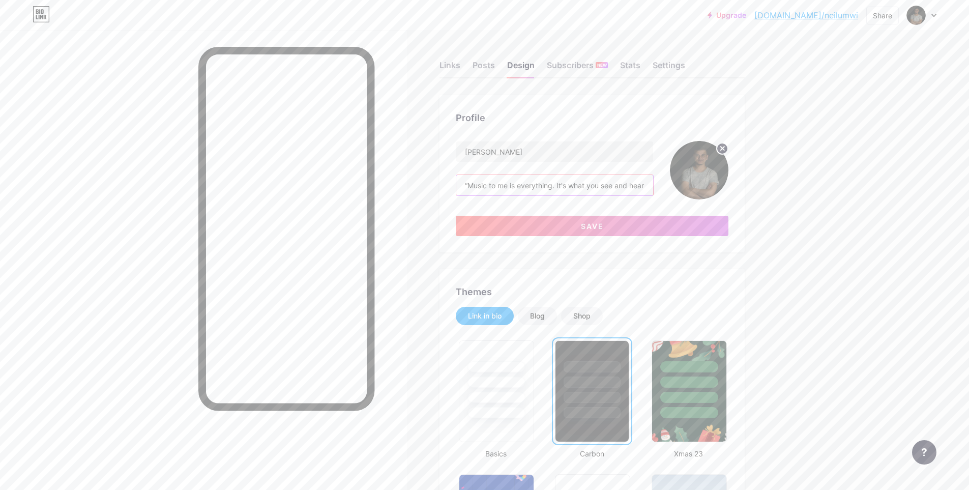
scroll to position [0, 353]
click at [618, 222] on button "Save" at bounding box center [592, 226] width 273 height 20
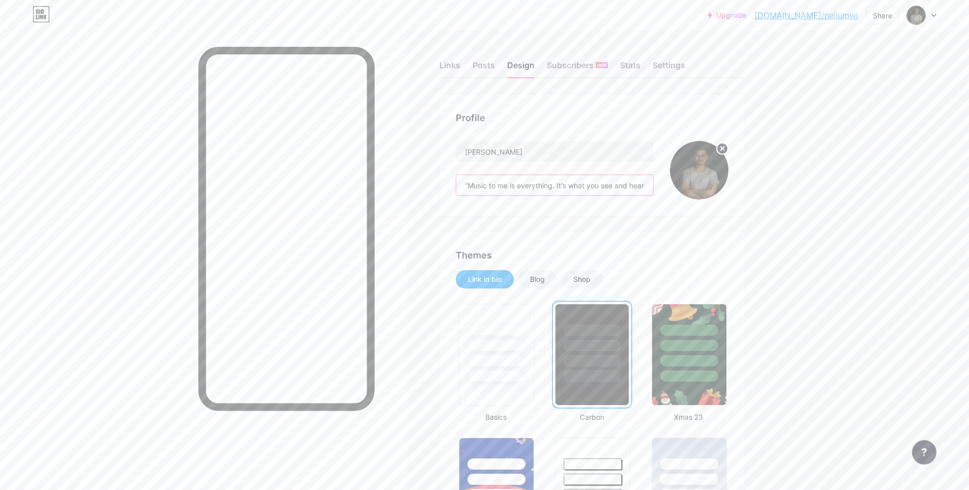
click at [542, 188] on input "“Music to me is everything. It's what you see and hear all the time. And to me,…" at bounding box center [554, 185] width 197 height 20
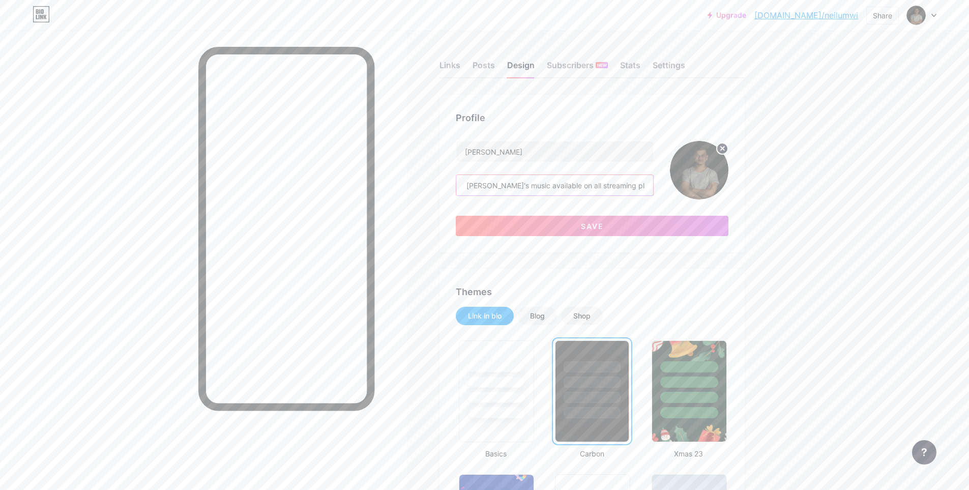
scroll to position [0, 33]
type input "Listen to [PERSON_NAME]'s music available on all streaming platforms"
click at [611, 222] on button "Save" at bounding box center [592, 226] width 273 height 20
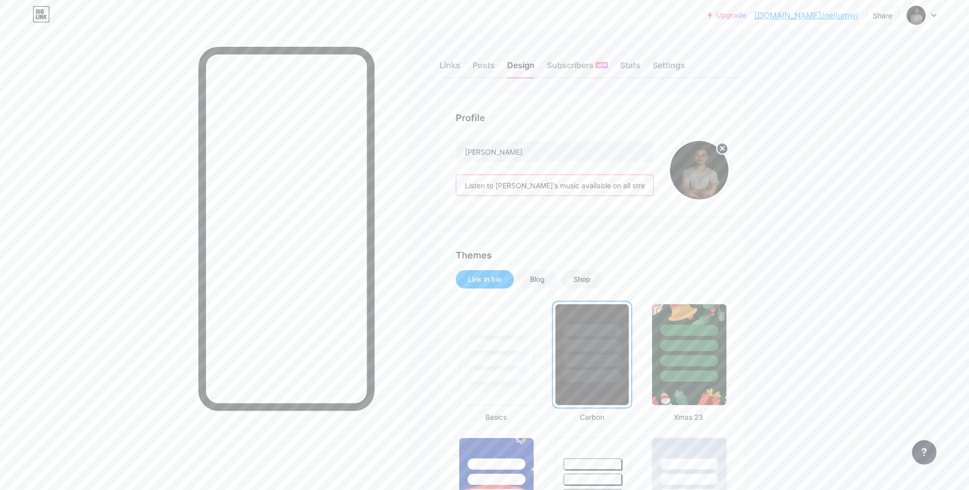
click at [548, 189] on input "Listen to [PERSON_NAME]'s music available on all streaming platforms" at bounding box center [554, 185] width 197 height 20
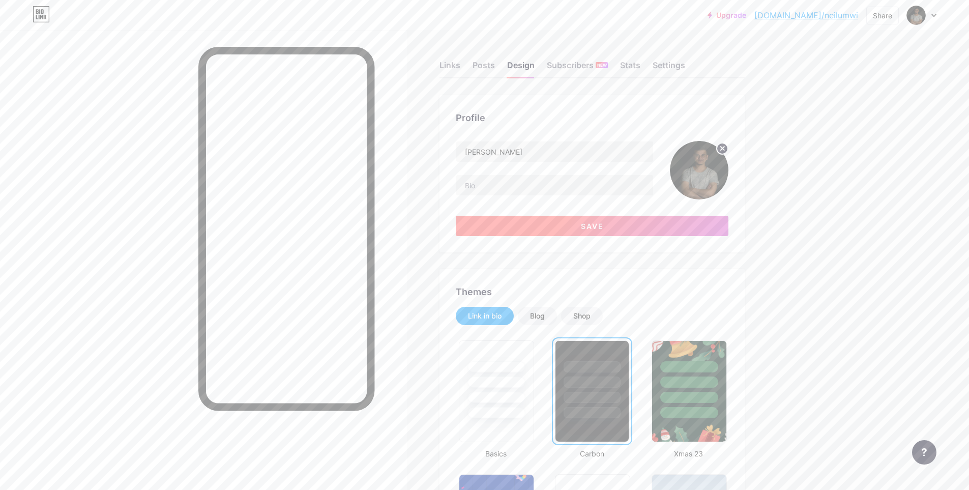
click at [645, 229] on button "Save" at bounding box center [592, 226] width 273 height 20
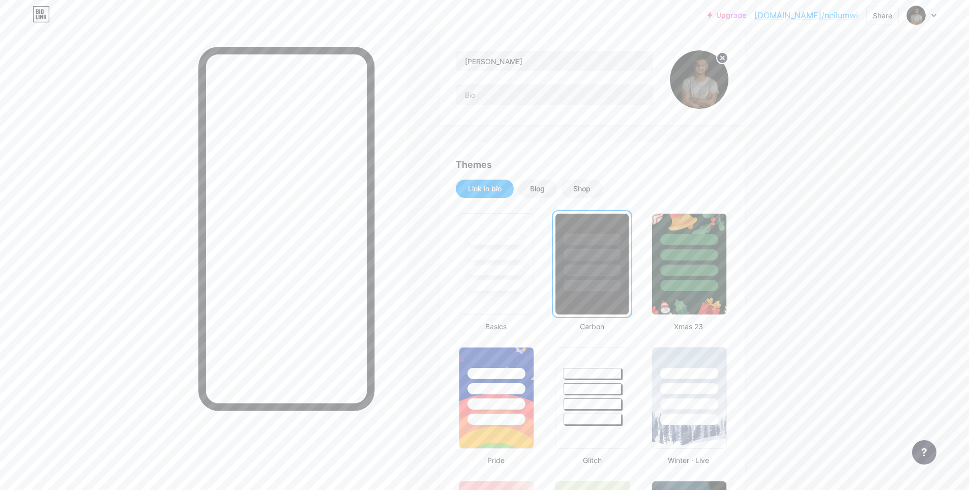
scroll to position [102, 0]
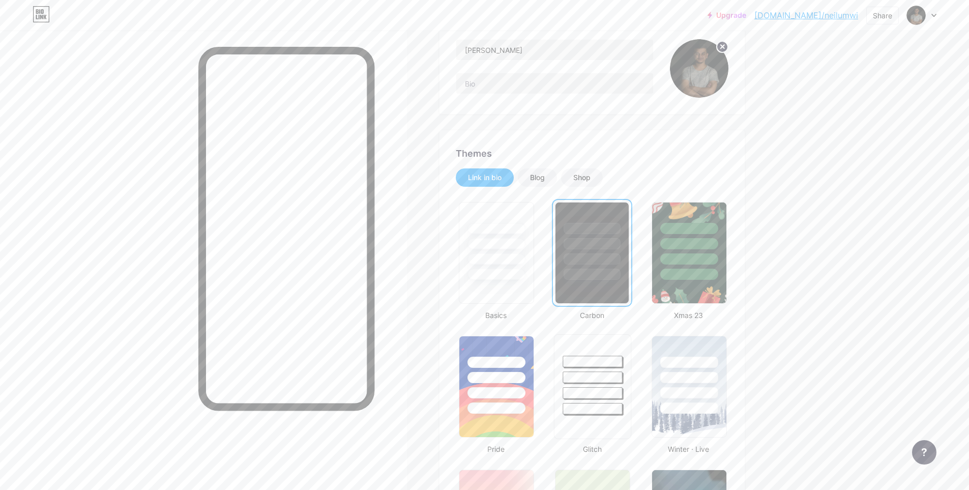
click at [589, 393] on div at bounding box center [593, 393] width 60 height 12
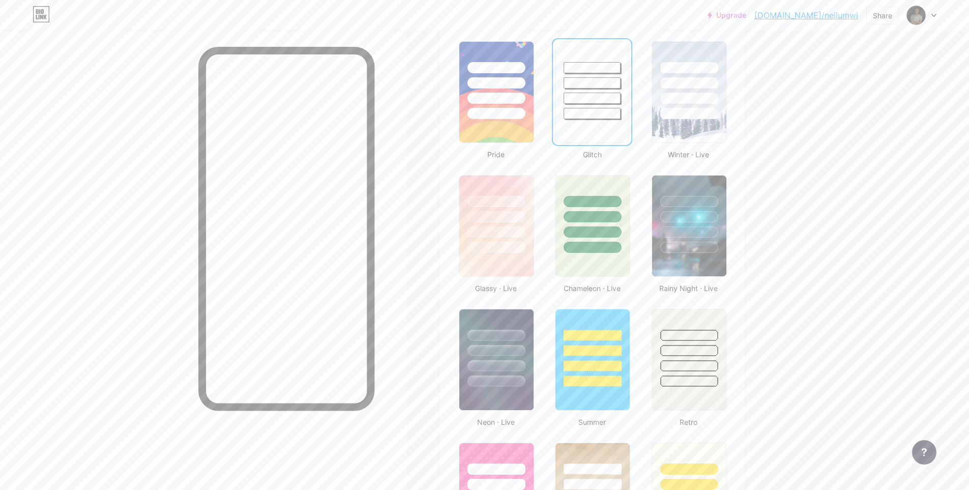
scroll to position [407, 0]
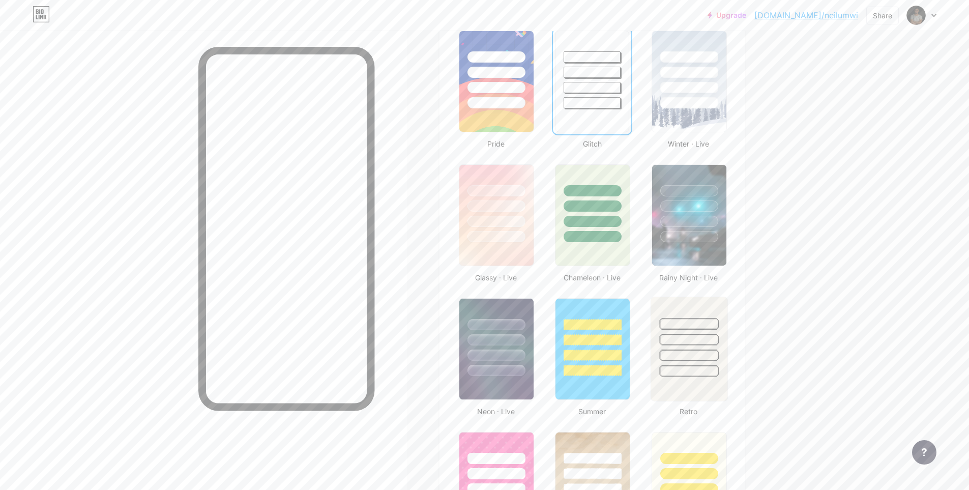
click at [691, 346] on div at bounding box center [689, 337] width 76 height 80
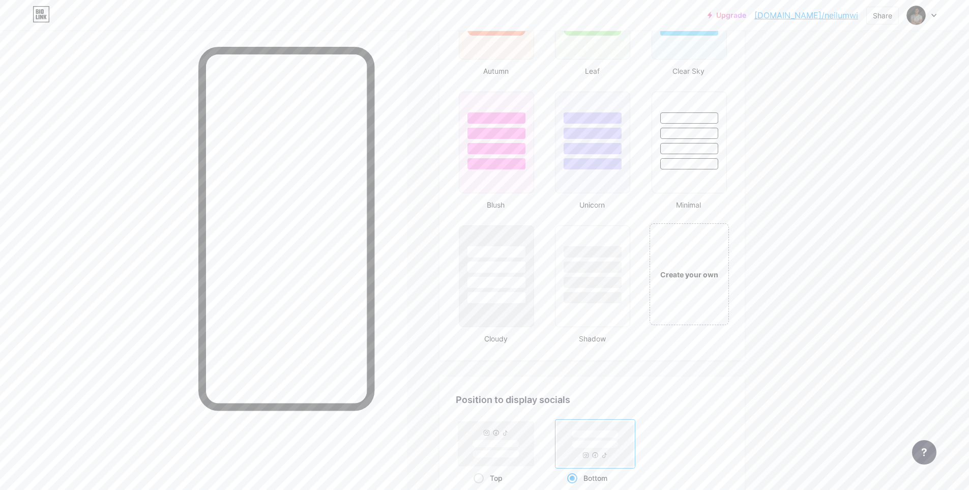
scroll to position [1017, 0]
click at [608, 276] on div at bounding box center [593, 280] width 60 height 12
click at [699, 276] on div "Create your own" at bounding box center [689, 271] width 76 height 11
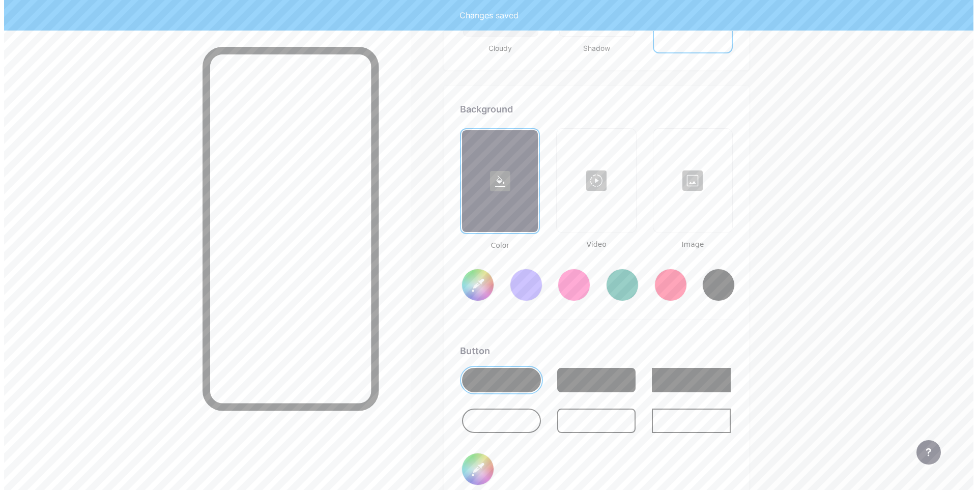
scroll to position [1351, 0]
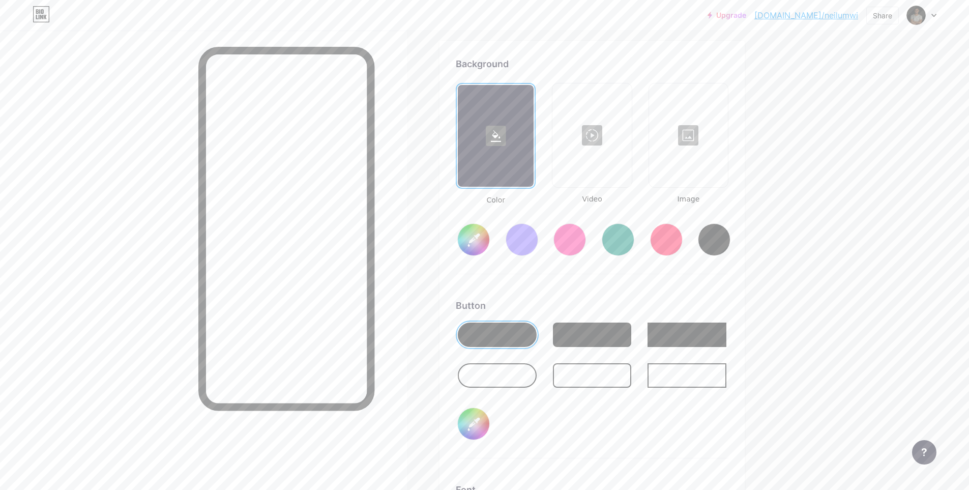
type input "#ffffff"
type input "#000000"
click at [719, 339] on div at bounding box center [687, 335] width 79 height 24
click at [519, 336] on div at bounding box center [497, 335] width 79 height 24
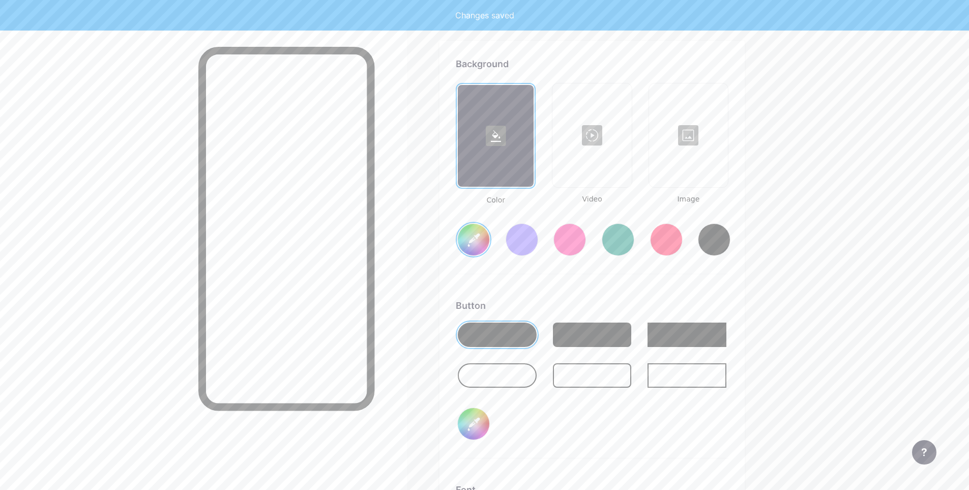
type input "#ffffff"
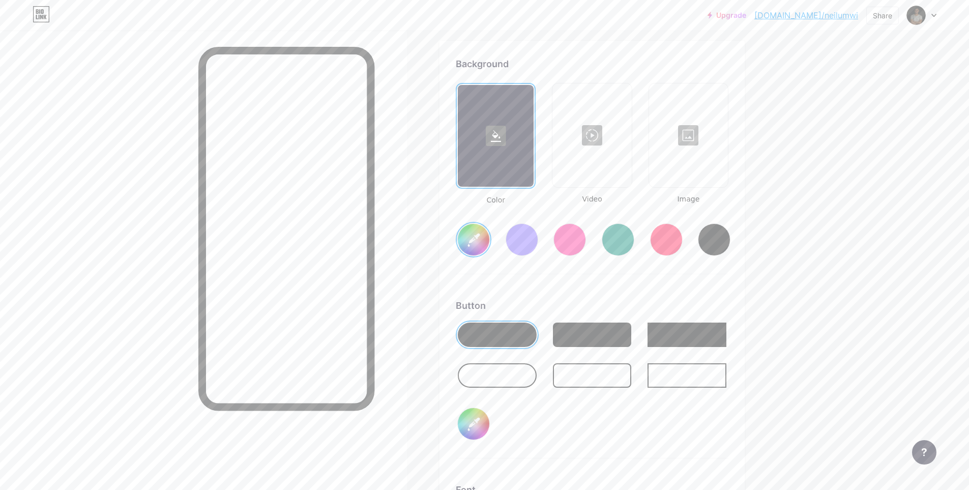
click at [607, 162] on div at bounding box center [591, 135] width 77 height 102
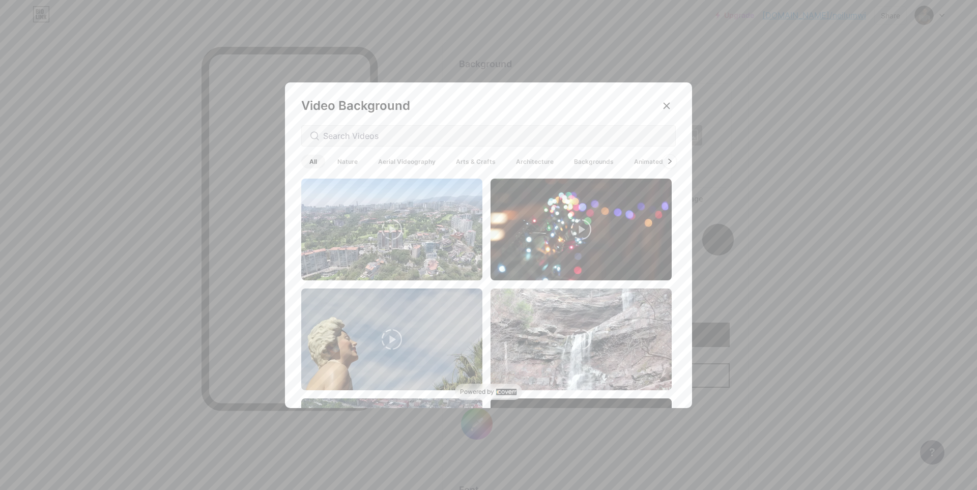
click at [667, 163] on icon at bounding box center [669, 162] width 4 height 6
click at [667, 159] on icon at bounding box center [669, 162] width 4 height 6
click at [575, 138] on input "text" at bounding box center [495, 136] width 344 height 12
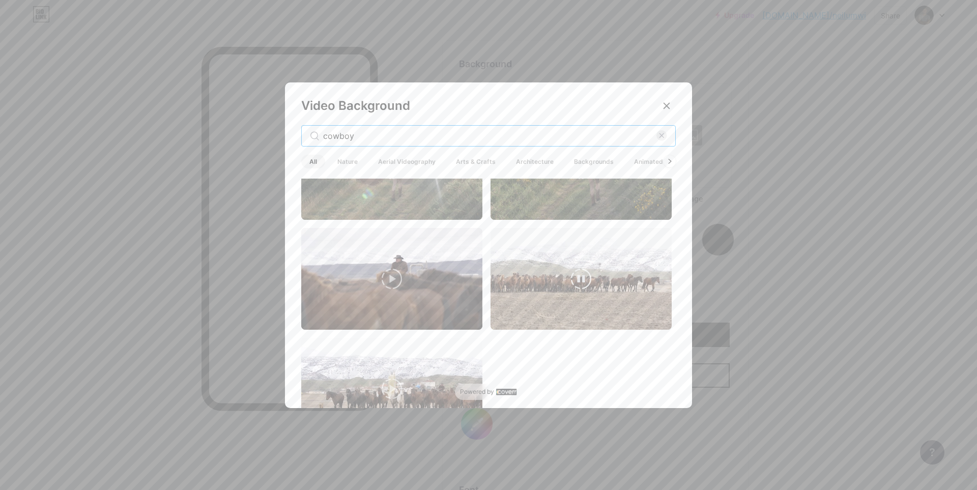
scroll to position [651, 0]
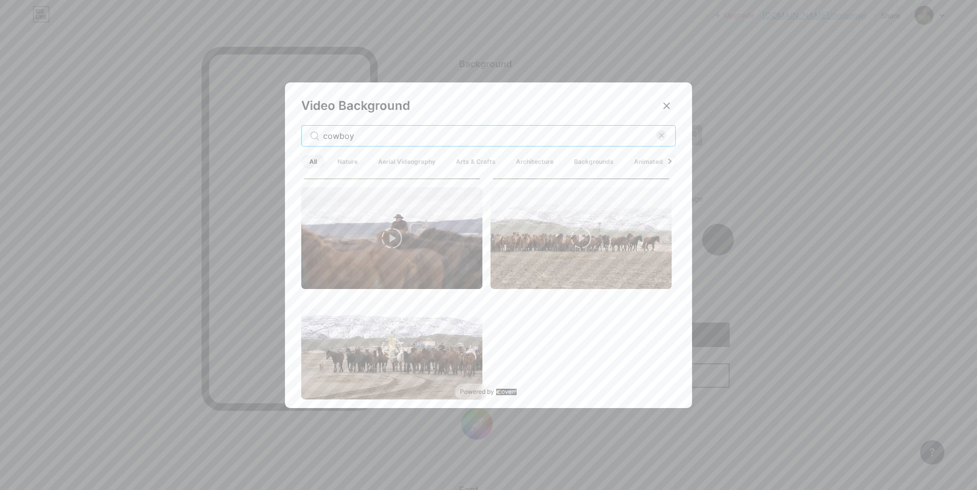
click at [361, 135] on input "cowboy" at bounding box center [489, 136] width 333 height 12
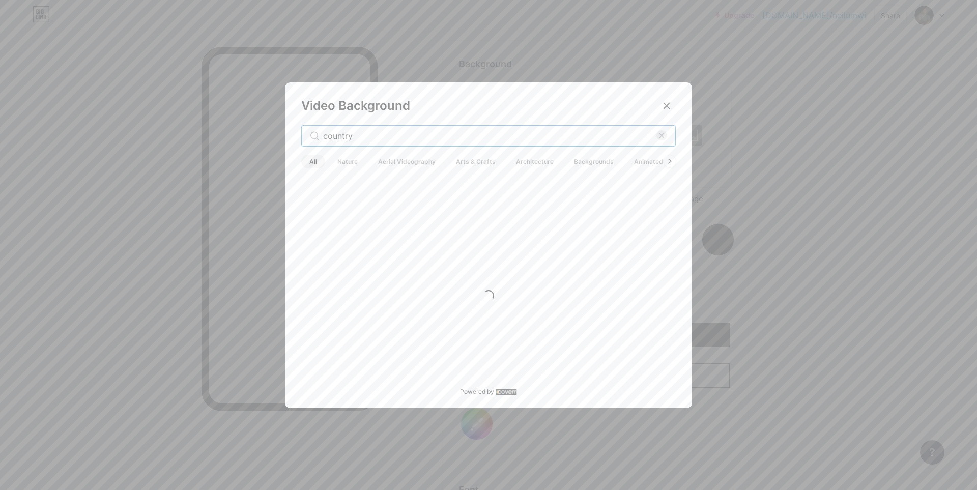
scroll to position [0, 0]
type input "country music"
click at [585, 161] on span "Backgrounds" at bounding box center [594, 162] width 56 height 14
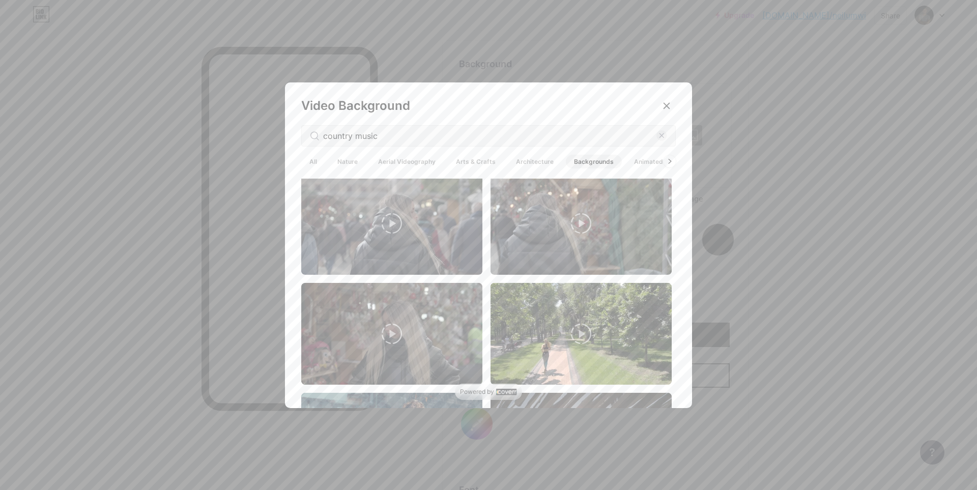
scroll to position [407, 0]
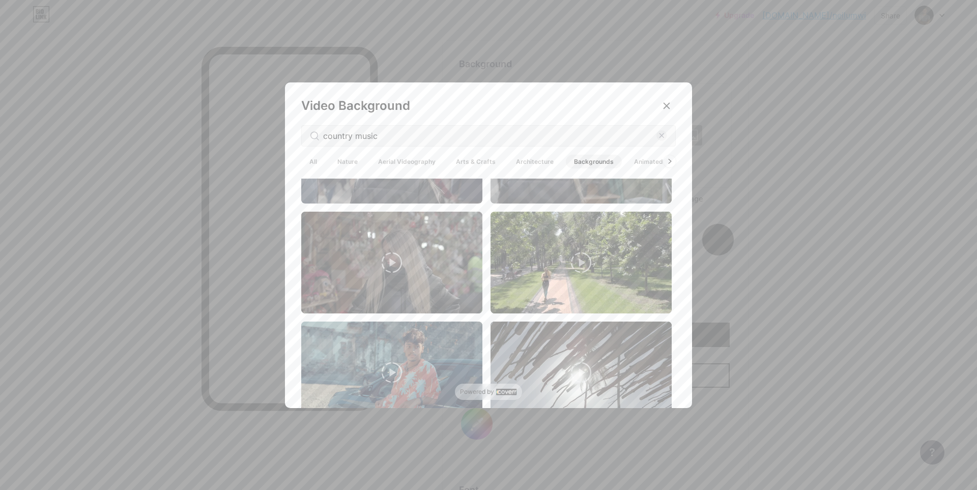
click at [473, 162] on span "Arts & Crafts" at bounding box center [476, 162] width 56 height 14
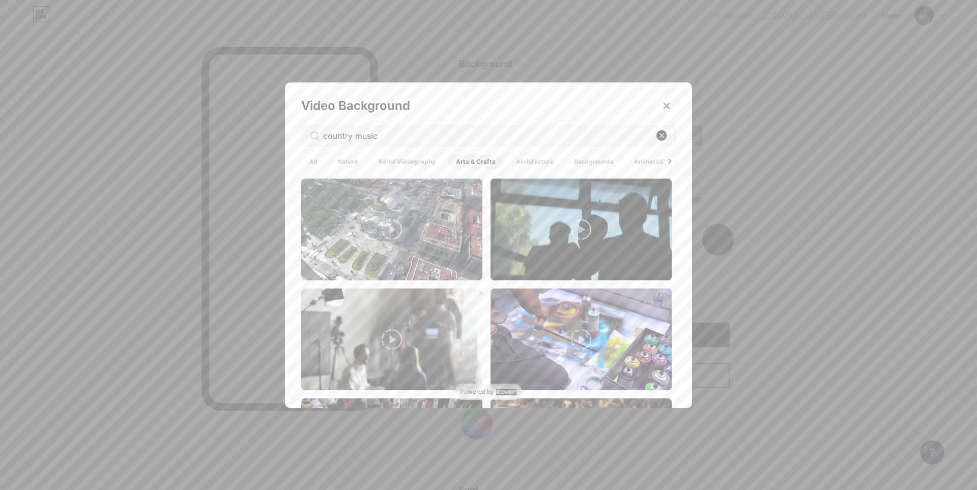
click at [659, 138] on rect at bounding box center [661, 135] width 11 height 11
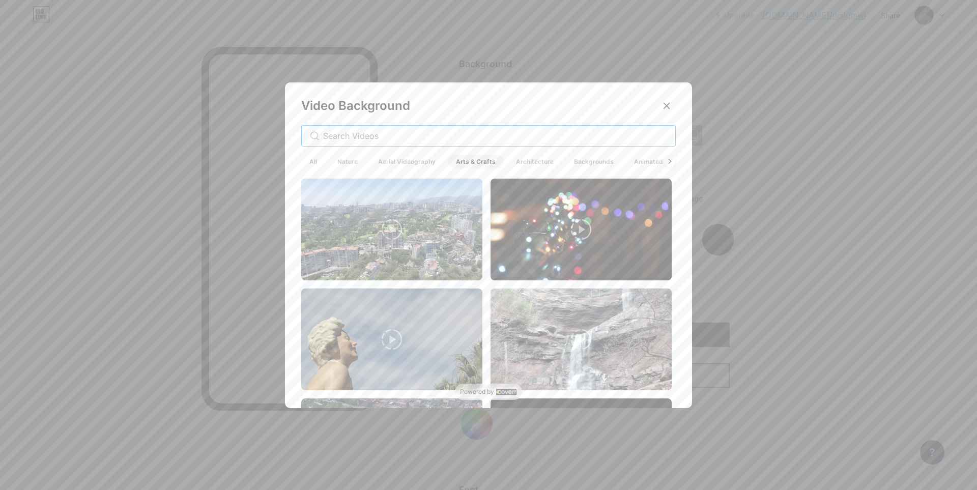
click at [457, 134] on input "text" at bounding box center [495, 136] width 344 height 12
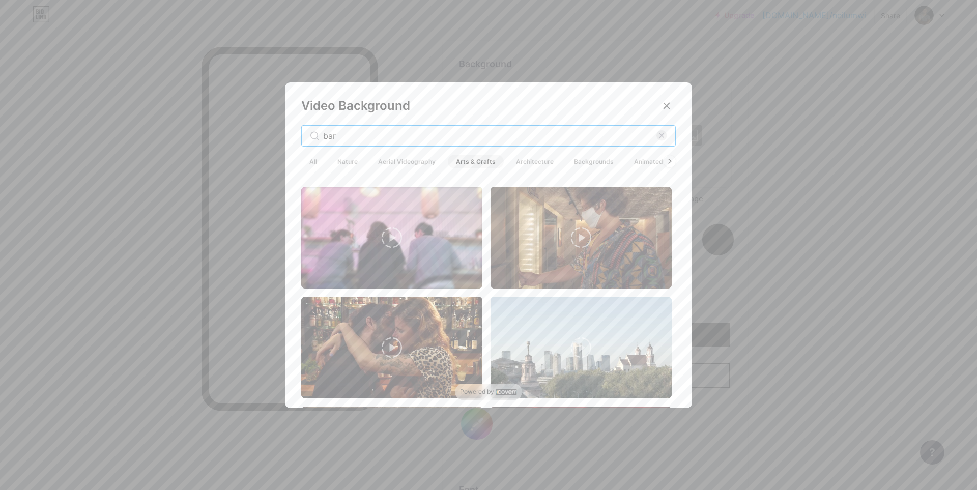
scroll to position [1424, 0]
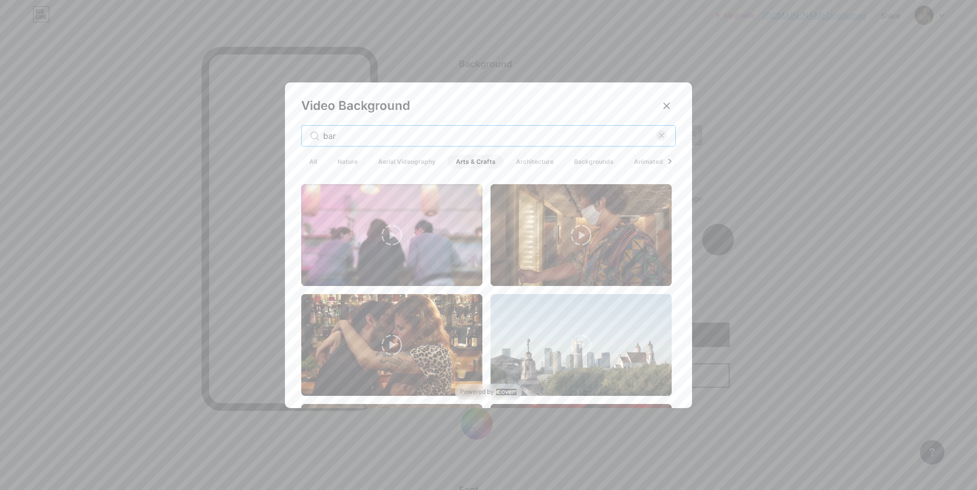
click at [417, 134] on input "bar" at bounding box center [489, 136] width 333 height 12
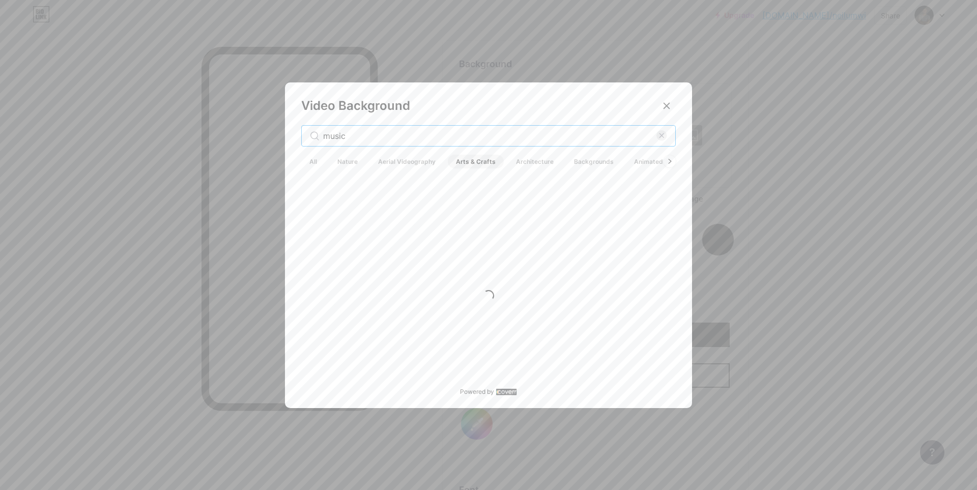
scroll to position [0, 0]
type input "music"
click at [475, 104] on div "Video Background music All Nature Aerial Videography Arts & Crafts Architecture…" at bounding box center [488, 247] width 407 height 330
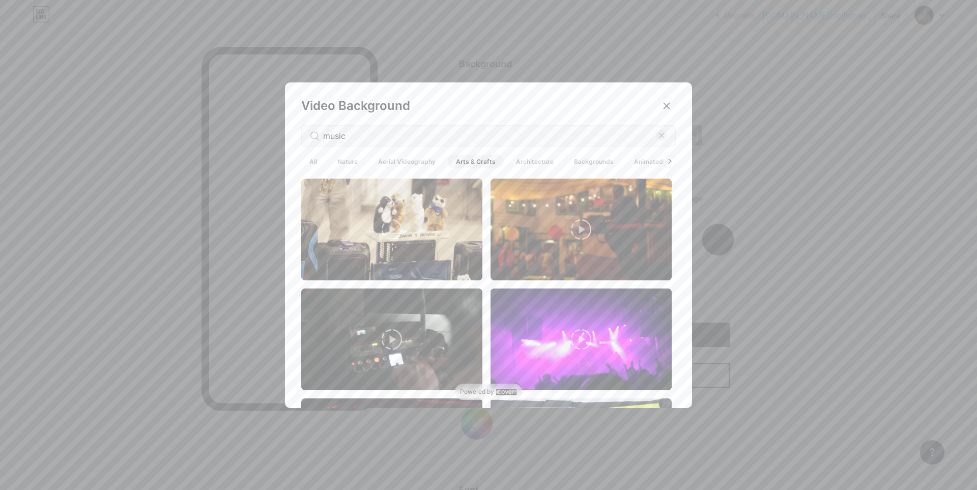
click at [309, 160] on span "All" at bounding box center [313, 162] width 24 height 14
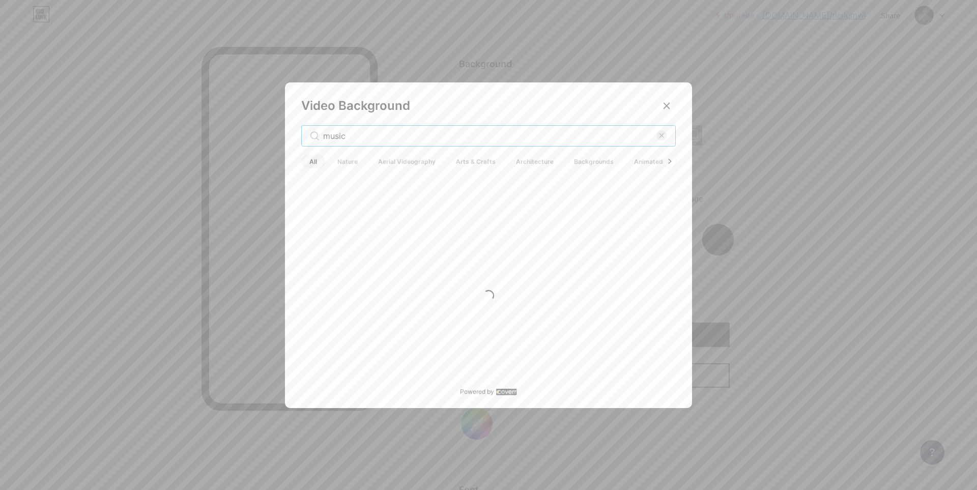
click at [373, 134] on input "music" at bounding box center [489, 136] width 333 height 12
click at [480, 107] on div "Video Background music All Nature Aerial Videography Arts & Crafts Architecture…" at bounding box center [488, 247] width 407 height 330
click at [470, 133] on input "music" at bounding box center [489, 136] width 333 height 12
click at [488, 131] on input "music" at bounding box center [489, 136] width 333 height 12
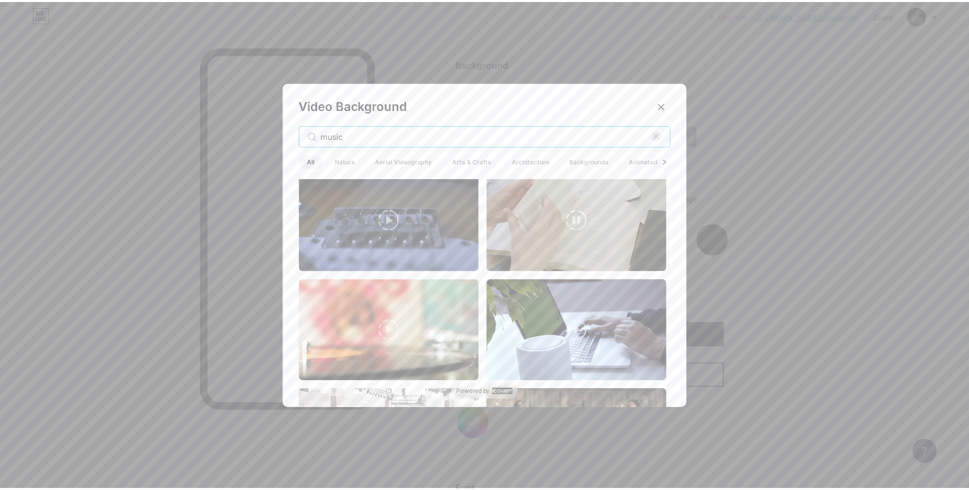
scroll to position [356, 0]
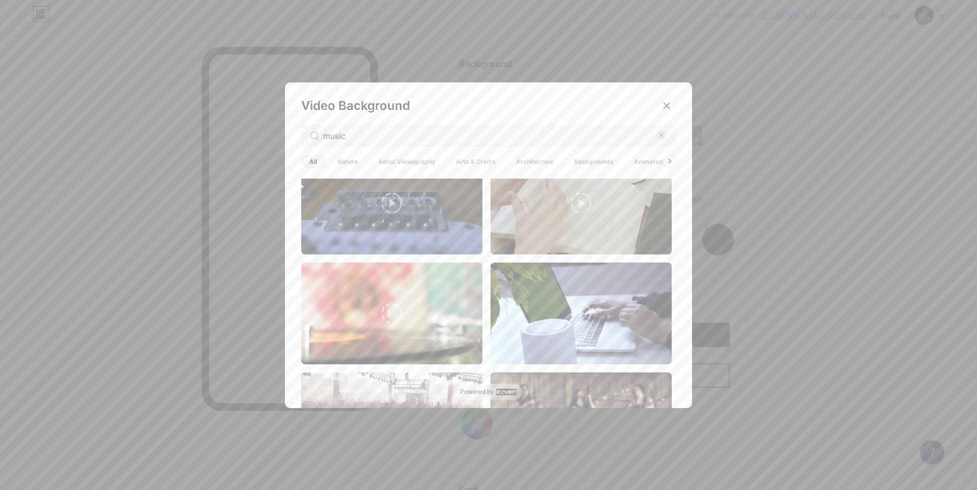
click at [360, 309] on img at bounding box center [391, 313] width 181 height 102
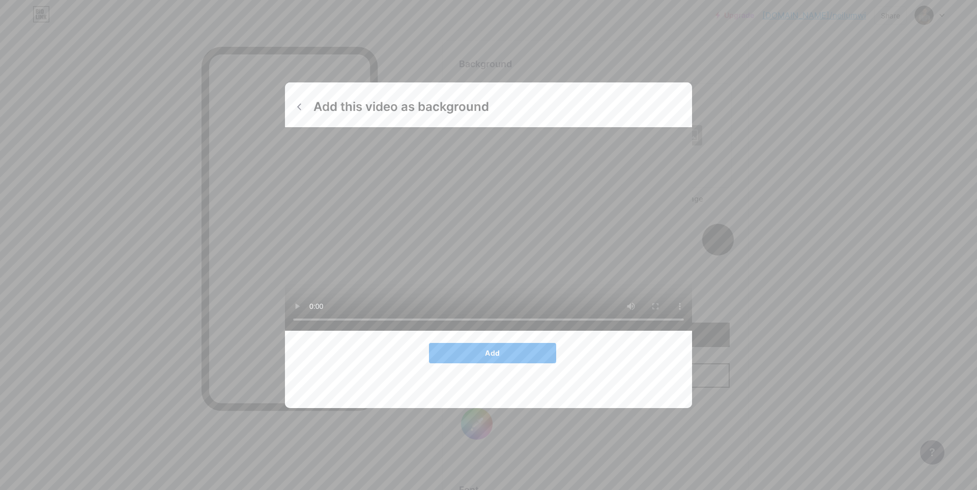
click at [505, 343] on button "Add" at bounding box center [492, 353] width 127 height 20
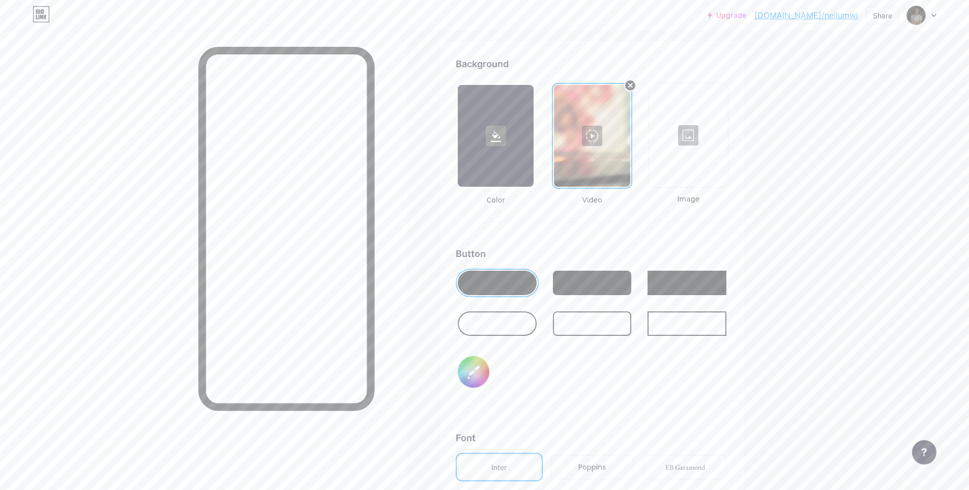
click at [597, 136] on div at bounding box center [592, 136] width 76 height 102
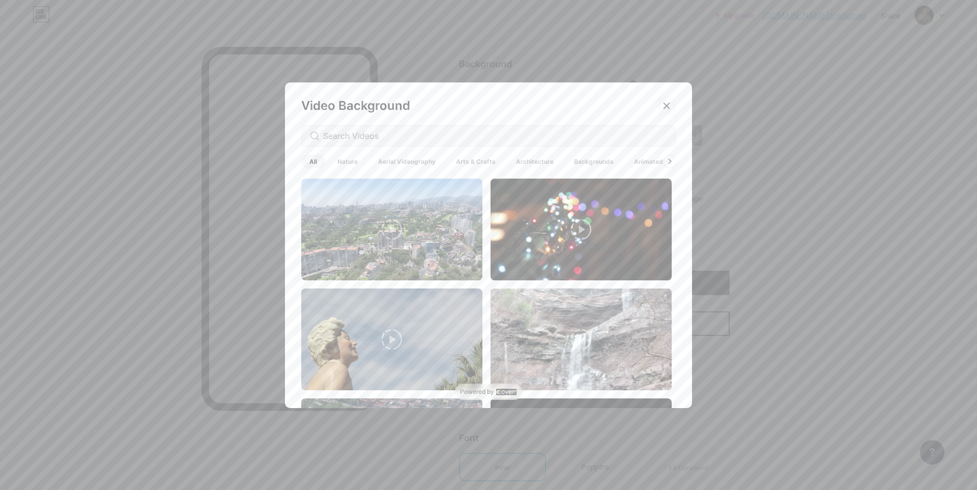
click at [664, 106] on icon at bounding box center [666, 106] width 8 height 8
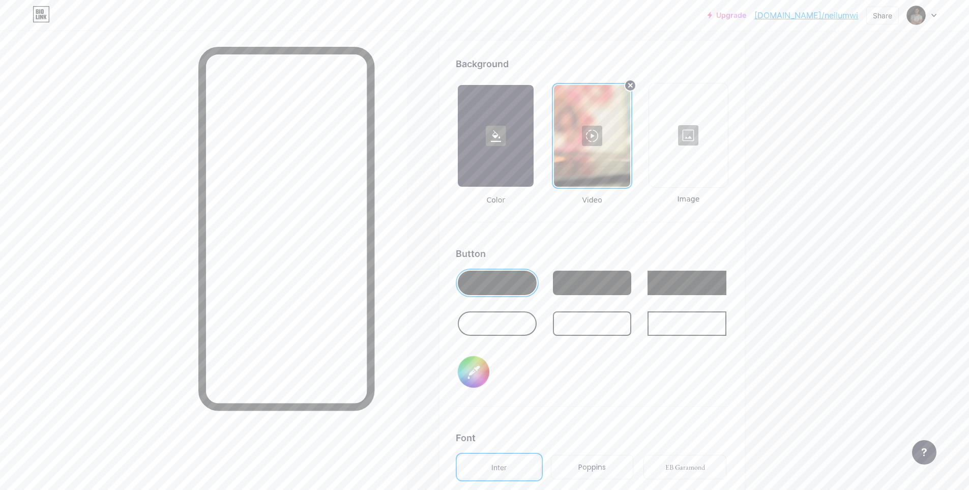
click at [828, 16] on link "[DOMAIN_NAME]/neilumwi" at bounding box center [806, 15] width 104 height 12
click at [632, 84] on icon at bounding box center [630, 85] width 4 height 4
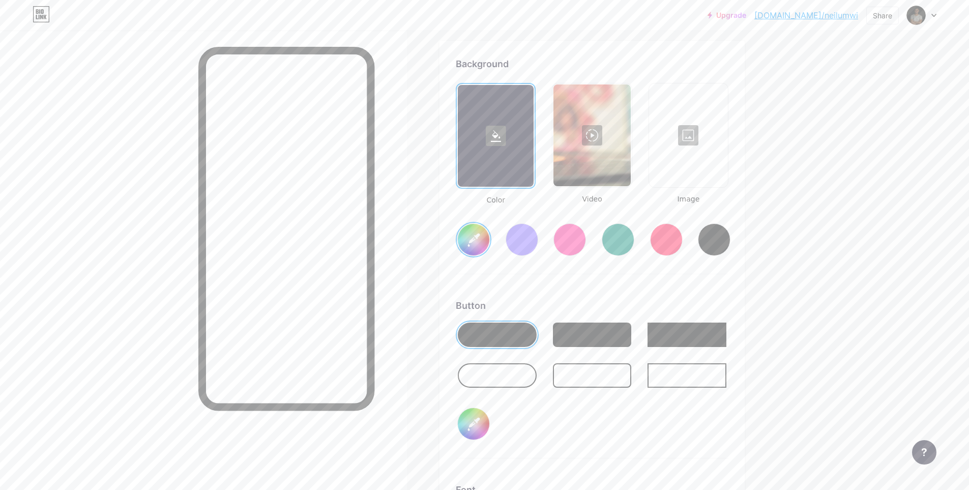
click at [596, 133] on div at bounding box center [591, 135] width 77 height 102
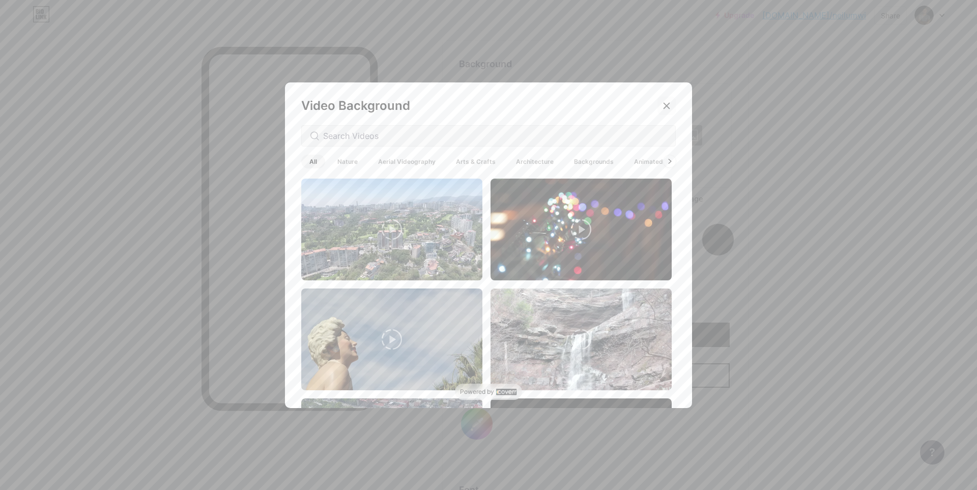
click at [662, 106] on icon at bounding box center [666, 106] width 8 height 8
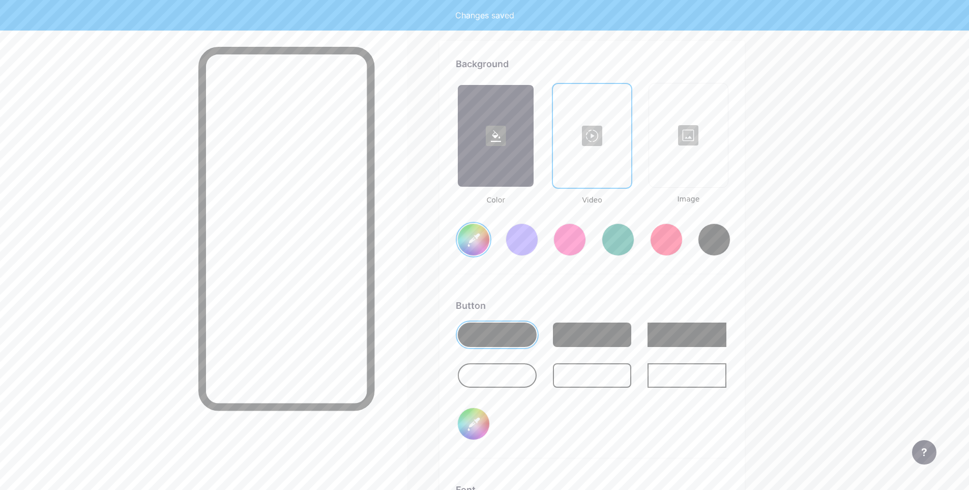
type input "#ffffff"
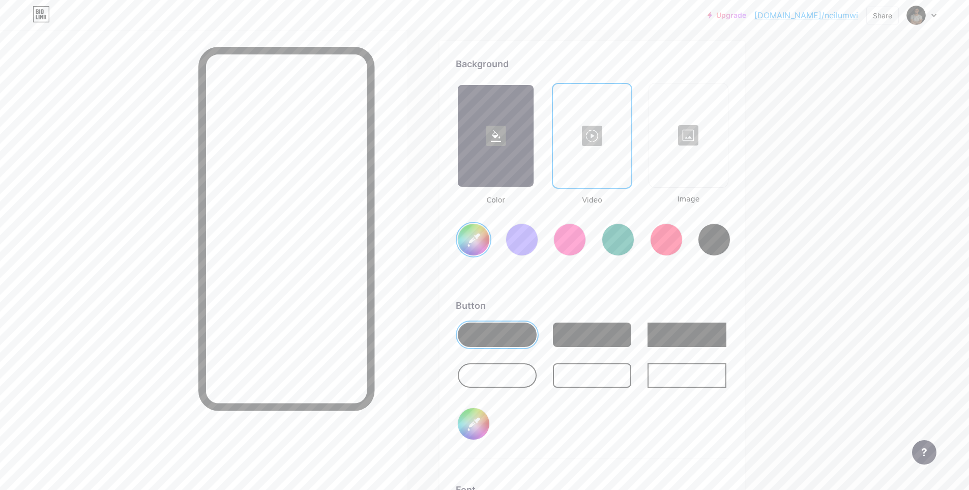
click at [662, 172] on div at bounding box center [688, 135] width 77 height 102
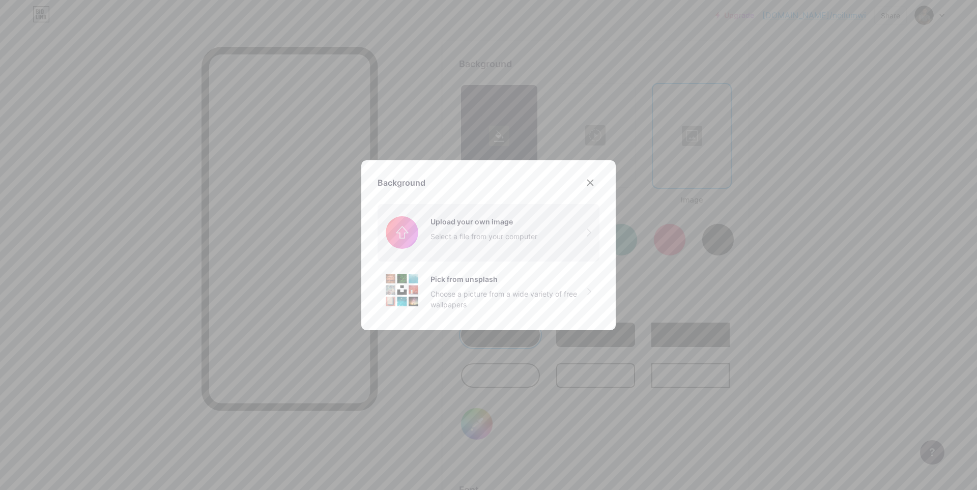
click at [485, 223] on input "file" at bounding box center [488, 232] width 222 height 57
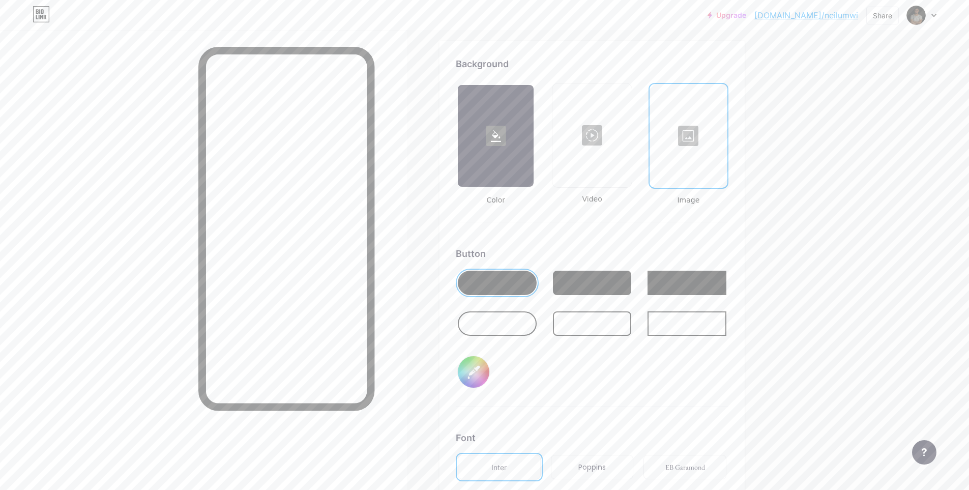
click at [812, 15] on link "[DOMAIN_NAME]/neilumwi" at bounding box center [806, 15] width 104 height 12
click at [692, 139] on div at bounding box center [689, 136] width 76 height 102
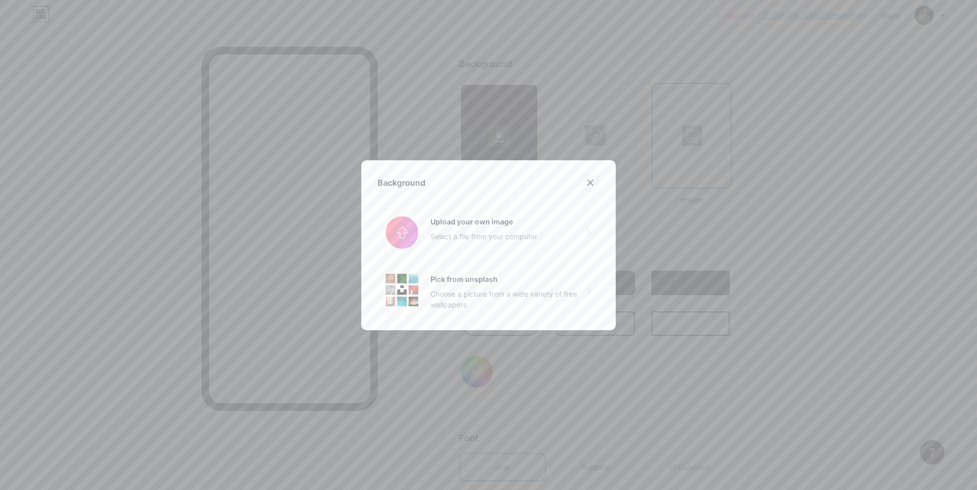
click at [588, 182] on icon at bounding box center [591, 183] width 6 height 6
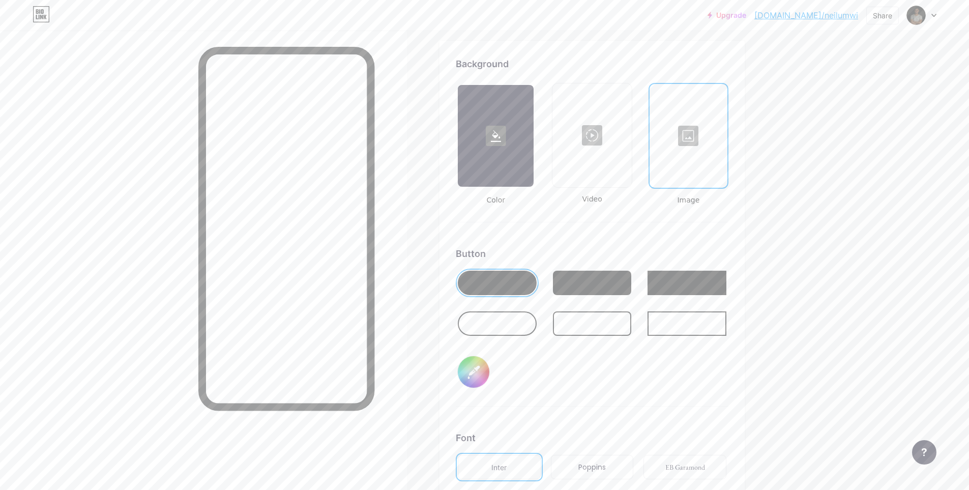
click at [507, 324] on div at bounding box center [497, 323] width 79 height 24
click at [745, 225] on div "Background Color Video Image Button #000000 Font Inter Poppins EB Garamond TEKO…" at bounding box center [592, 332] width 305 height 583
click at [693, 139] on div at bounding box center [689, 136] width 76 height 102
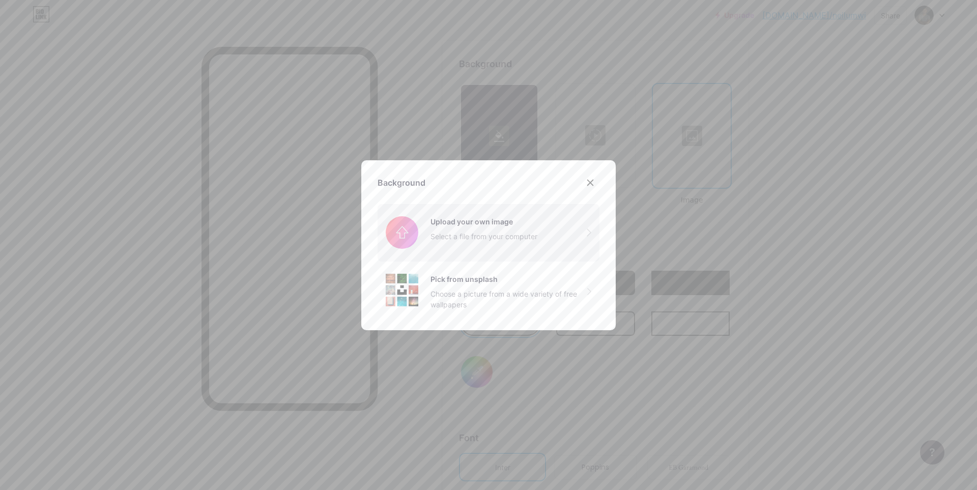
click at [508, 222] on input "file" at bounding box center [488, 232] width 222 height 57
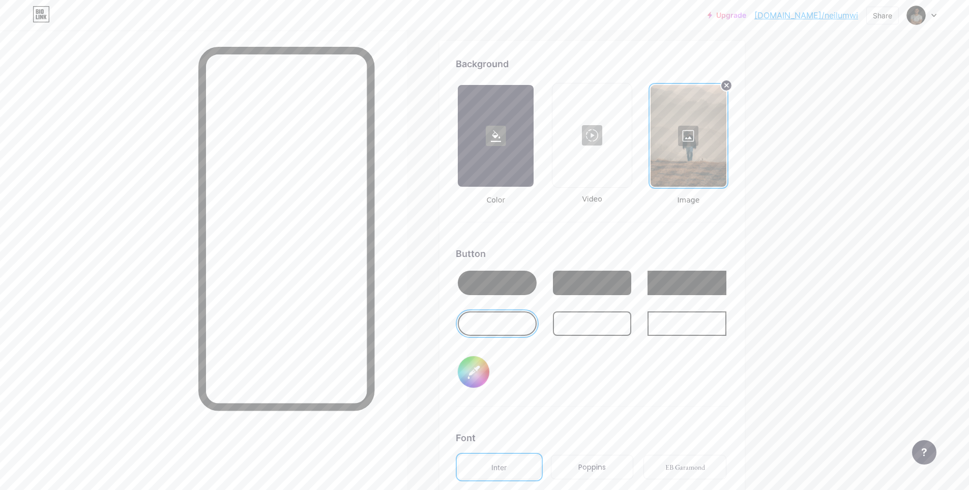
click at [698, 138] on div at bounding box center [689, 136] width 76 height 102
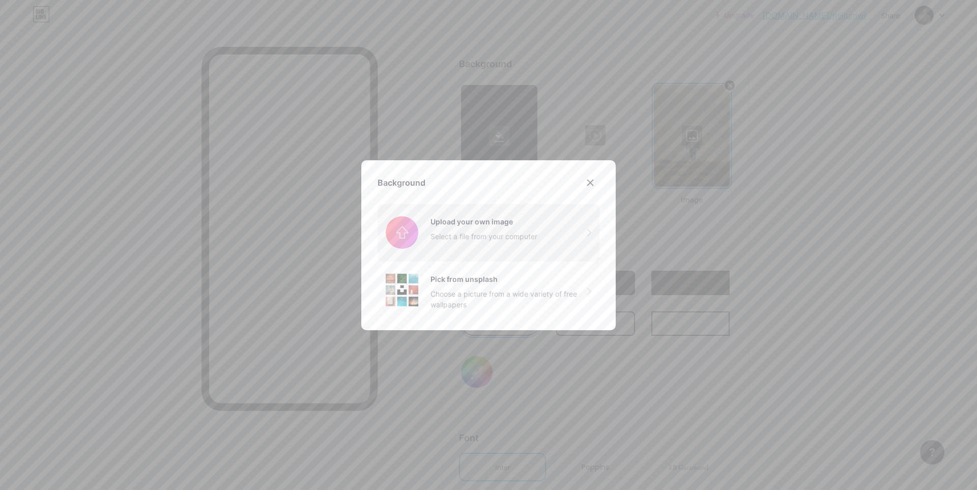
click at [462, 245] on input "file" at bounding box center [488, 232] width 222 height 57
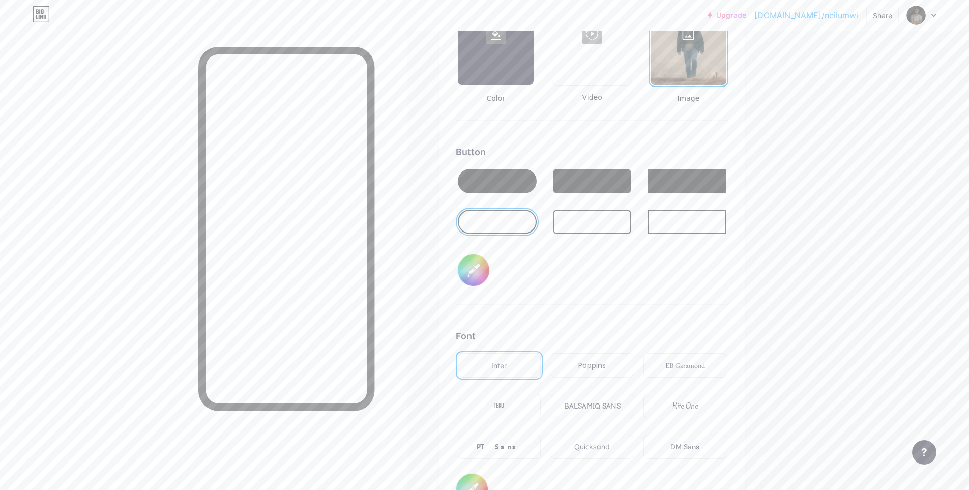
scroll to position [1401, 0]
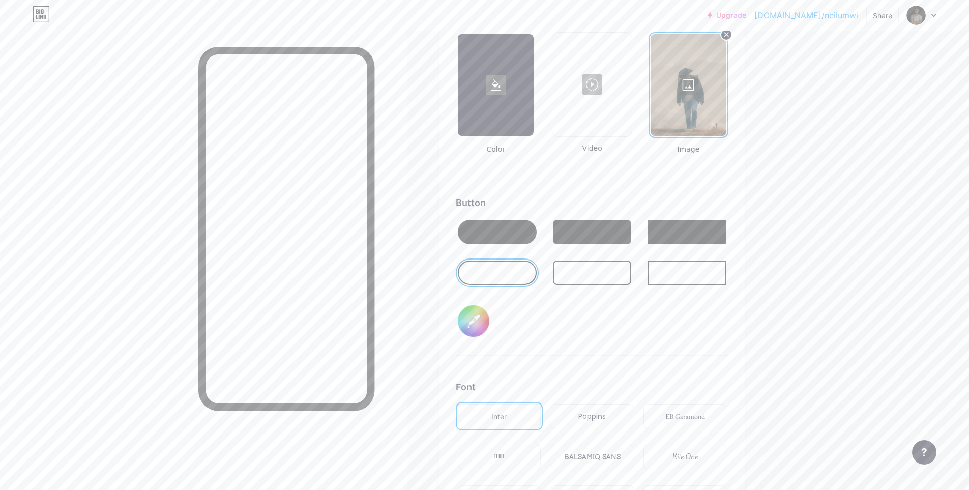
click at [498, 225] on div at bounding box center [497, 232] width 79 height 24
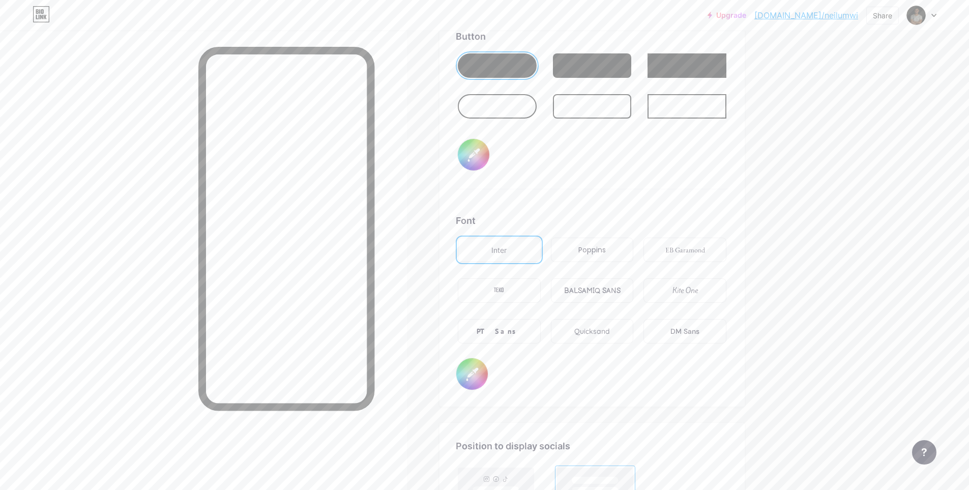
scroll to position [1554, 0]
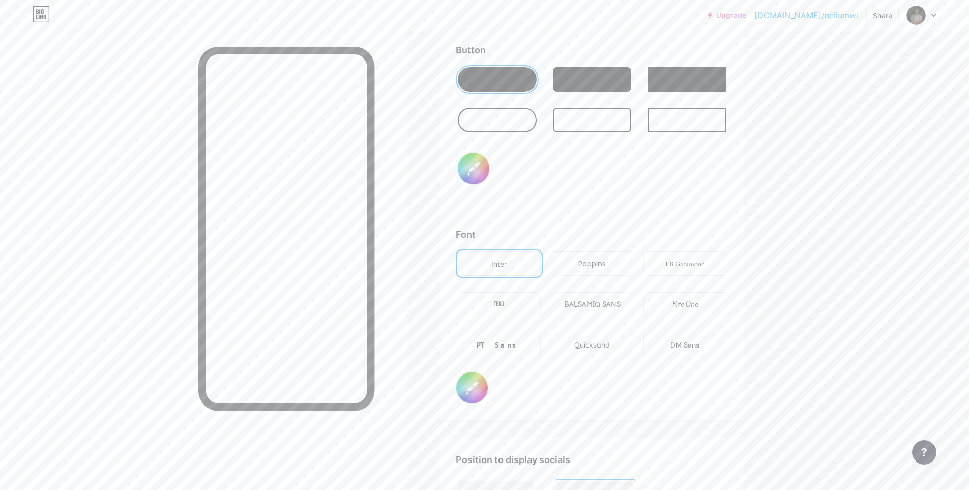
click at [586, 268] on div "Poppins" at bounding box center [591, 263] width 27 height 11
click at [693, 263] on div "EB Garamond" at bounding box center [685, 263] width 40 height 11
click at [696, 302] on div "Kite One" at bounding box center [685, 304] width 25 height 11
click at [611, 304] on div "BALSAMIQ SANS" at bounding box center [592, 304] width 56 height 11
click at [515, 340] on div "PT Sans" at bounding box center [499, 345] width 83 height 24
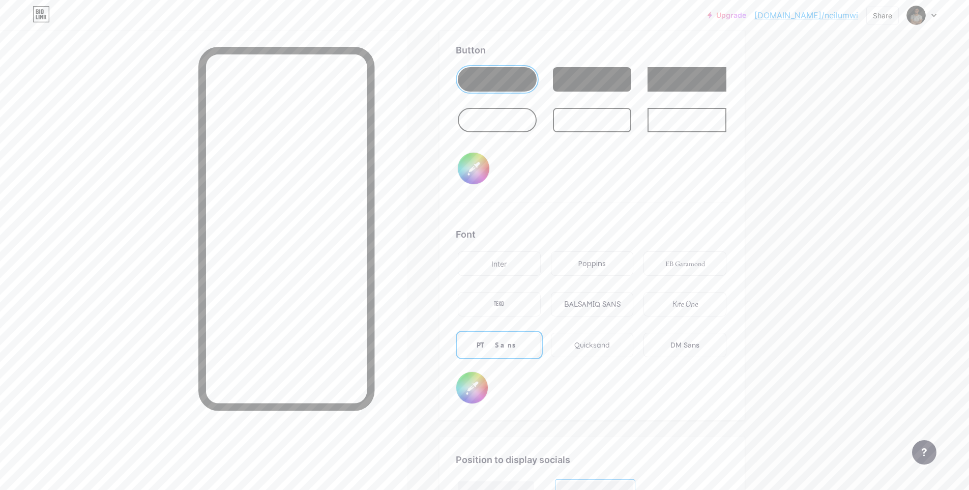
click at [599, 342] on div "Quicksand" at bounding box center [592, 345] width 36 height 11
click at [524, 261] on div "Inter" at bounding box center [499, 263] width 83 height 24
click at [699, 343] on div "DM Sans" at bounding box center [684, 345] width 29 height 11
click at [499, 260] on div "Inter" at bounding box center [498, 263] width 15 height 11
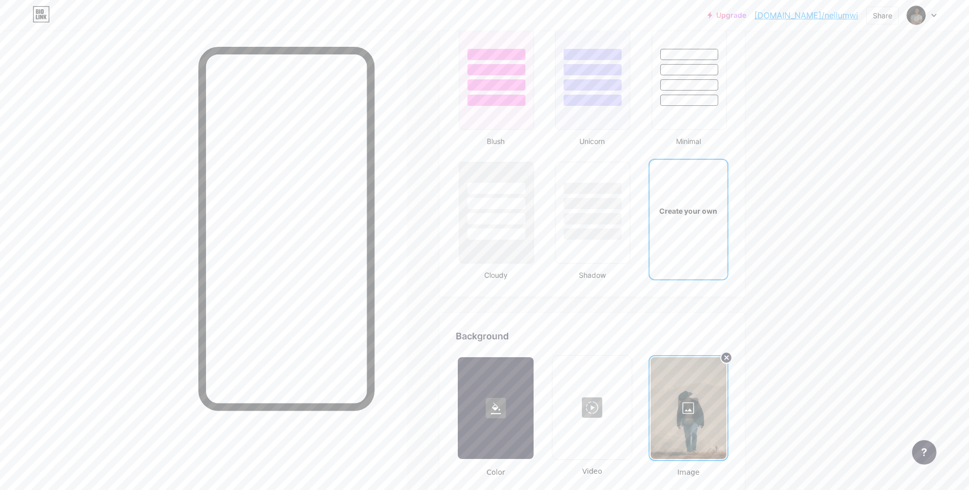
scroll to position [1096, 0]
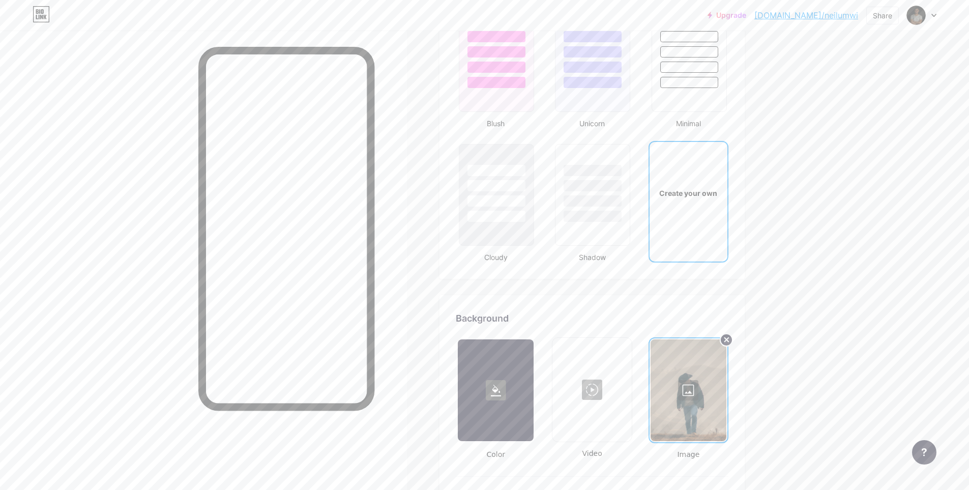
click at [729, 340] on icon at bounding box center [727, 340] width 4 height 4
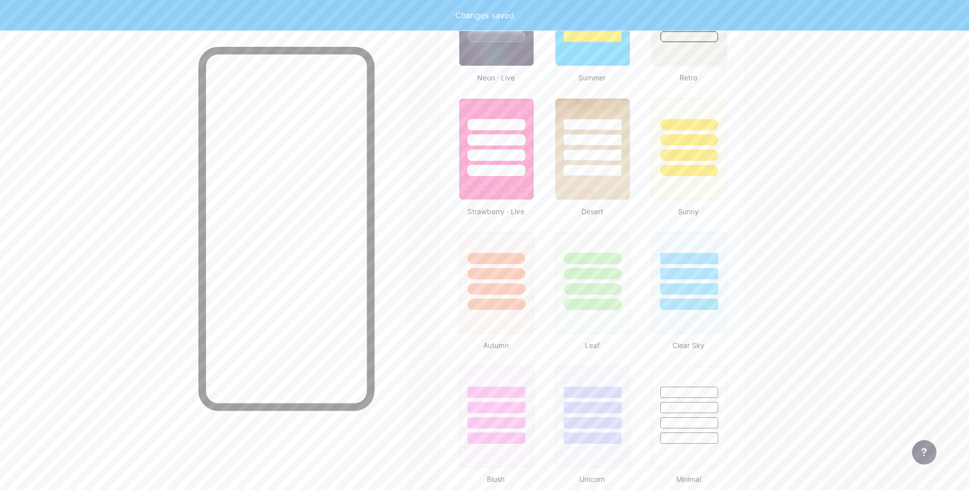
scroll to position [537, 0]
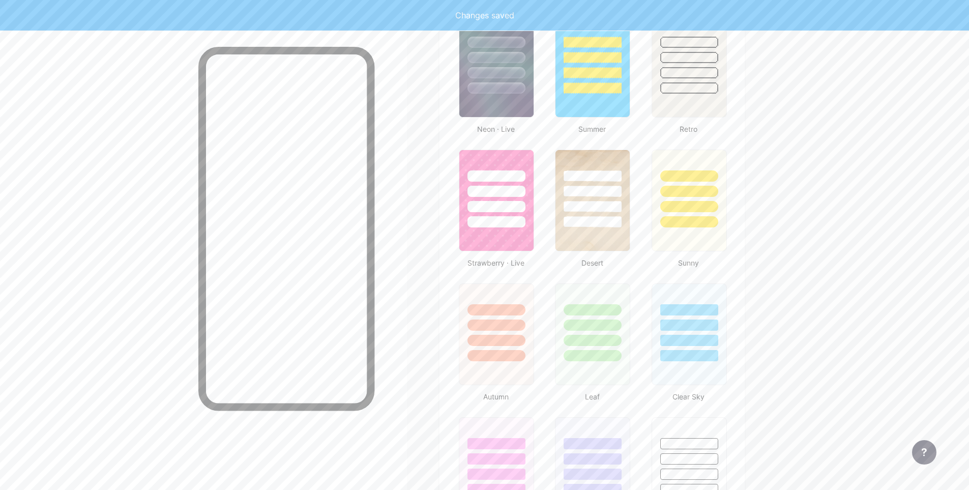
type input "#ffffff"
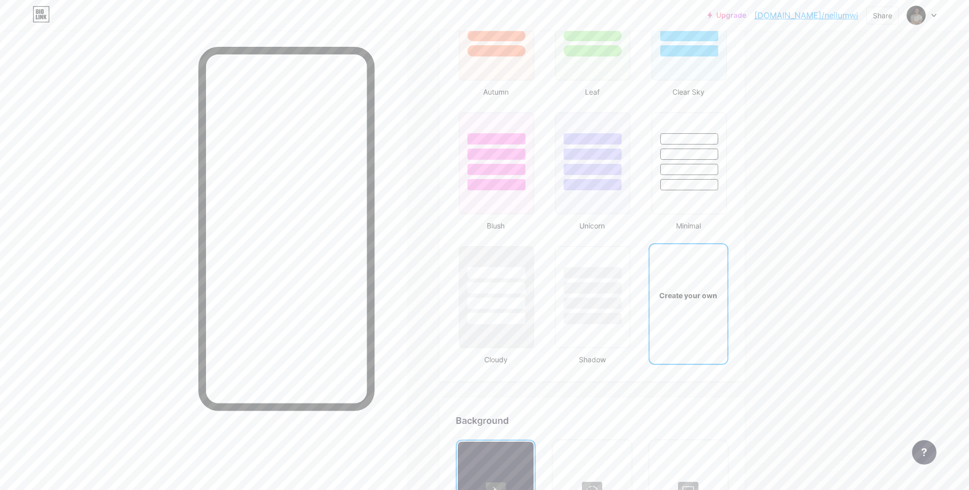
scroll to position [995, 0]
click at [475, 287] on div at bounding box center [496, 287] width 60 height 12
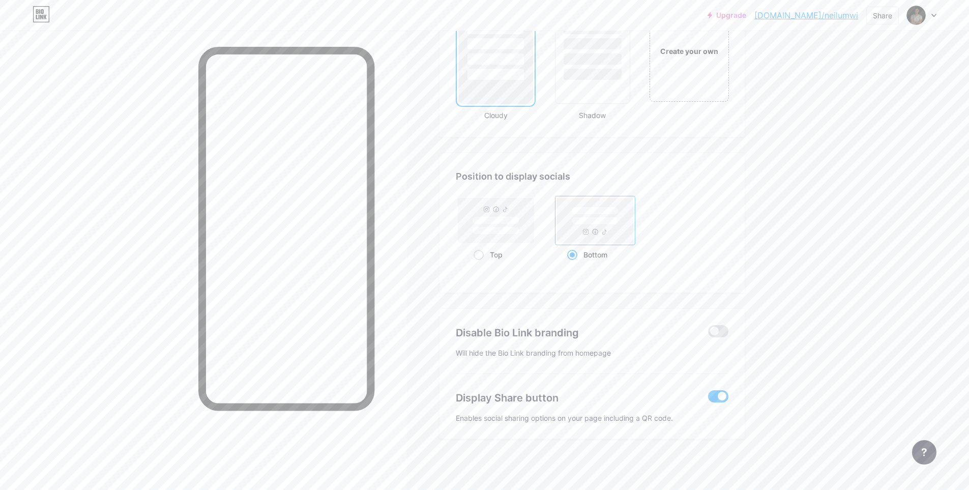
scroll to position [1035, 0]
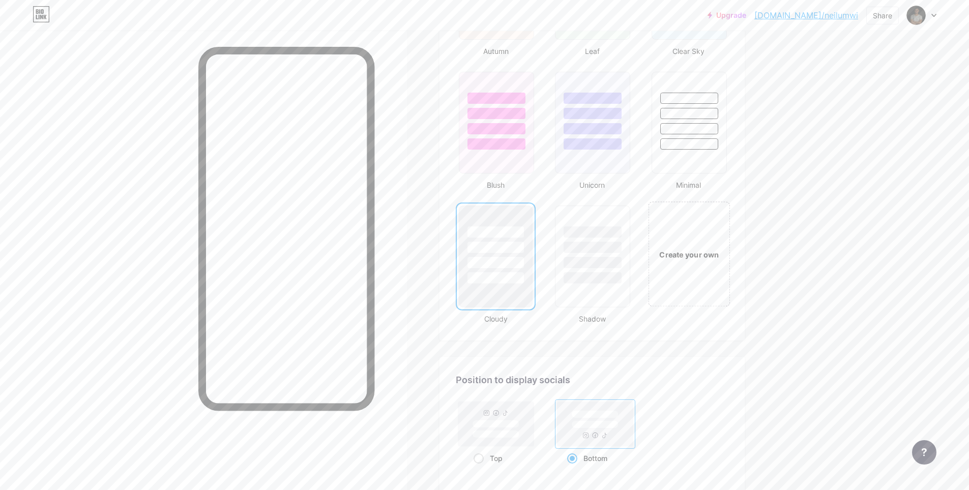
click at [718, 249] on div "Create your own" at bounding box center [689, 254] width 76 height 11
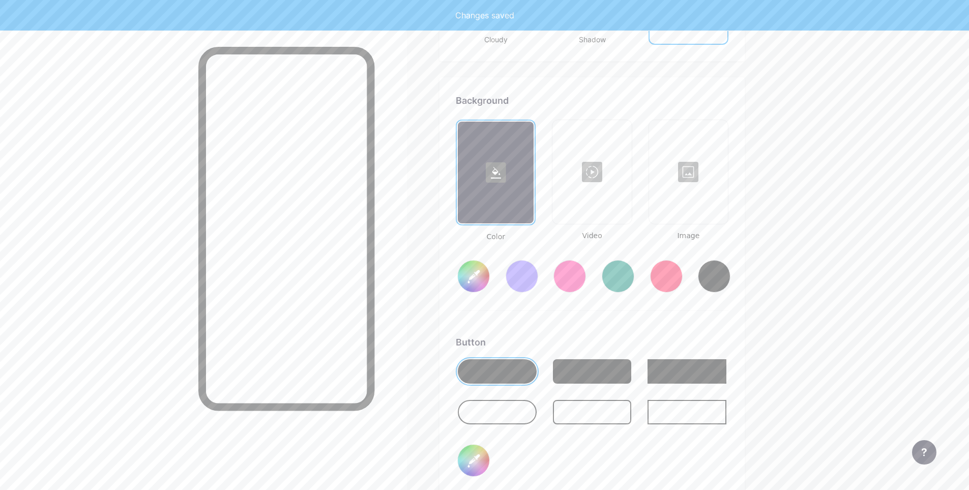
scroll to position [1351, 0]
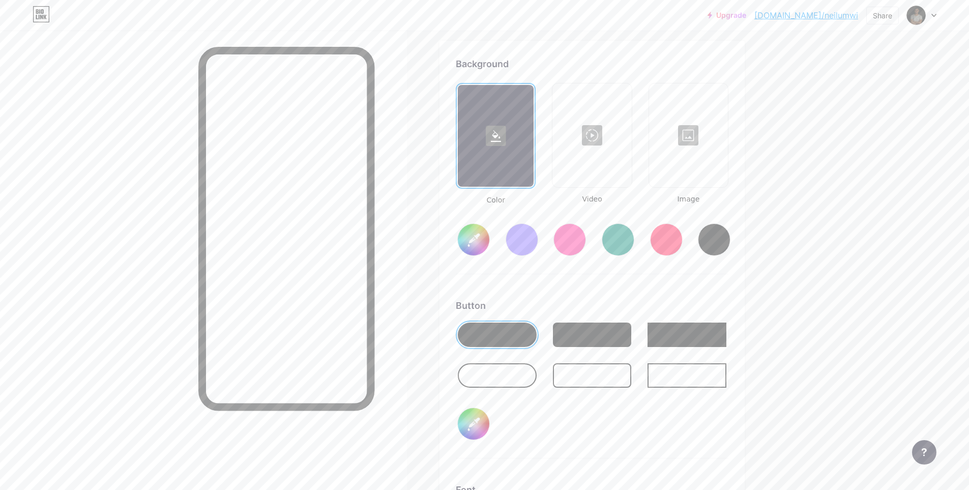
type input "#ffffff"
type input "#000000"
click at [714, 242] on div at bounding box center [714, 239] width 33 height 33
click at [471, 380] on div at bounding box center [497, 375] width 79 height 24
click at [483, 246] on input "#000000" at bounding box center [474, 240] width 32 height 32
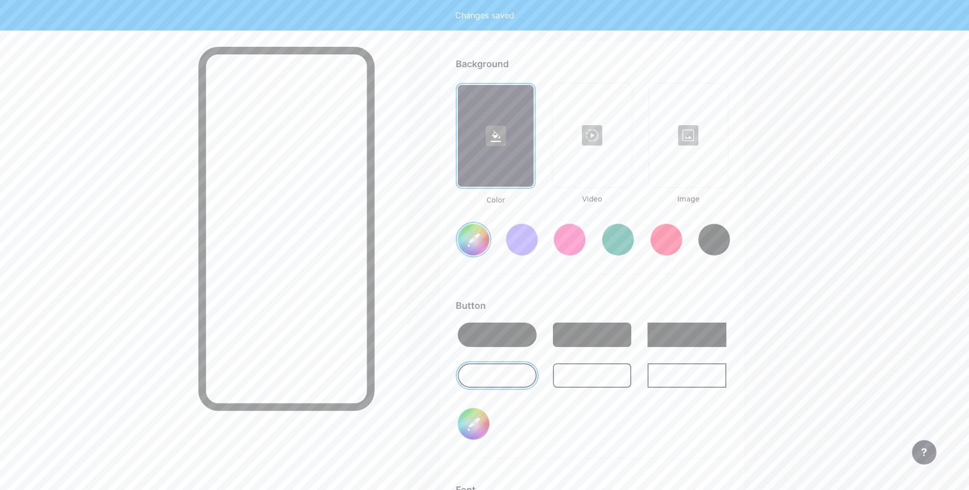
click at [500, 329] on div at bounding box center [497, 335] width 79 height 24
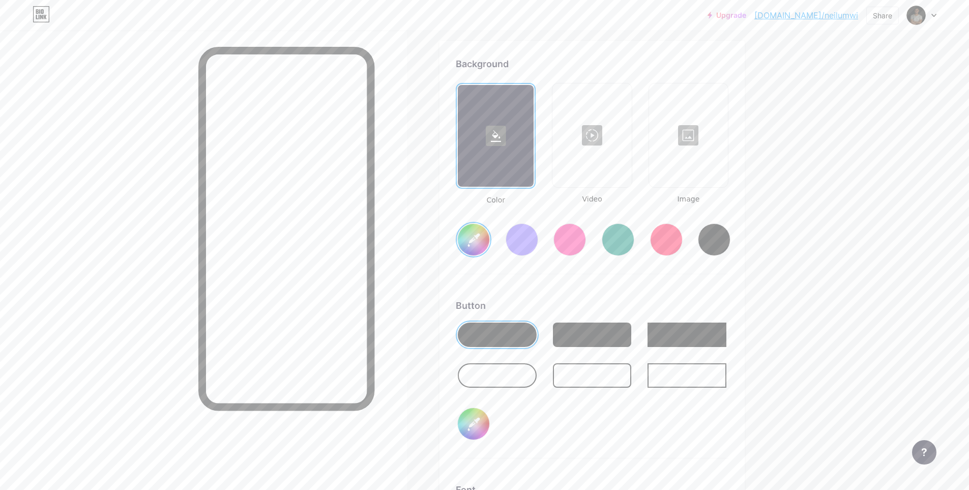
click at [484, 249] on input "#f5f4f4" at bounding box center [474, 240] width 32 height 32
type input "#edeeed"
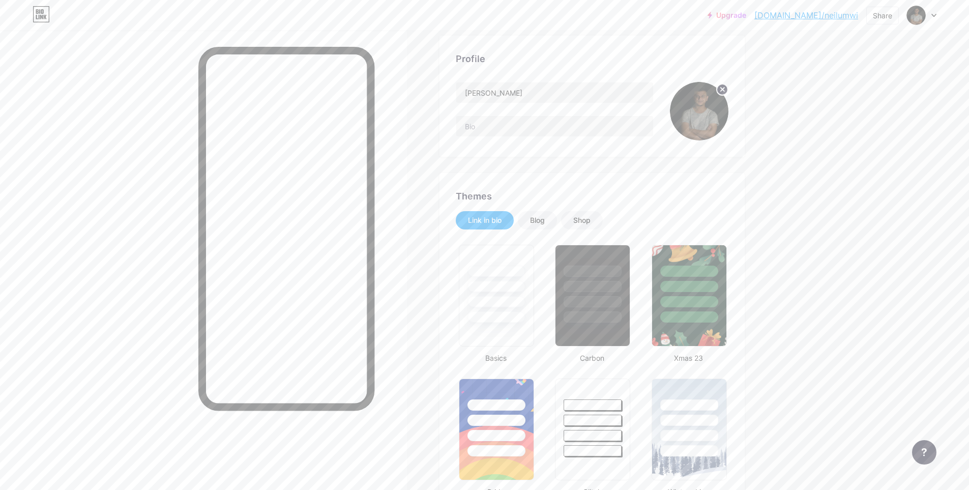
scroll to position [0, 0]
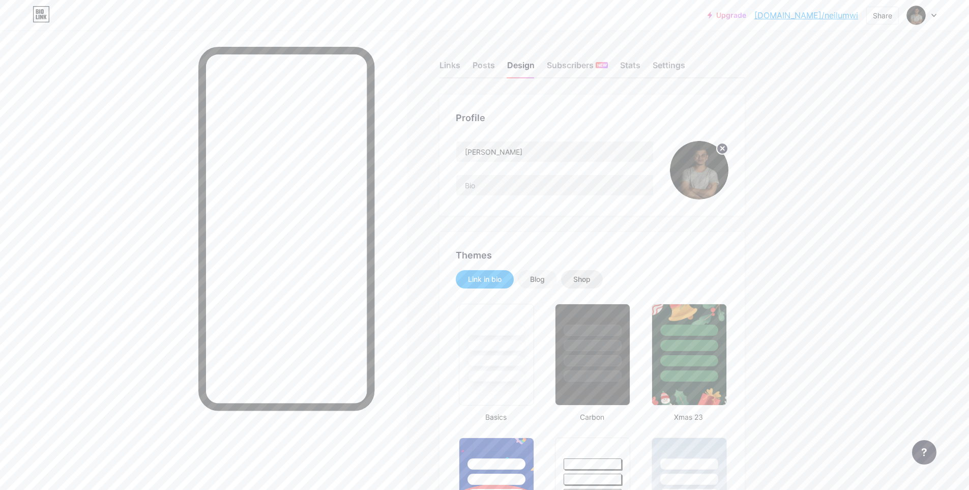
click at [583, 277] on div "Shop" at bounding box center [581, 279] width 17 height 10
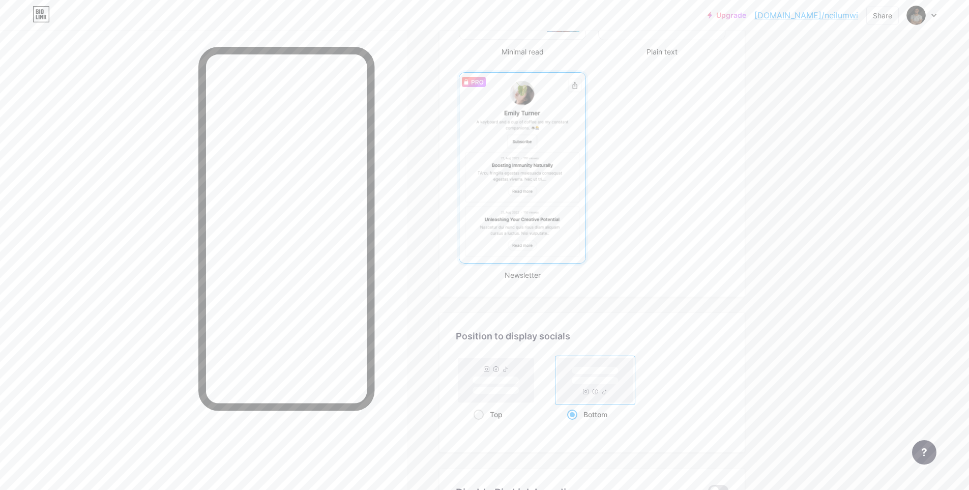
scroll to position [509, 0]
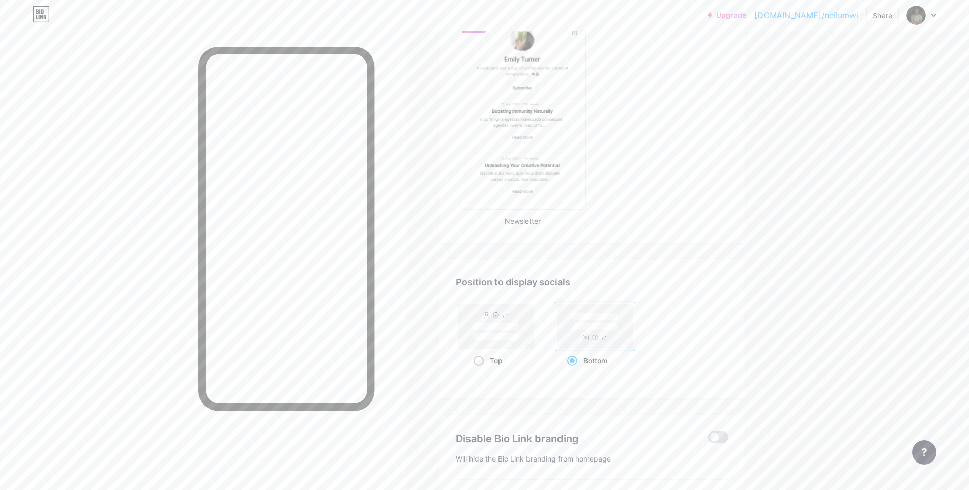
click at [499, 345] on rect at bounding box center [496, 326] width 76 height 45
click at [480, 370] on input "Top" at bounding box center [477, 373] width 7 height 7
radio input "true"
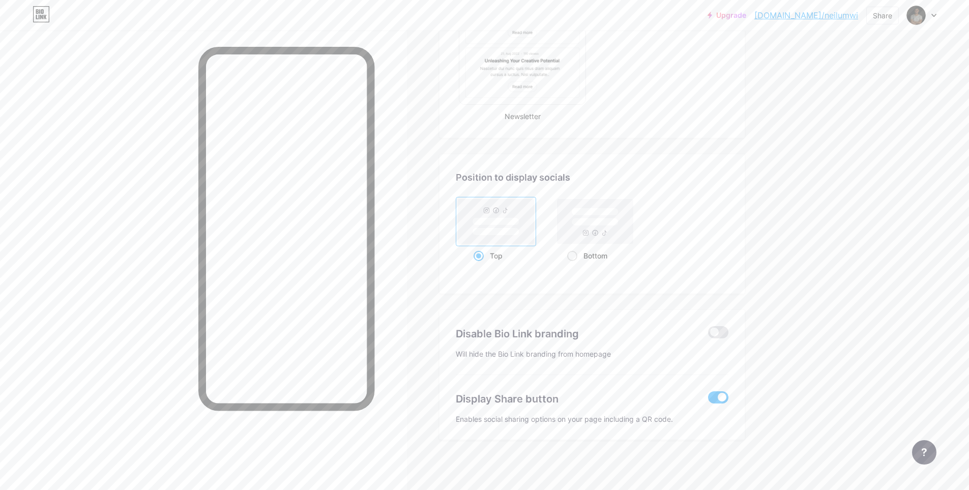
scroll to position [615, 0]
click at [591, 232] on rect at bounding box center [596, 220] width 76 height 45
click at [574, 264] on input "Bottom" at bounding box center [570, 267] width 7 height 7
radio input "true"
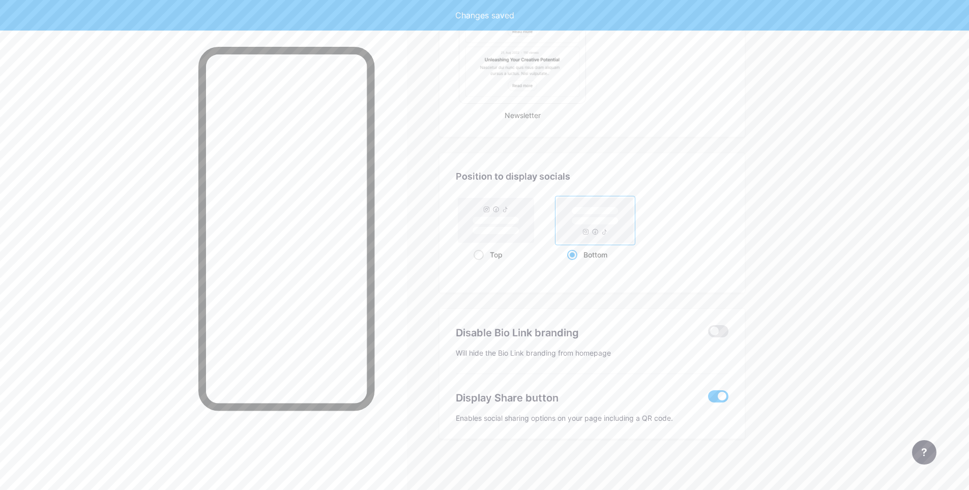
click at [830, 21] on div "Changes saved" at bounding box center [484, 15] width 969 height 31
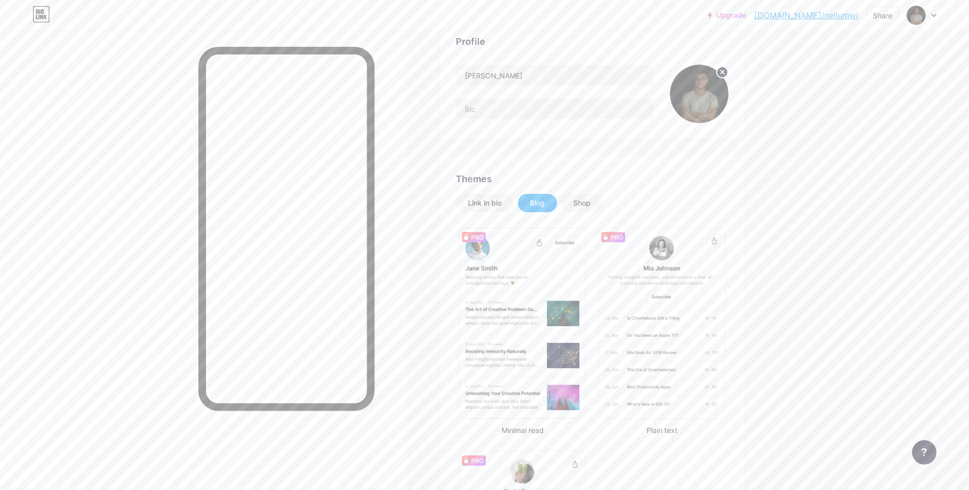
scroll to position [0, 0]
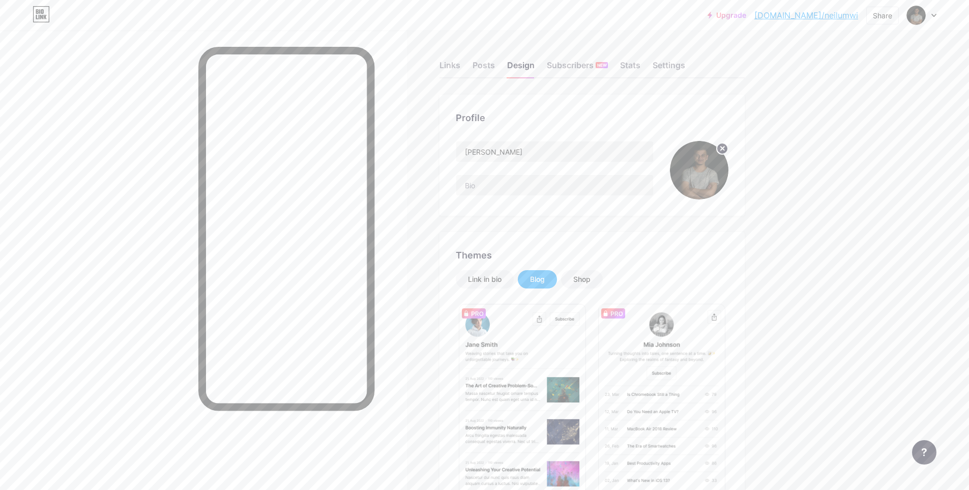
click at [932, 17] on icon at bounding box center [933, 16] width 5 height 4
click at [854, 84] on div "+ Add a new page" at bounding box center [874, 88] width 114 height 10
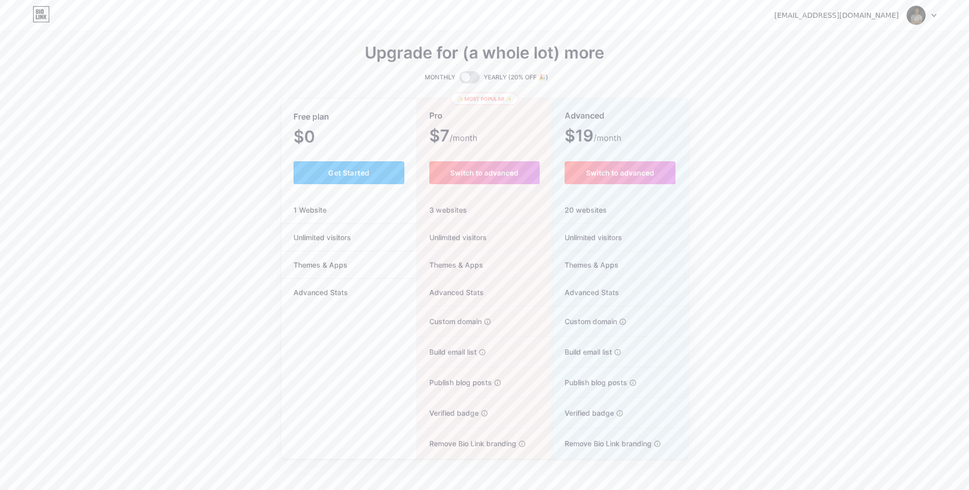
click at [854, 84] on div "Upgrade for (a whole lot) more MONTHLY YEARLY (20% OFF 🎉) Free plan $0 /month G…" at bounding box center [484, 253] width 969 height 412
click at [932, 18] on div at bounding box center [922, 15] width 30 height 18
click at [851, 42] on link "Dashboard" at bounding box center [873, 41] width 126 height 27
